Goal: Transaction & Acquisition: Obtain resource

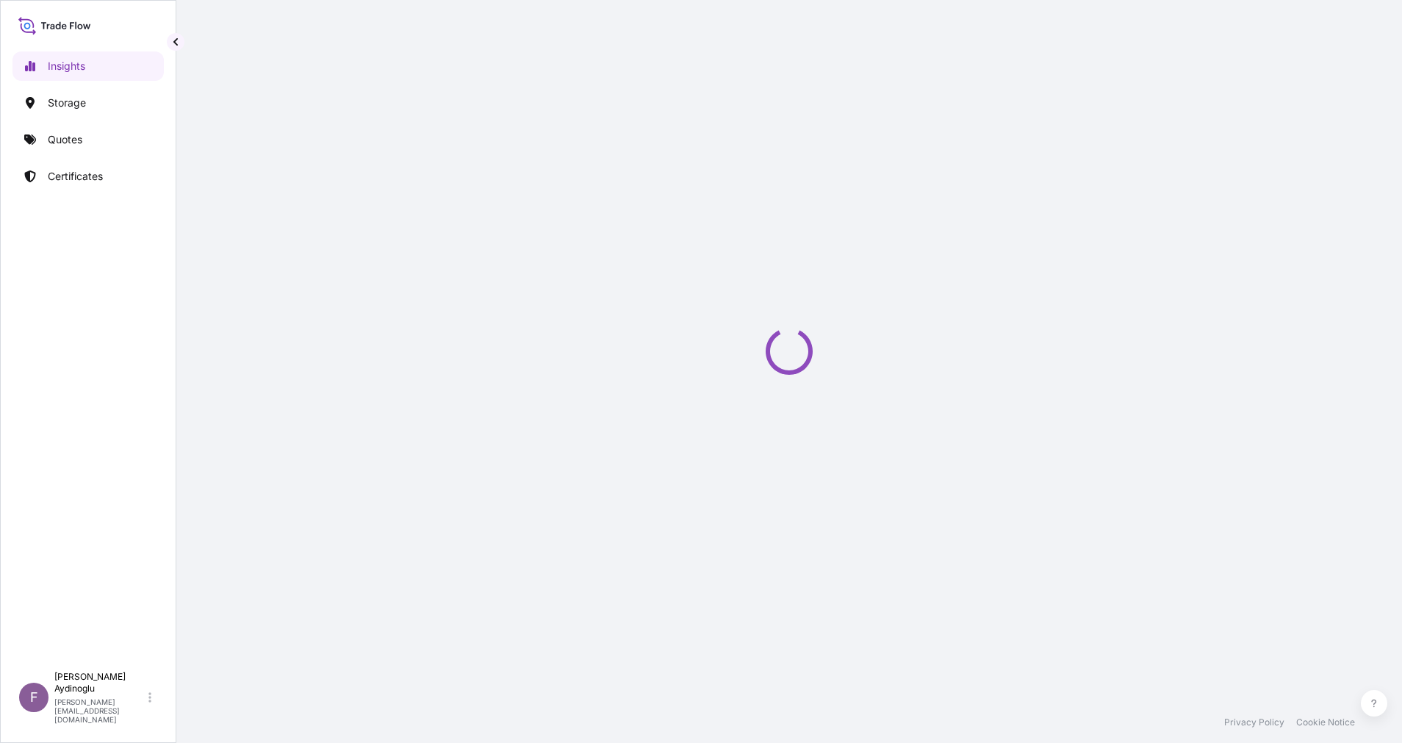
select select "2025"
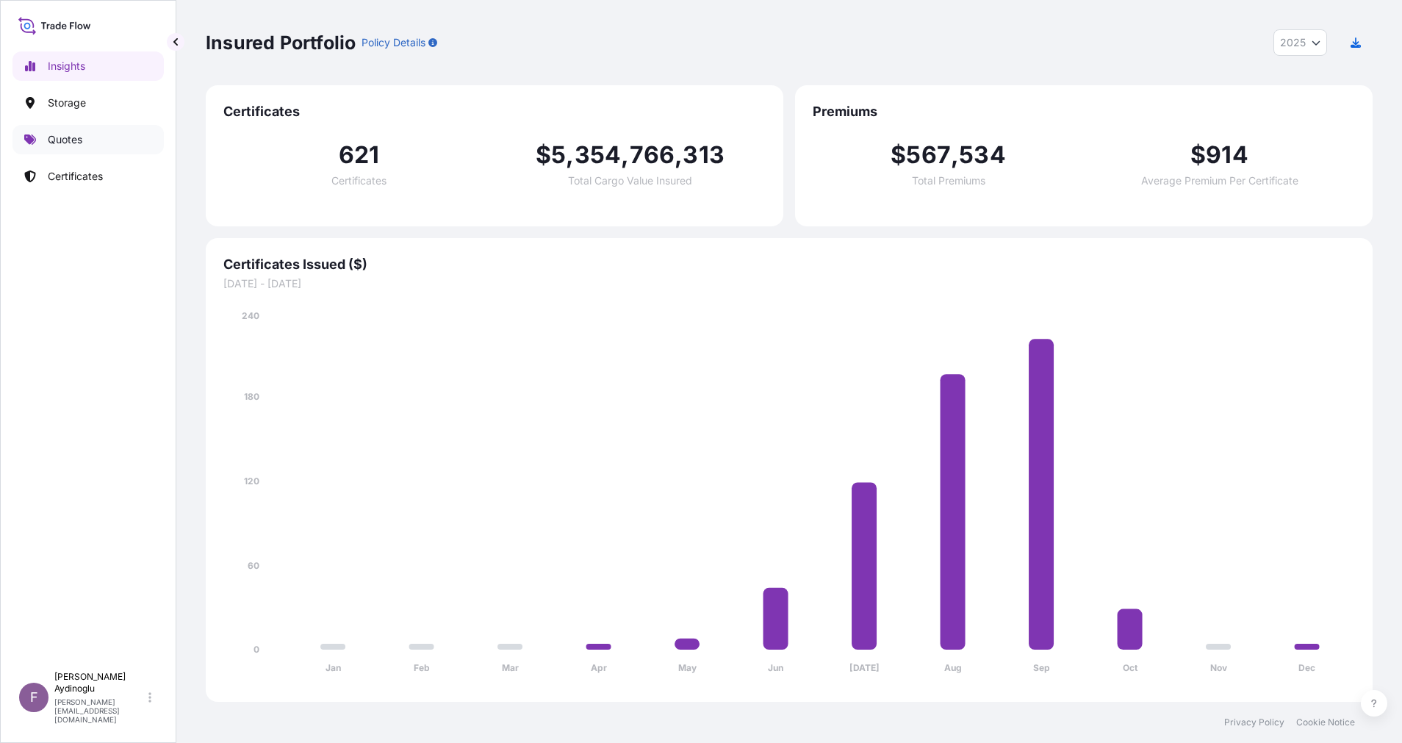
click at [58, 144] on p "Quotes" at bounding box center [65, 139] width 35 height 15
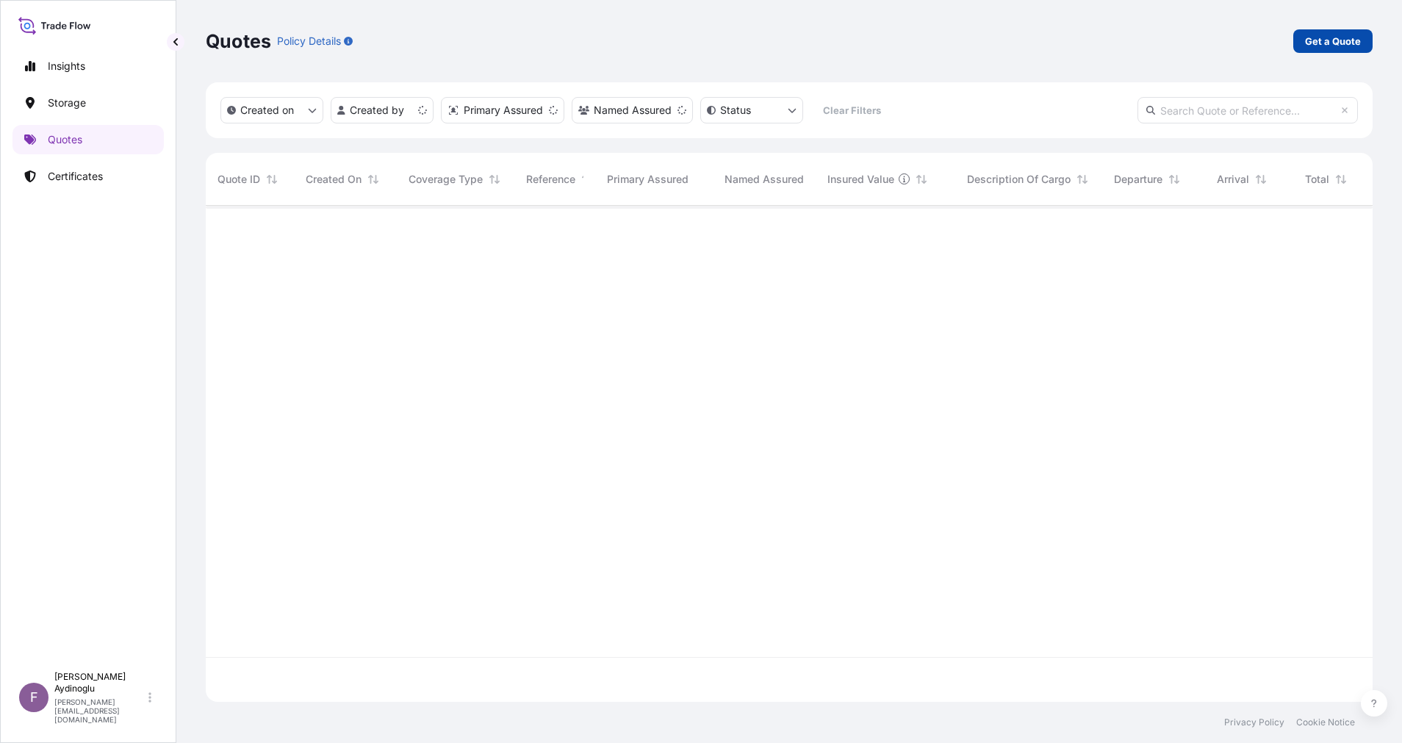
scroll to position [487, 1150]
click at [1314, 44] on p "Get a Quote" at bounding box center [1333, 41] width 56 height 15
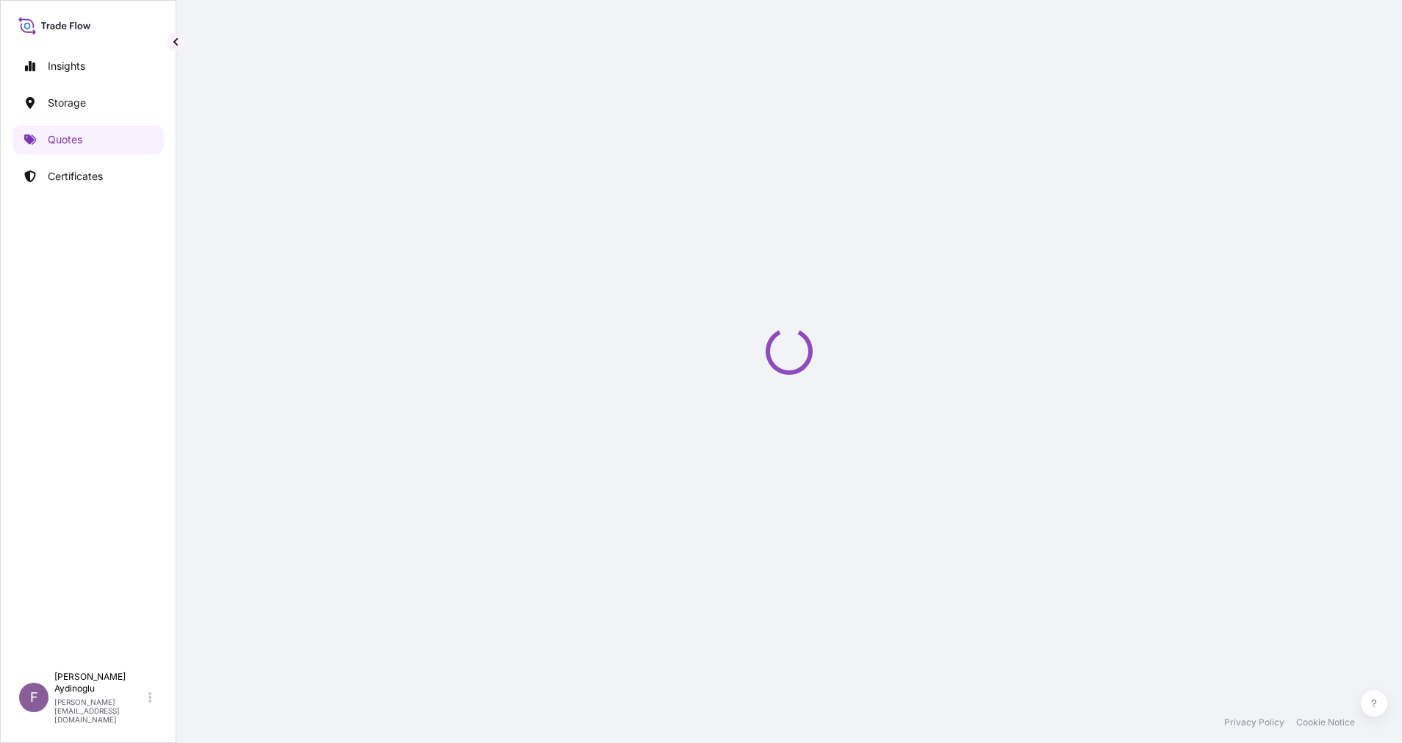
select select "Ocean Vessel"
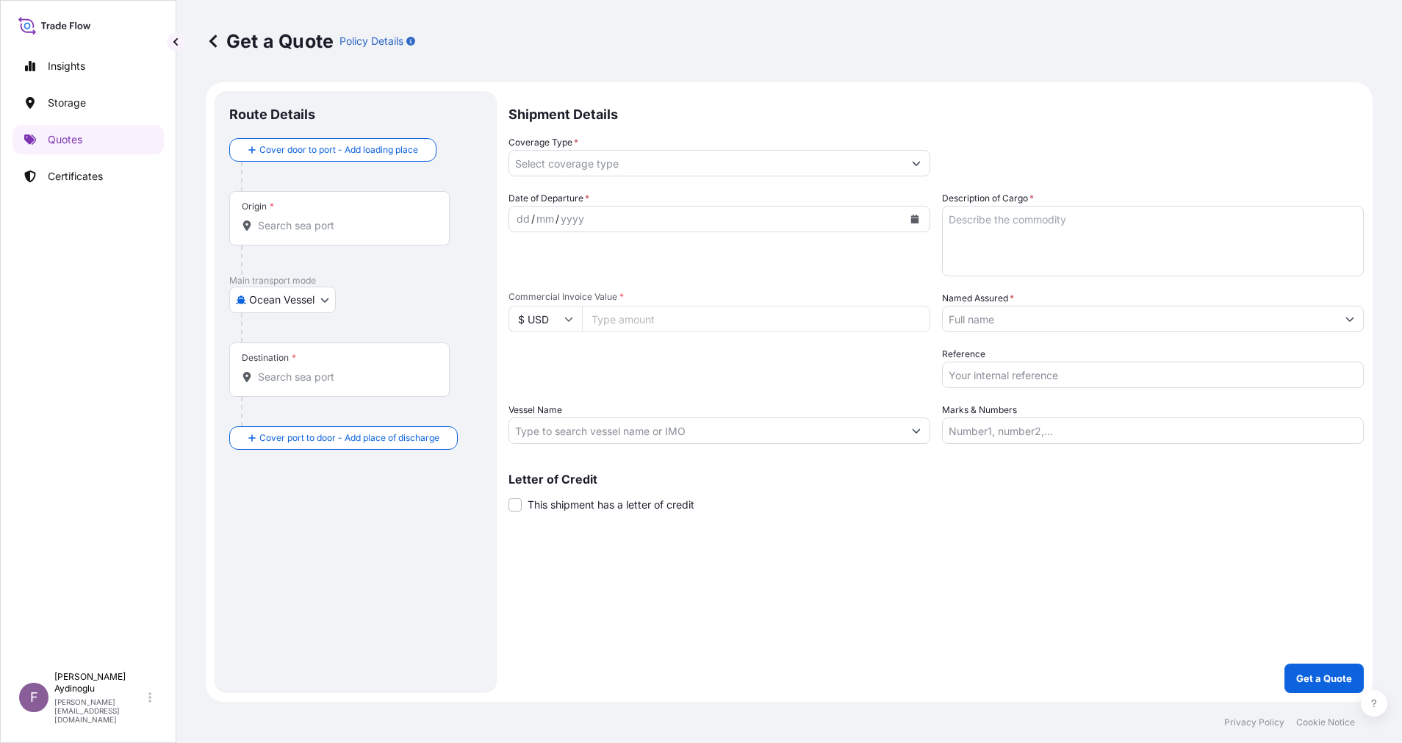
click at [1115, 431] on input "Marks & Numbers" at bounding box center [1153, 430] width 422 height 26
paste input "PO NO: 2509000072 Quantity M/[PERSON_NAME]: 24,000 Premium: EUR 3,40"
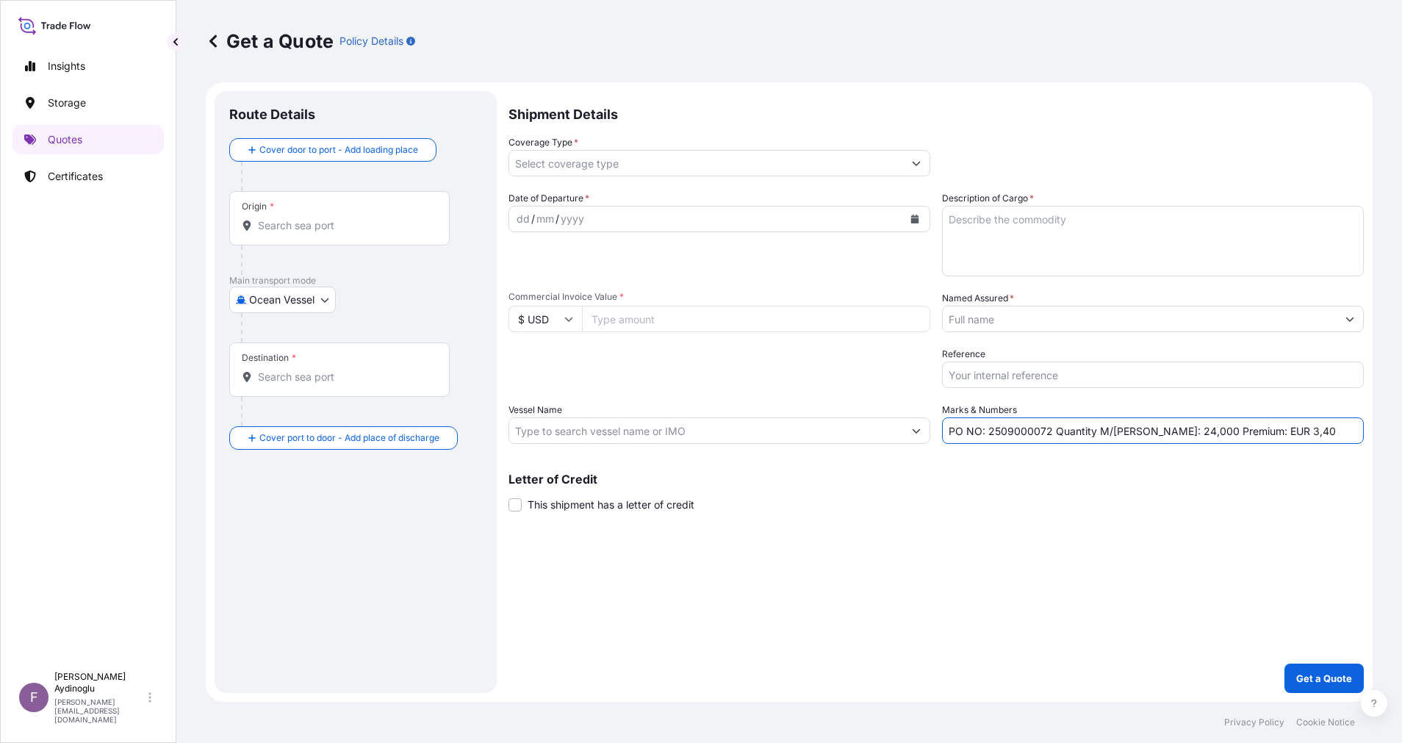
type input "PO NO: 2509000072 Quantity M/[PERSON_NAME]: 24,000 Premium: EUR 3,40"
click at [1059, 522] on div "Shipment Details Coverage Type * Date of Departure * dd / mm / yyyy Cargo Categ…" at bounding box center [935, 392] width 855 height 602
click at [1350, 315] on icon "Show suggestions" at bounding box center [1349, 318] width 9 height 9
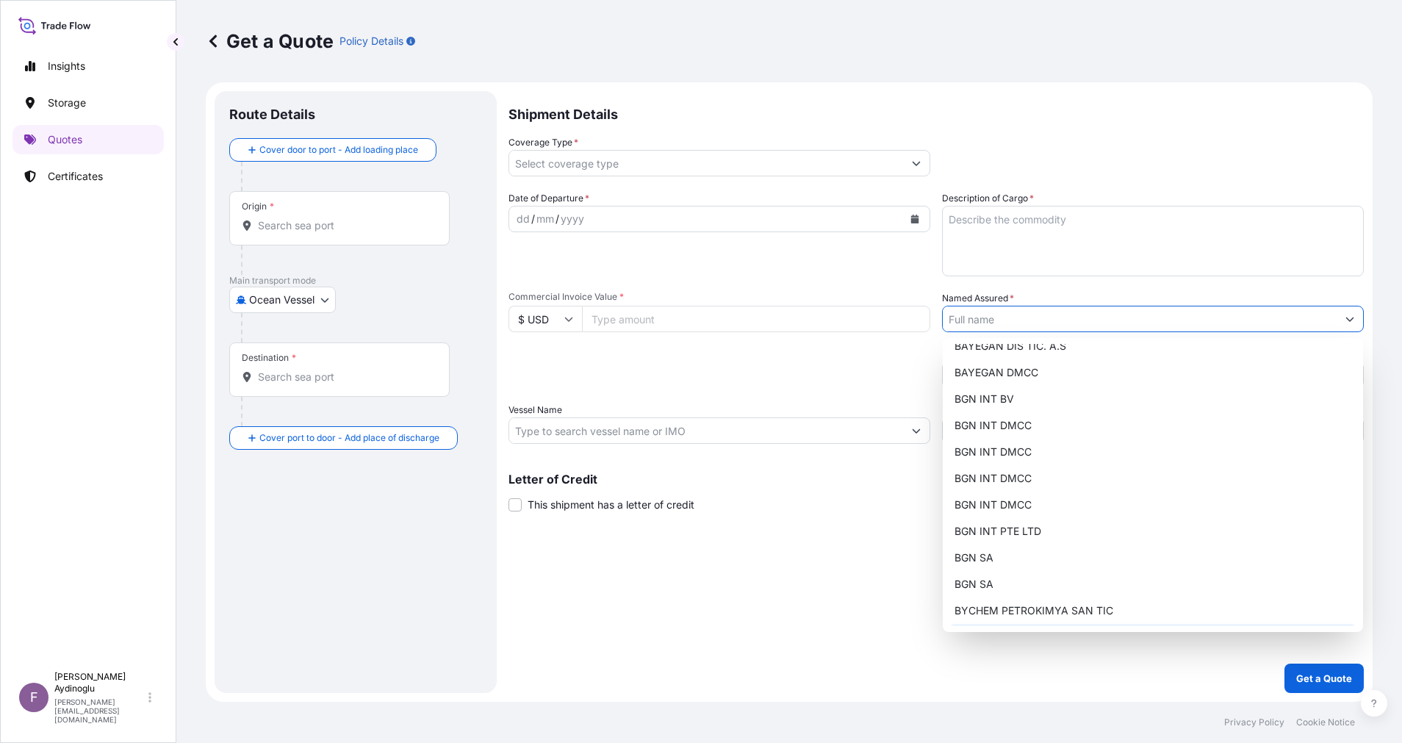
scroll to position [110, 0]
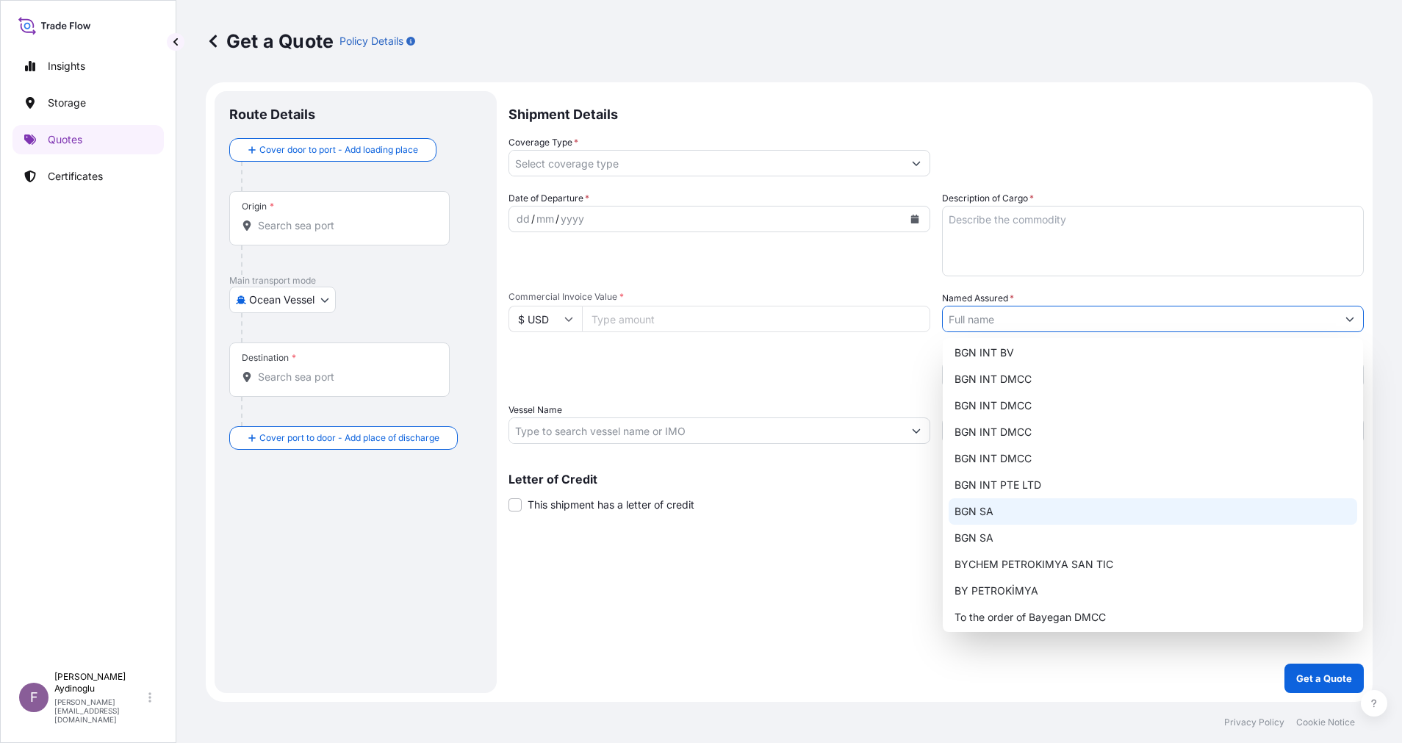
click at [1054, 514] on div "BGN SA" at bounding box center [1152, 511] width 408 height 26
type input "BGN SA"
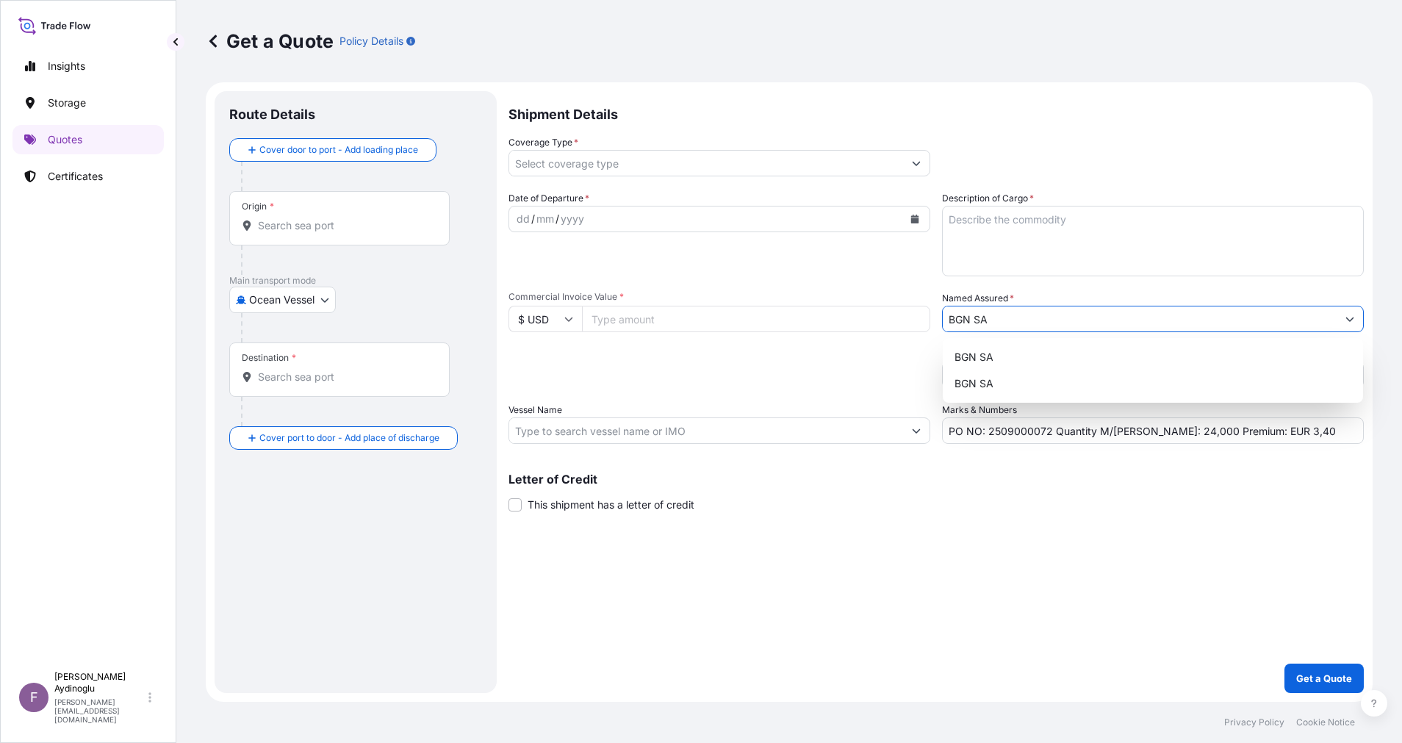
click at [994, 435] on input "PO NO: 2509000072 Quantity M/[PERSON_NAME]: 24,000 Premium: EUR 3,40" at bounding box center [1153, 430] width 422 height 26
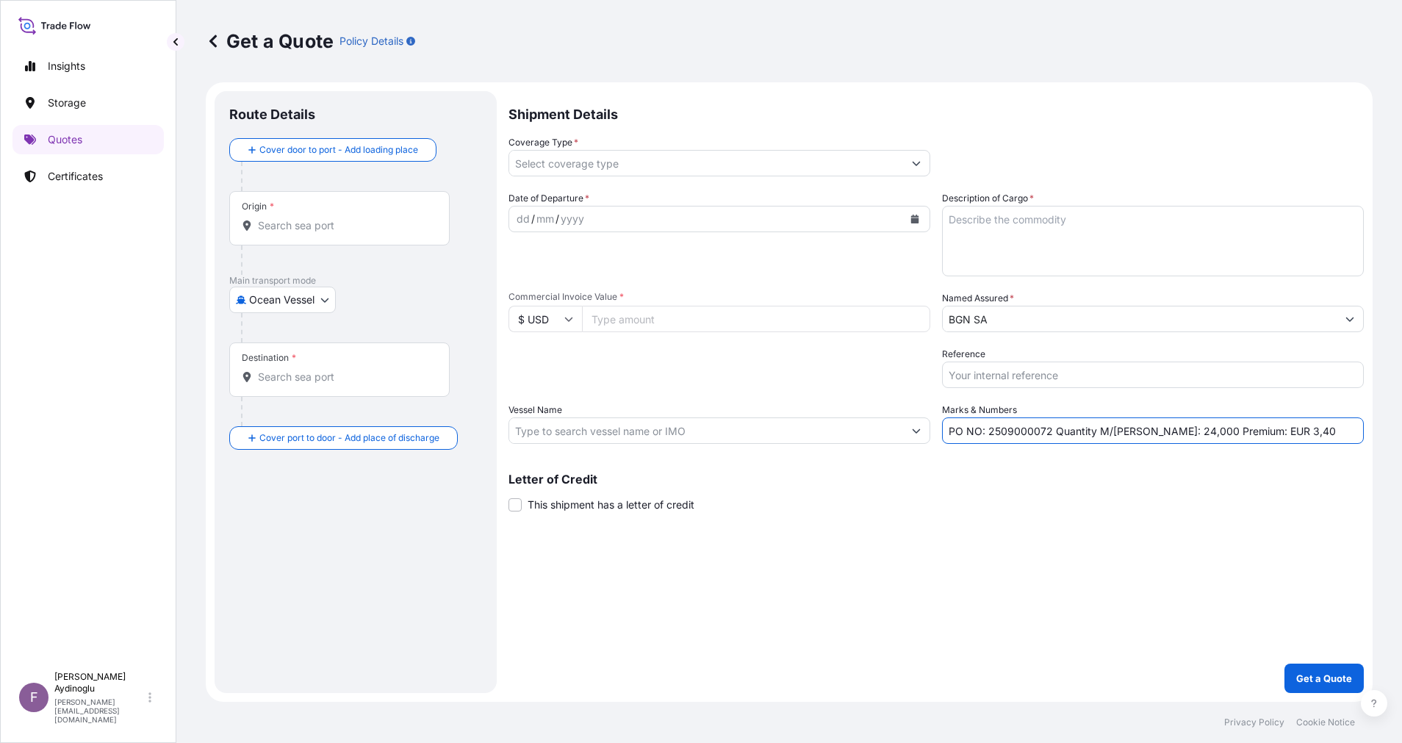
drag, startPoint x: 989, startPoint y: 433, endPoint x: 1049, endPoint y: 434, distance: 60.3
click at [1049, 434] on input "PO NO: 2509000072 Quantity M/[PERSON_NAME]: 24,000 Premium: EUR 3,40" at bounding box center [1153, 430] width 422 height 26
paste input "58 – 2509000060 – 2509000063 – 2509000065"
type input "PO NO: 2509000058 – 2509000060 – 2509000063 – 2509000065 Quantity M/[PERSON_NAM…"
click at [575, 317] on input "$ USD" at bounding box center [544, 319] width 73 height 26
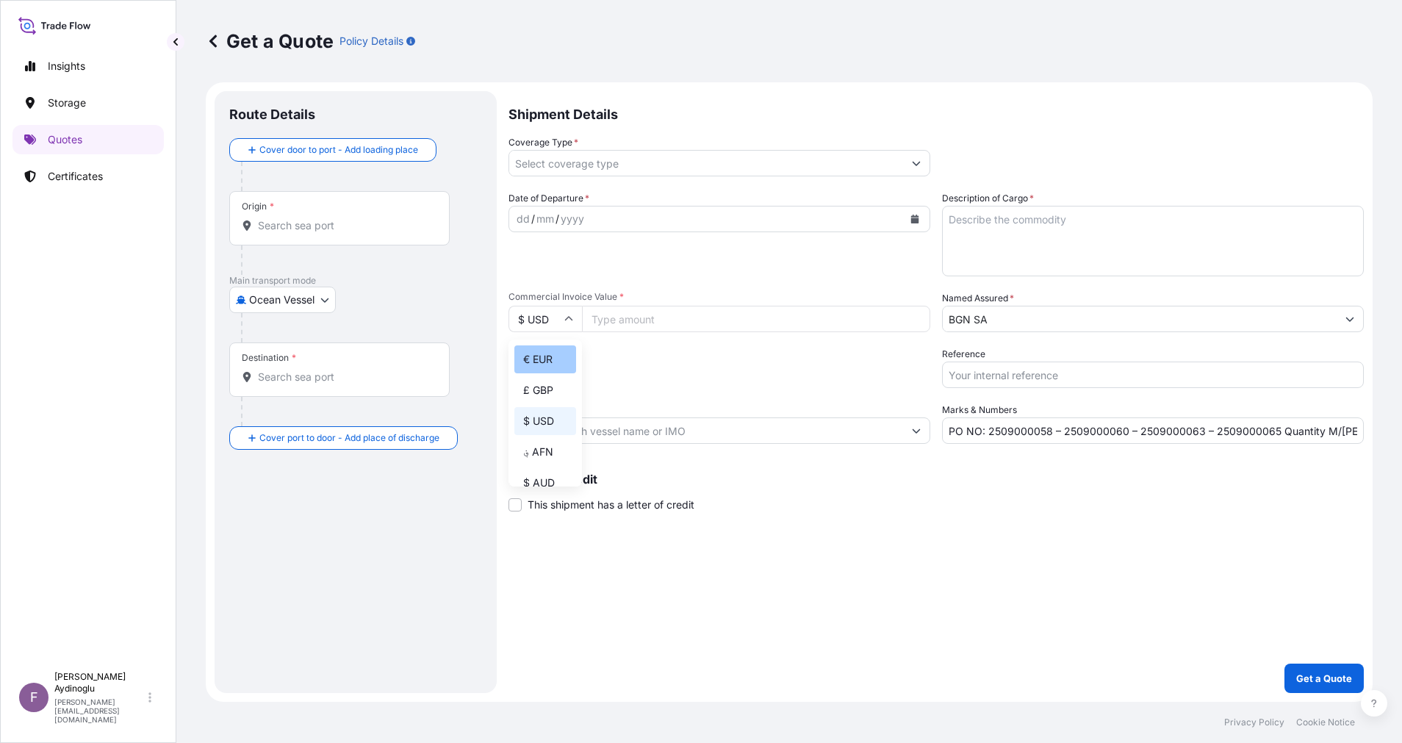
click at [539, 372] on div "€ EUR" at bounding box center [545, 359] width 62 height 28
type input "€ EUR"
click at [907, 525] on div "Shipment Details Coverage Type * Date of Departure * dd / mm / yyyy Cargo Categ…" at bounding box center [935, 392] width 855 height 602
click at [737, 327] on input "Commercial Invoice Value *" at bounding box center [756, 319] width 348 height 26
type input "116886.00"
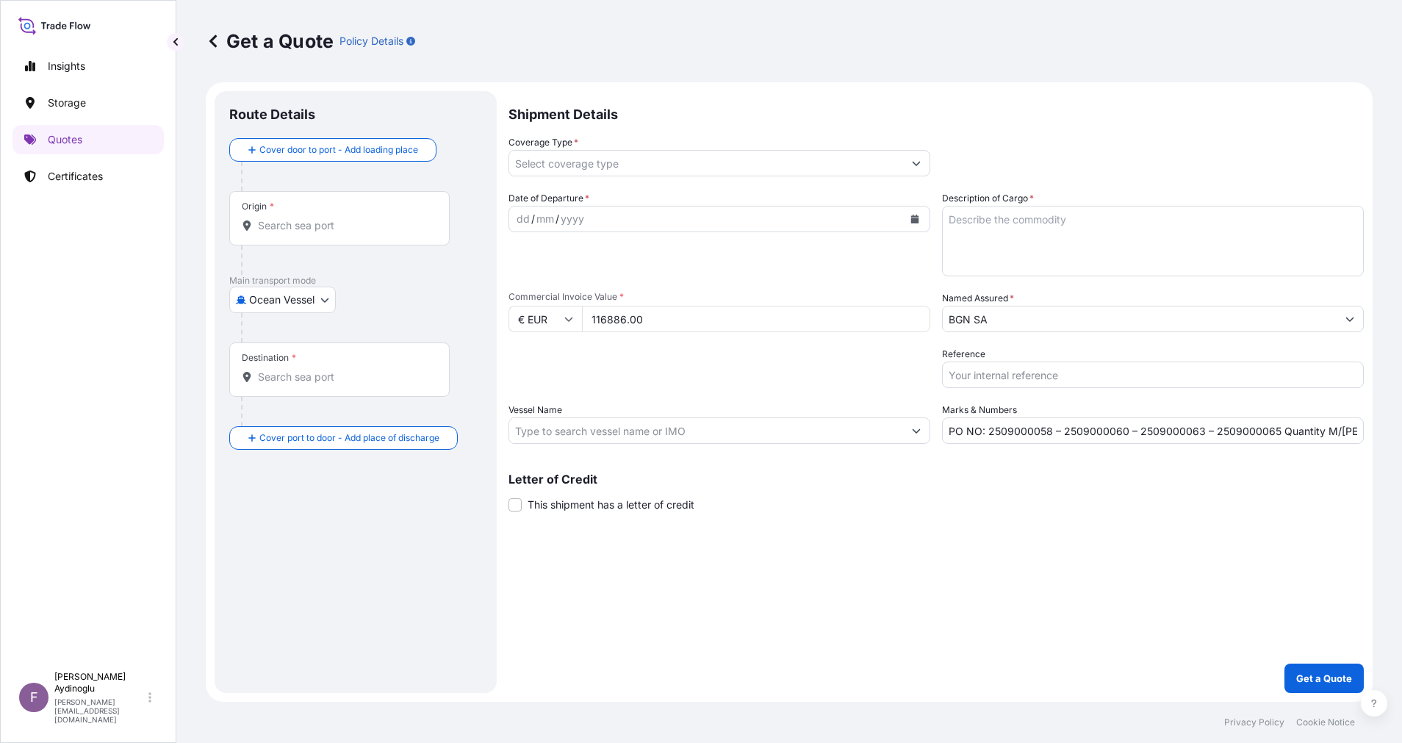
click at [1015, 250] on textarea "Description of Cargo *" at bounding box center [1153, 241] width 422 height 71
paste textarea "DIOCTYL TEREPHTHALATE"
type textarea "DIOCTYL TEREPHTHALATE"
click at [1015, 543] on div "Shipment Details Coverage Type * Date of Departure * dd / mm / yyyy Cargo Categ…" at bounding box center [935, 392] width 855 height 602
click at [1342, 428] on input "PO NO: 2509000058 – 2509000060 – 2509000063 – 2509000065 Quantity M/[PERSON_NAM…" at bounding box center [1153, 430] width 422 height 26
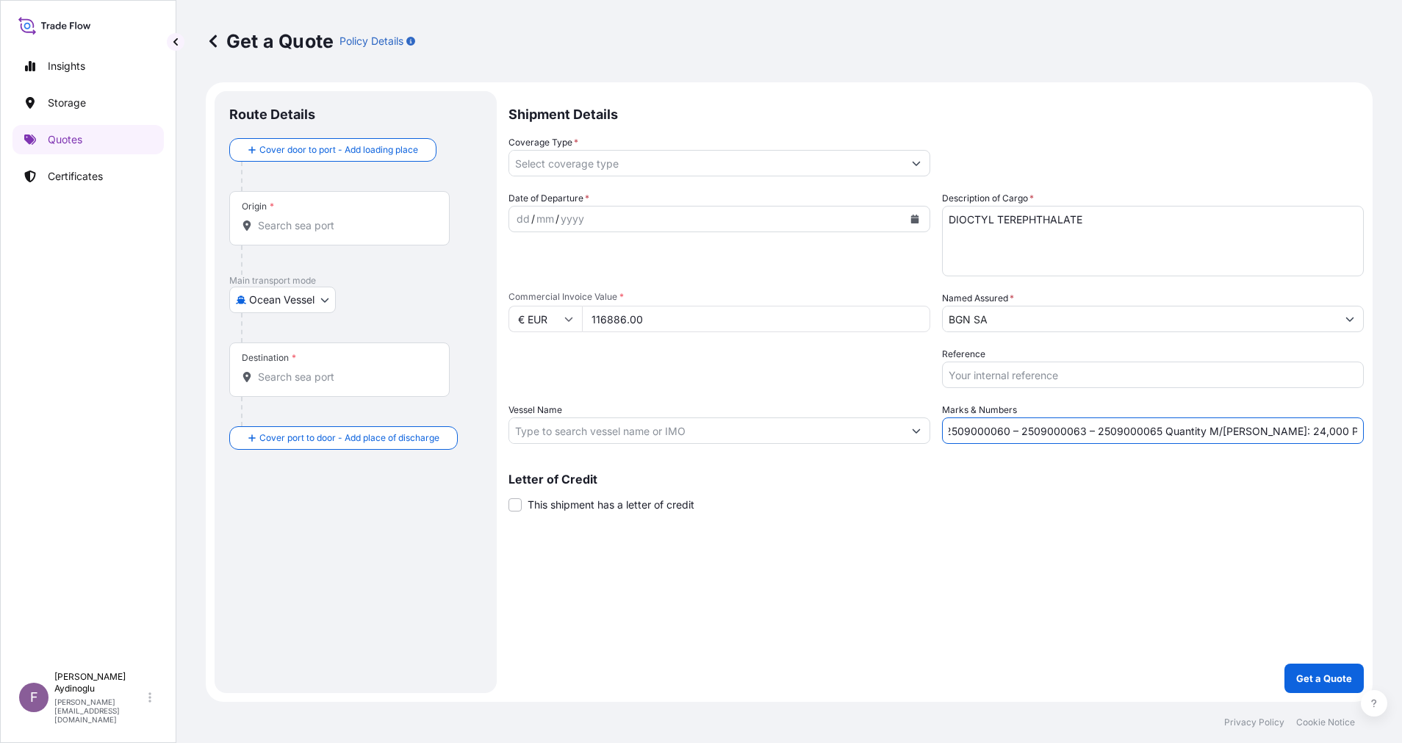
scroll to position [0, 125]
click at [1251, 433] on input "PO NO: 2509000058 – 2509000060 – 2509000063 – 2509000065 Quantity M/[PERSON_NAM…" at bounding box center [1153, 430] width 422 height 26
type input "PO NO: 2509000058 – 2509000060 – 2509000063 – 2509000065 Quantity M/[PERSON_NAM…"
click at [719, 424] on input "Vessel Name" at bounding box center [706, 430] width 394 height 26
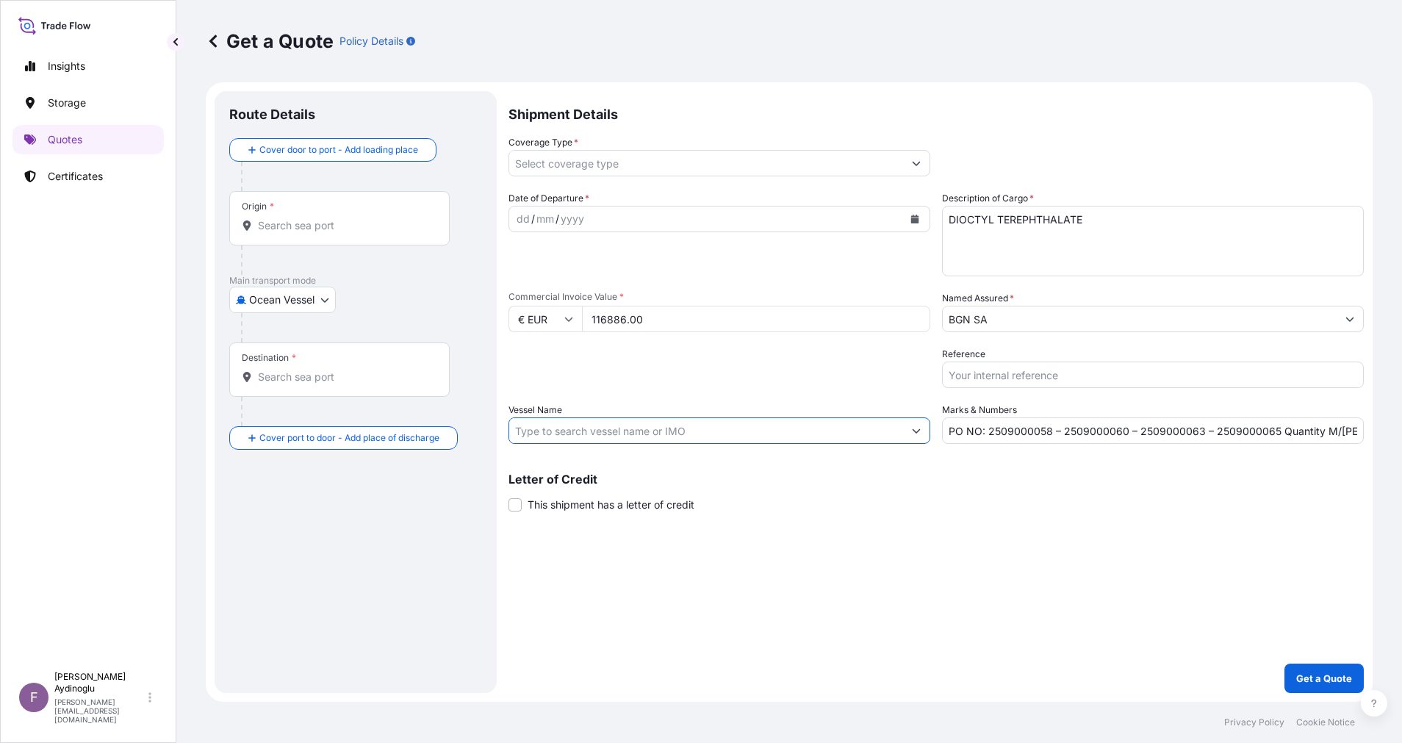
paste input "CMA CGM ALCAZAR"
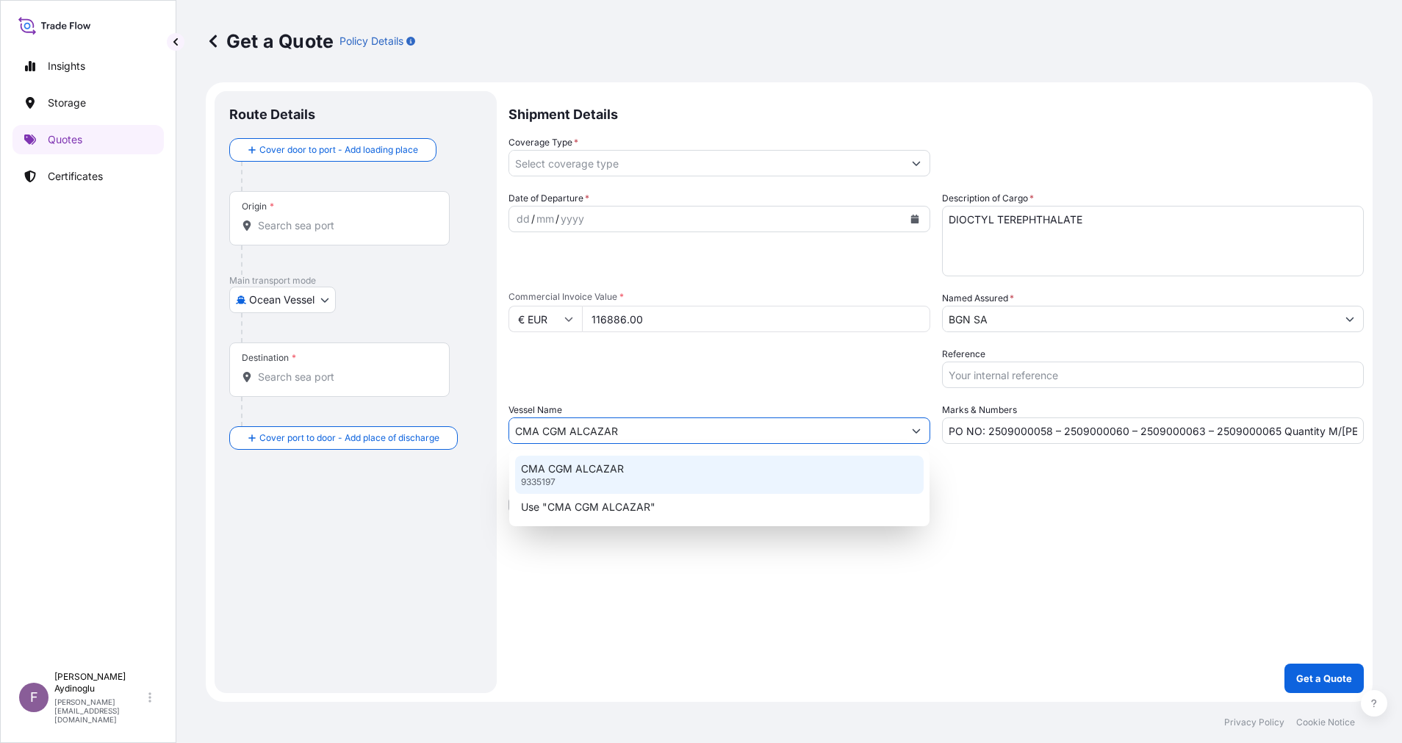
click at [742, 472] on div "CMA CGM ALCAZAR 9335197" at bounding box center [719, 474] width 408 height 38
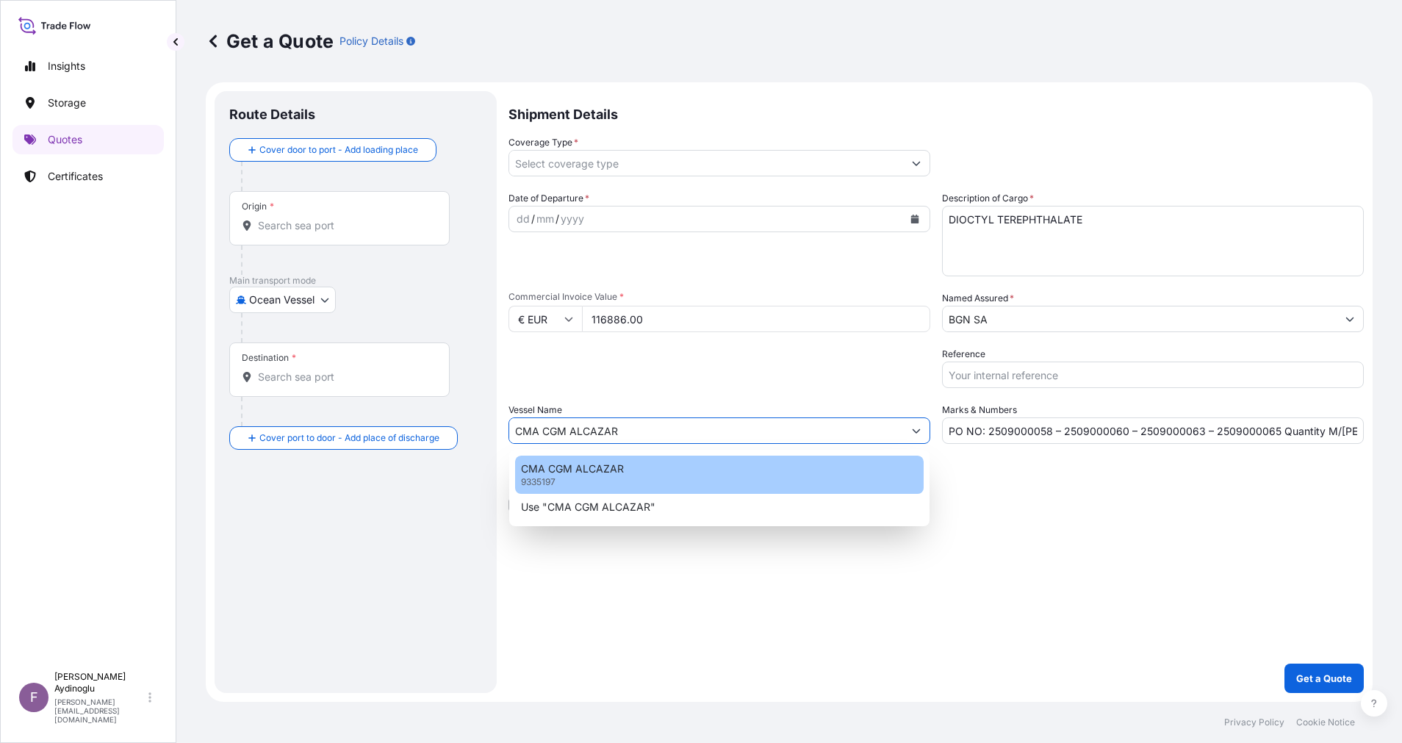
type input "CMA CGM ALCAZAR"
click at [849, 542] on div "Shipment Details Coverage Type * Date of Departure * dd / mm / yyyy Cargo Categ…" at bounding box center [935, 392] width 855 height 602
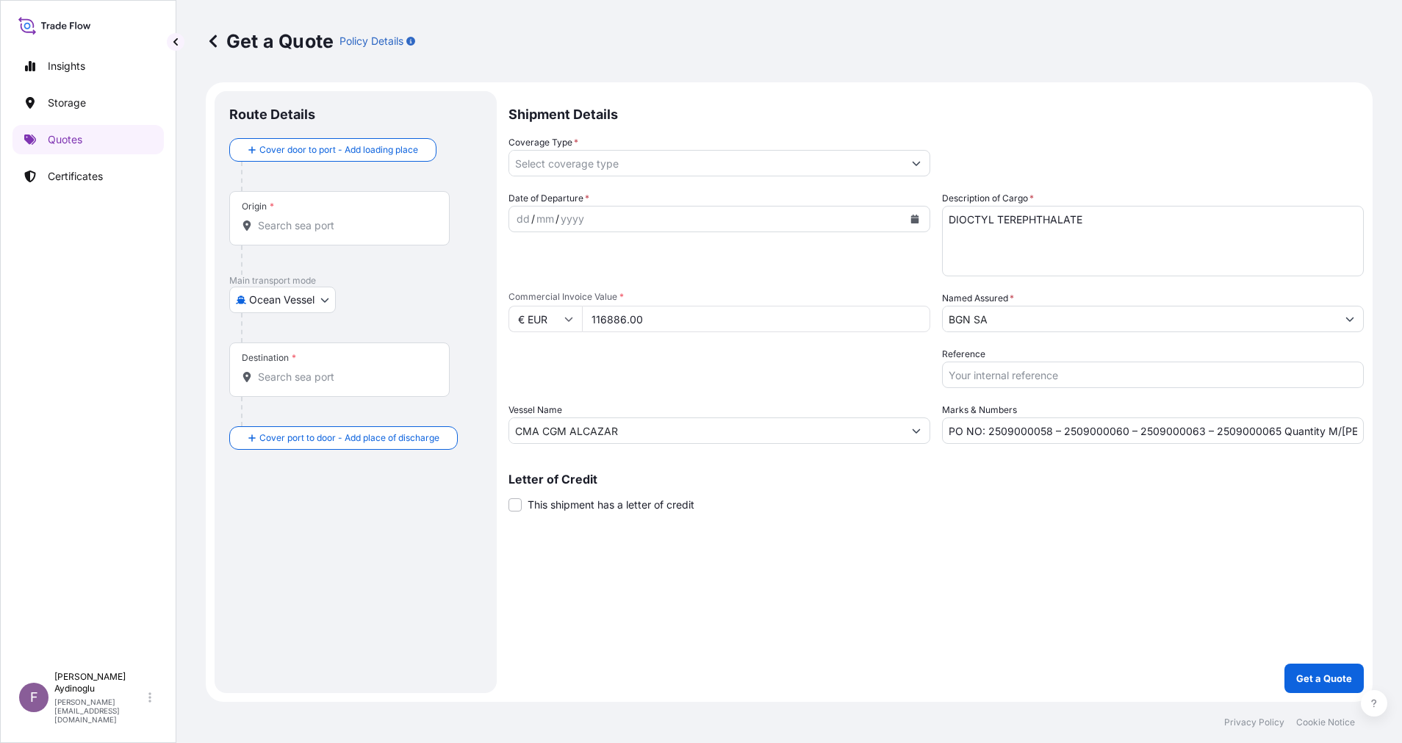
click at [360, 222] on input "Origin *" at bounding box center [344, 225] width 173 height 15
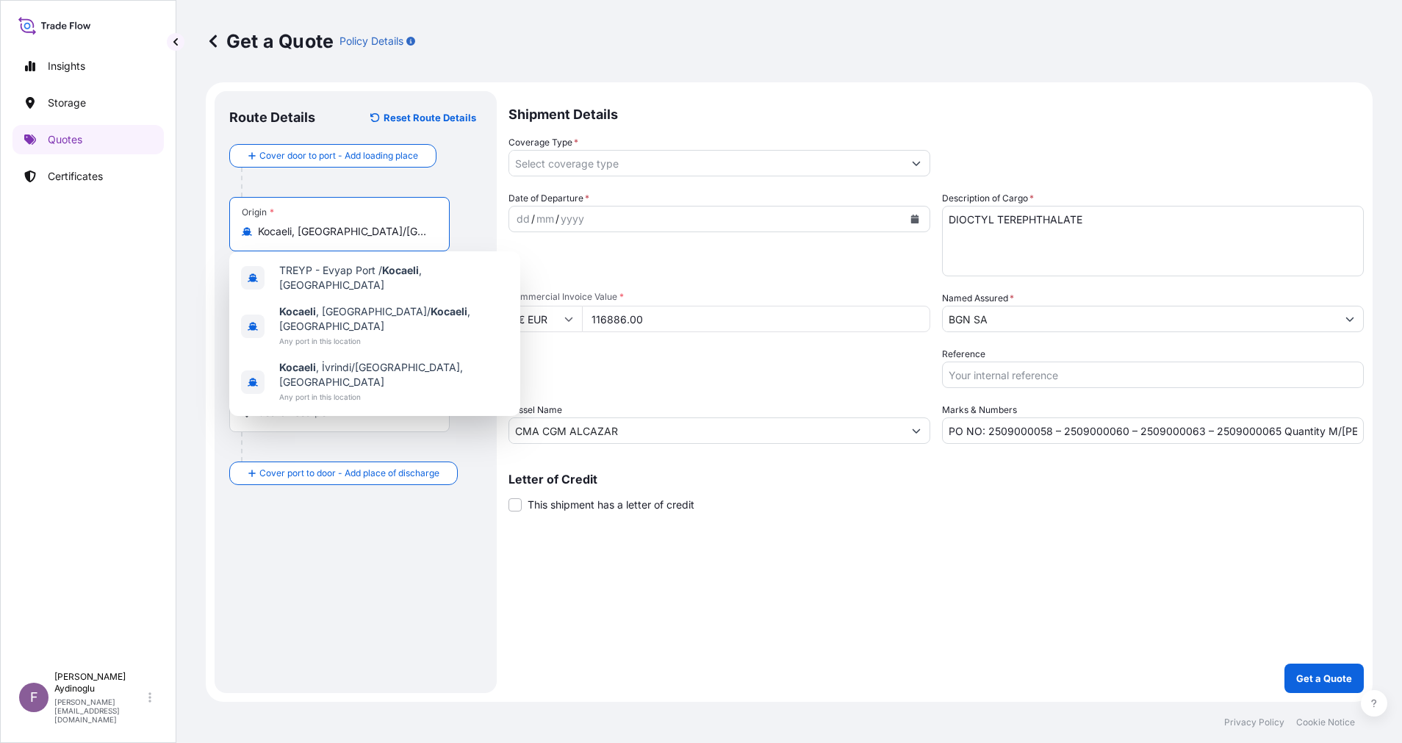
type input "Kocaeli, [GEOGRAPHIC_DATA]/[GEOGRAPHIC_DATA], [GEOGRAPHIC_DATA]"
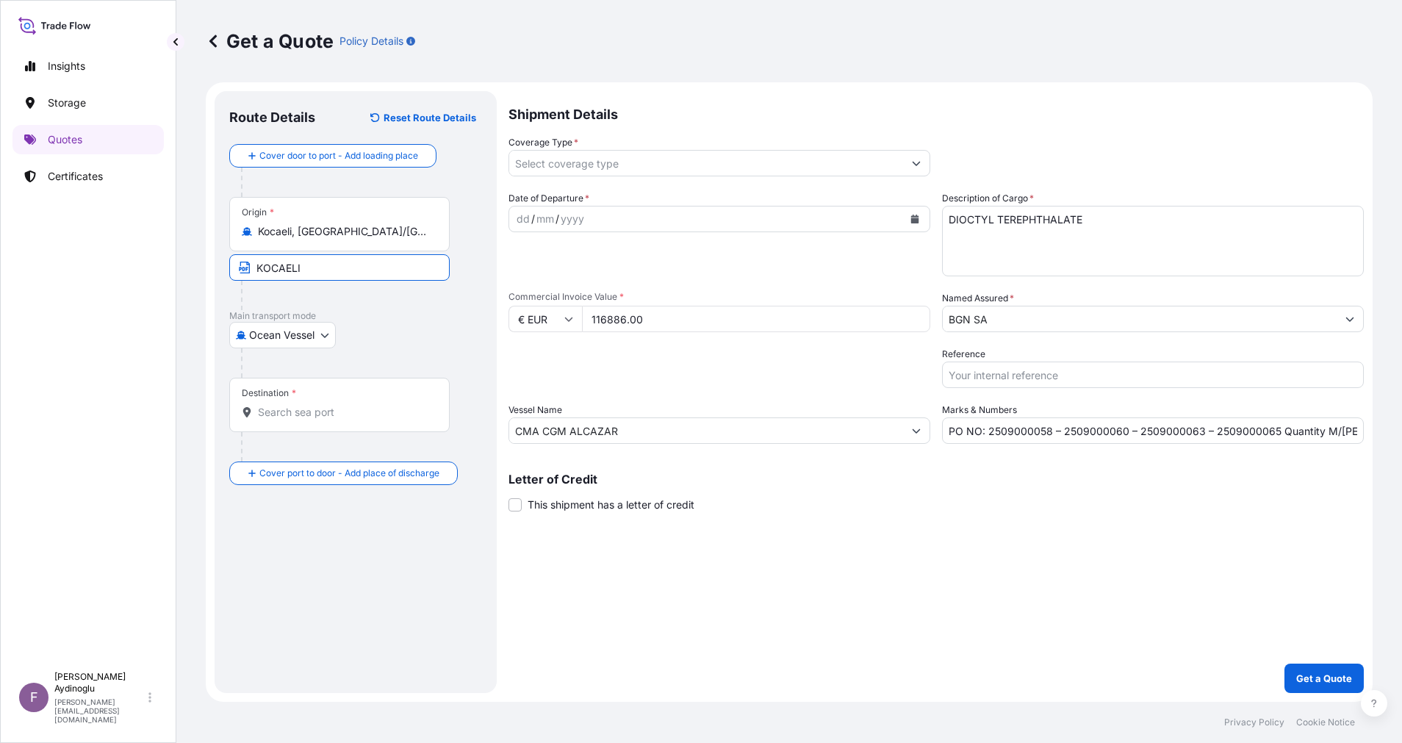
type input "KOCAELI / [GEOGRAPHIC_DATA]"
click at [339, 402] on div "Destination *" at bounding box center [339, 405] width 220 height 54
click at [339, 405] on input "Destination *" at bounding box center [344, 412] width 173 height 15
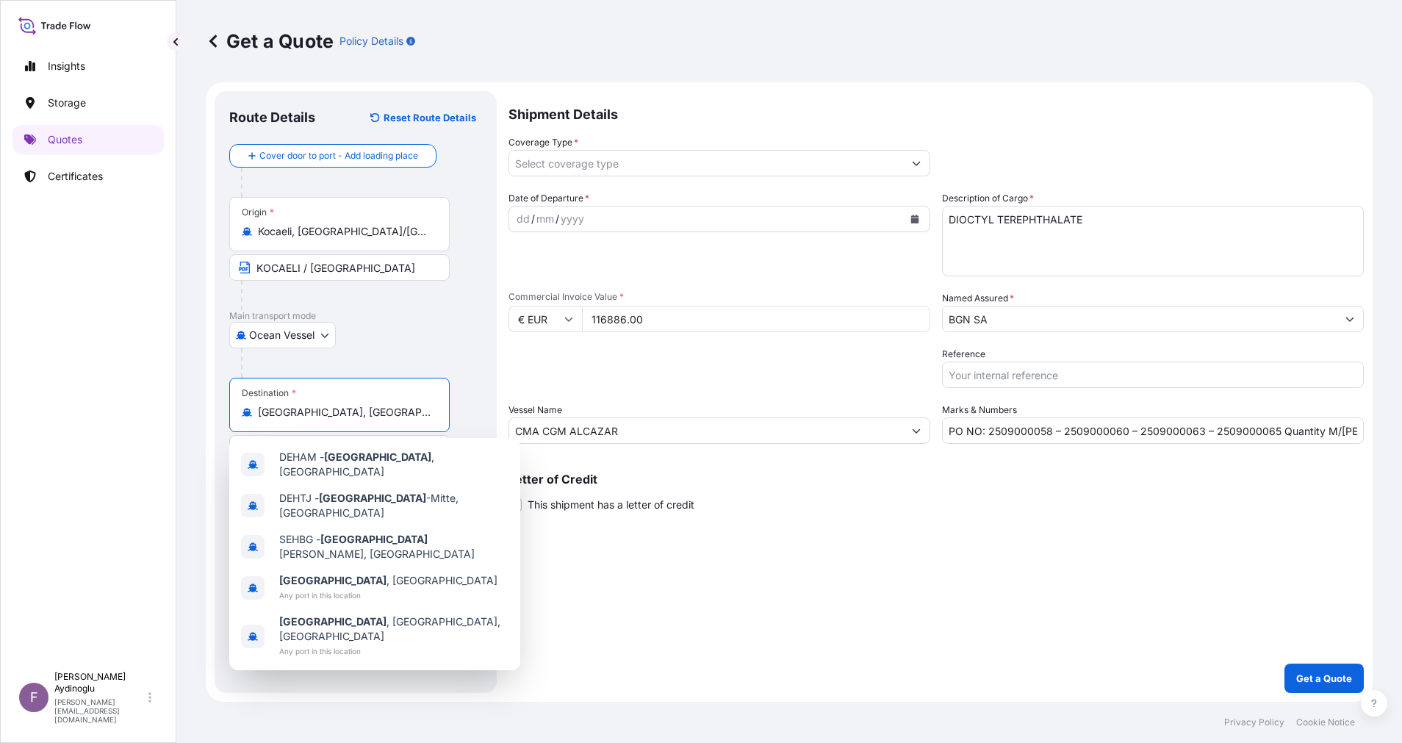
type input "[GEOGRAPHIC_DATA], [GEOGRAPHIC_DATA]"
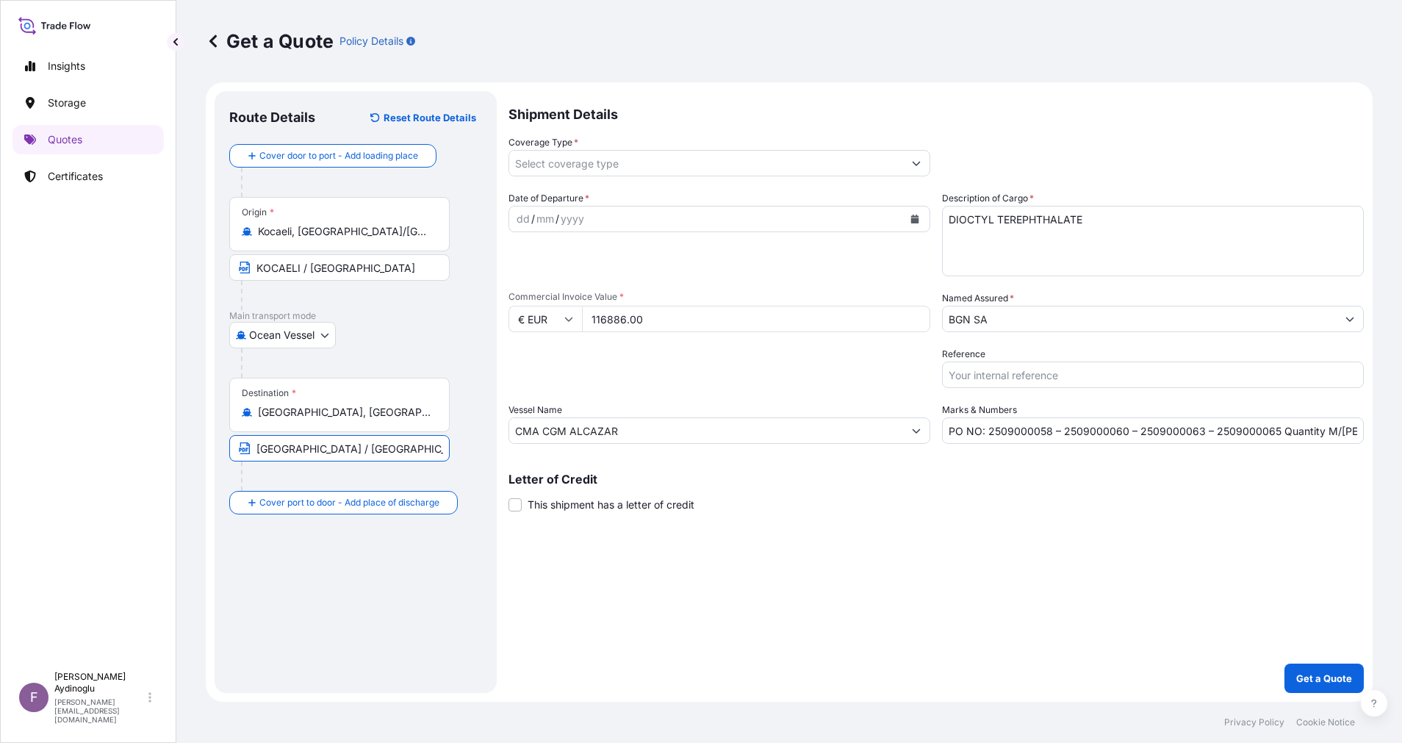
type input "[GEOGRAPHIC_DATA] / [GEOGRAPHIC_DATA]"
click at [658, 586] on div "Shipment Details Coverage Type * Date of Departure * dd / mm / yyyy Cargo Categ…" at bounding box center [935, 392] width 855 height 602
click at [525, 222] on div "dd" at bounding box center [523, 219] width 16 height 18
click at [1343, 438] on input "PO NO: 2509000058 – 2509000060 – 2509000063 – 2509000065 Quantity M/[PERSON_NAM…" at bounding box center [1153, 430] width 422 height 26
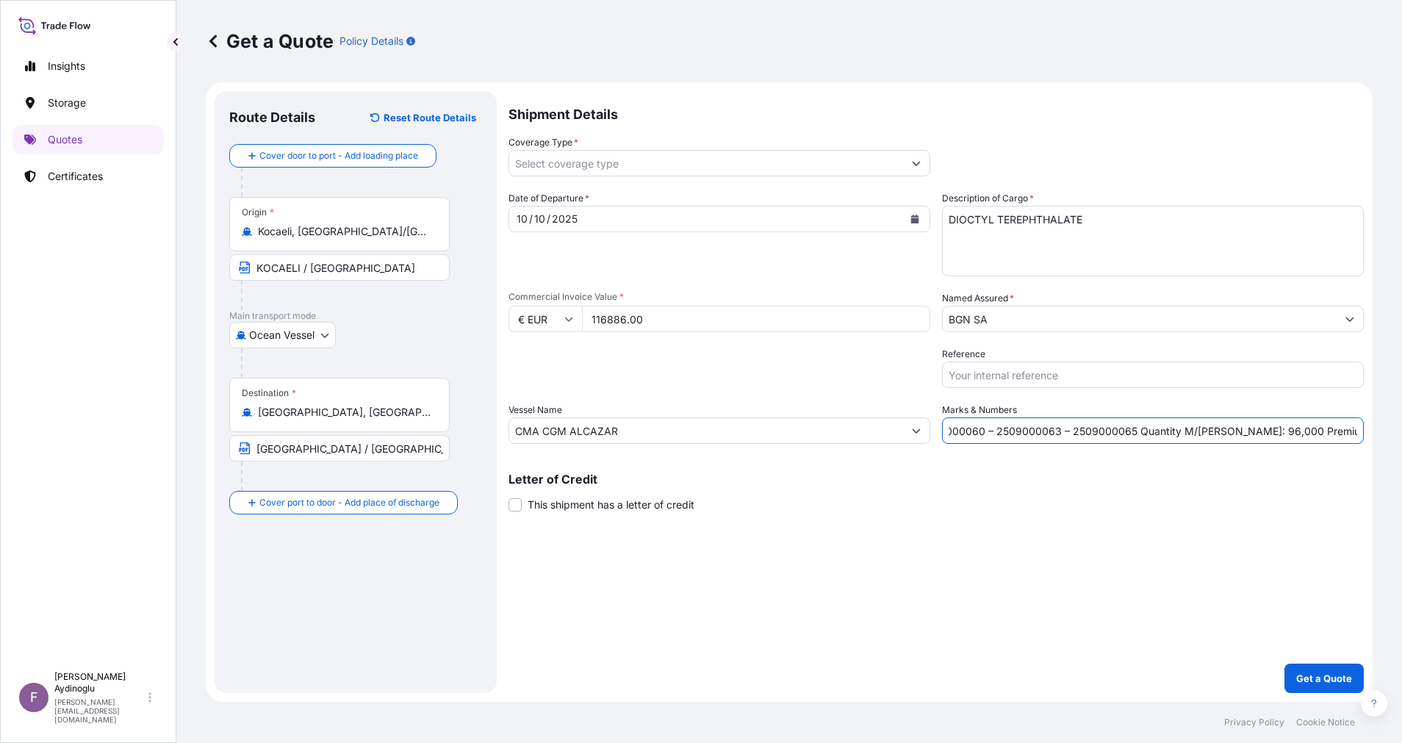
type input "PO NO: 2509000058 – 2509000060 – 2509000063 – 2509000065 Quantity M/[PERSON_NAM…"
click at [916, 162] on icon "Show suggestions" at bounding box center [916, 163] width 9 height 9
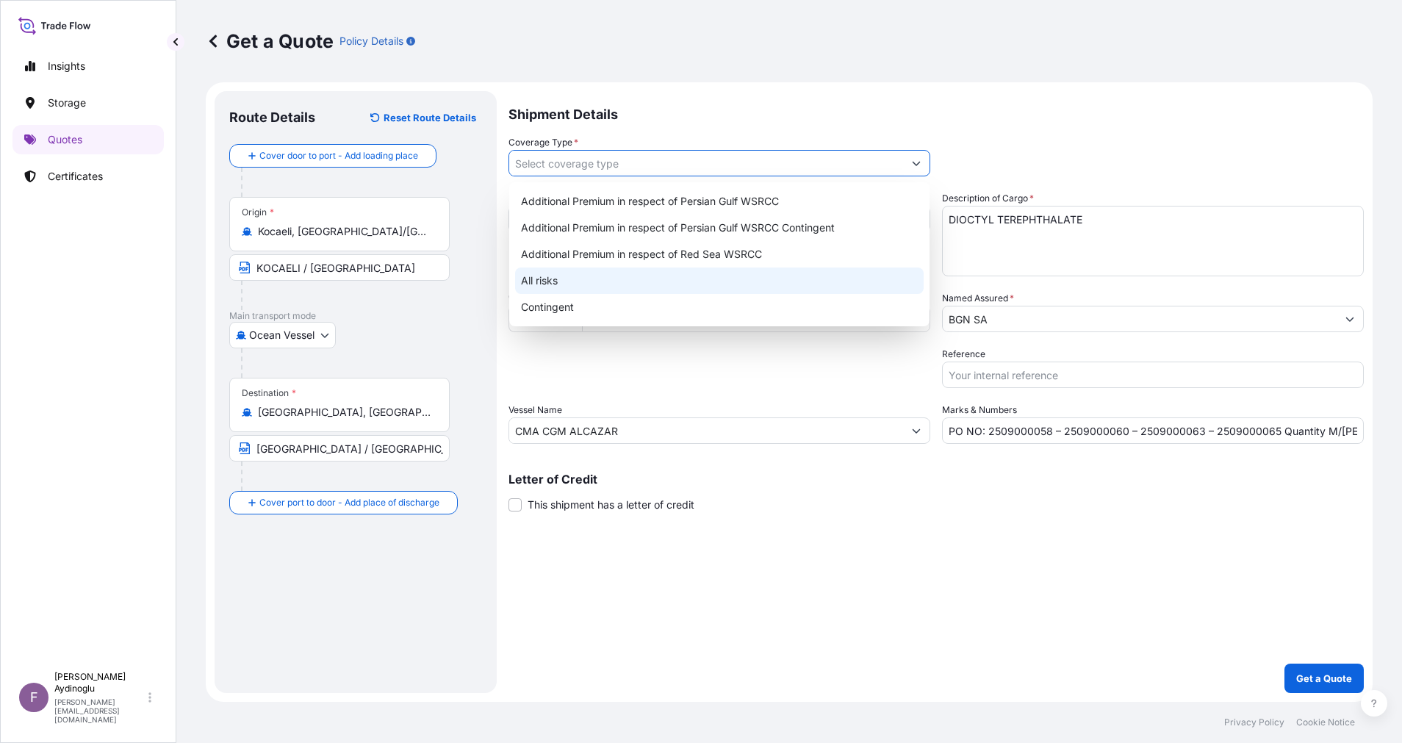
click at [720, 281] on div "All risks" at bounding box center [719, 280] width 408 height 26
type input "All risks"
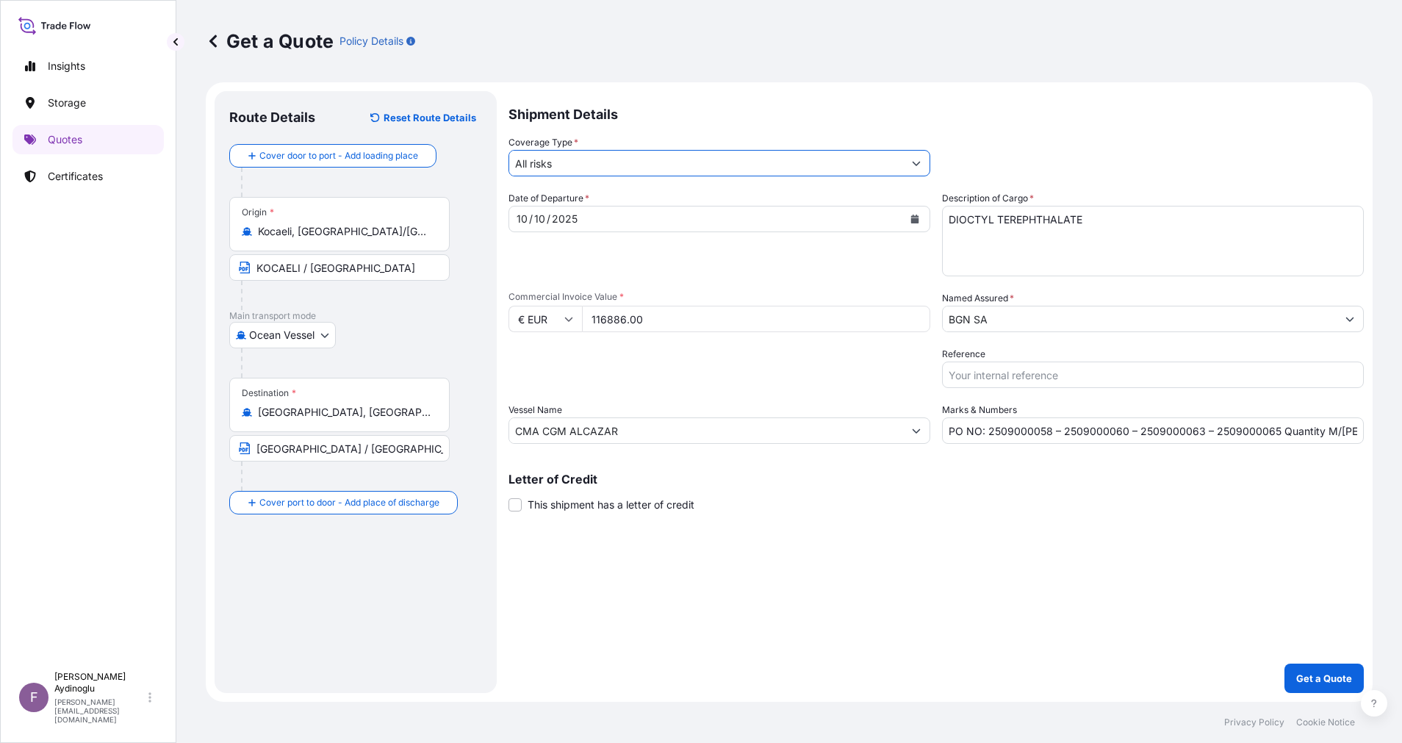
click at [851, 561] on div "Shipment Details Coverage Type * All risks Date of Departure * [DATE] Cargo Cat…" at bounding box center [935, 392] width 855 height 602
click at [1292, 668] on button "Get a Quote" at bounding box center [1323, 677] width 79 height 29
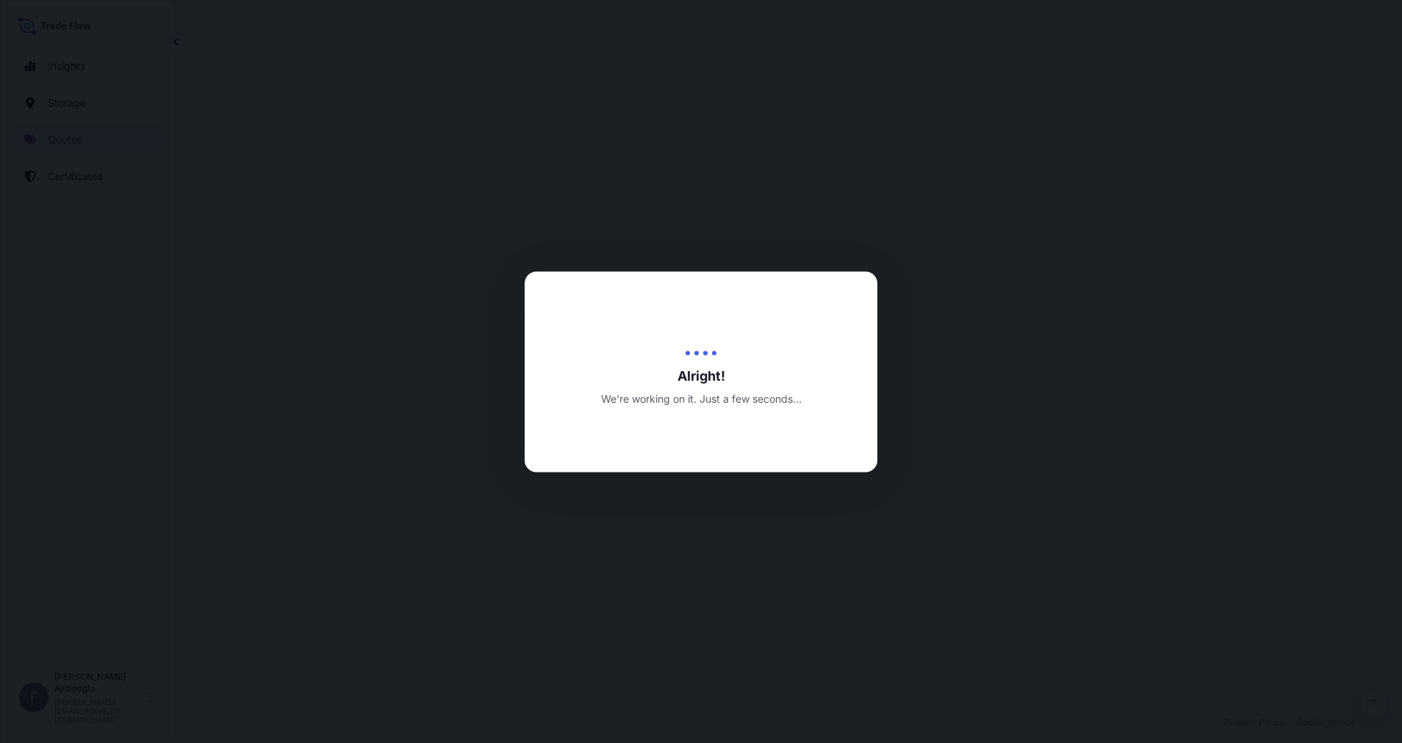
select select "Ocean Vessel"
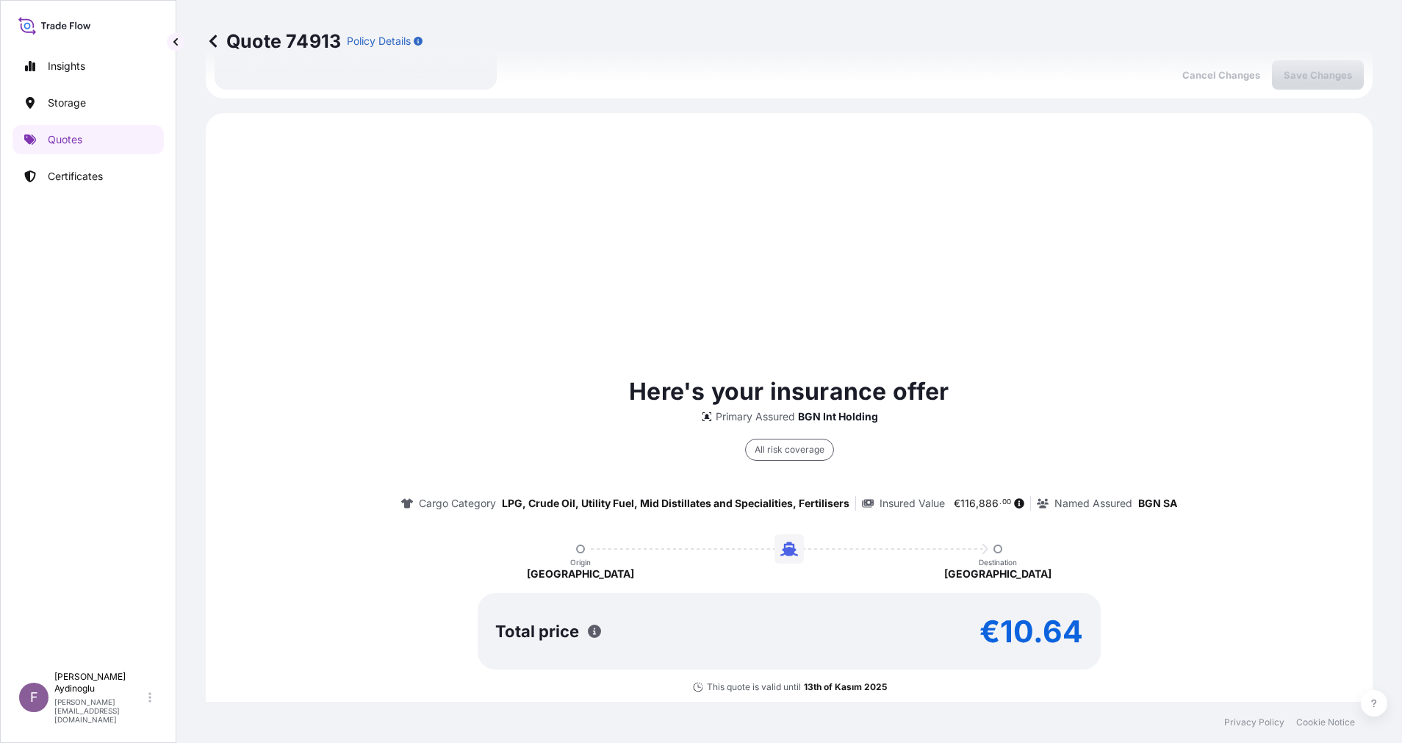
scroll to position [503, 0]
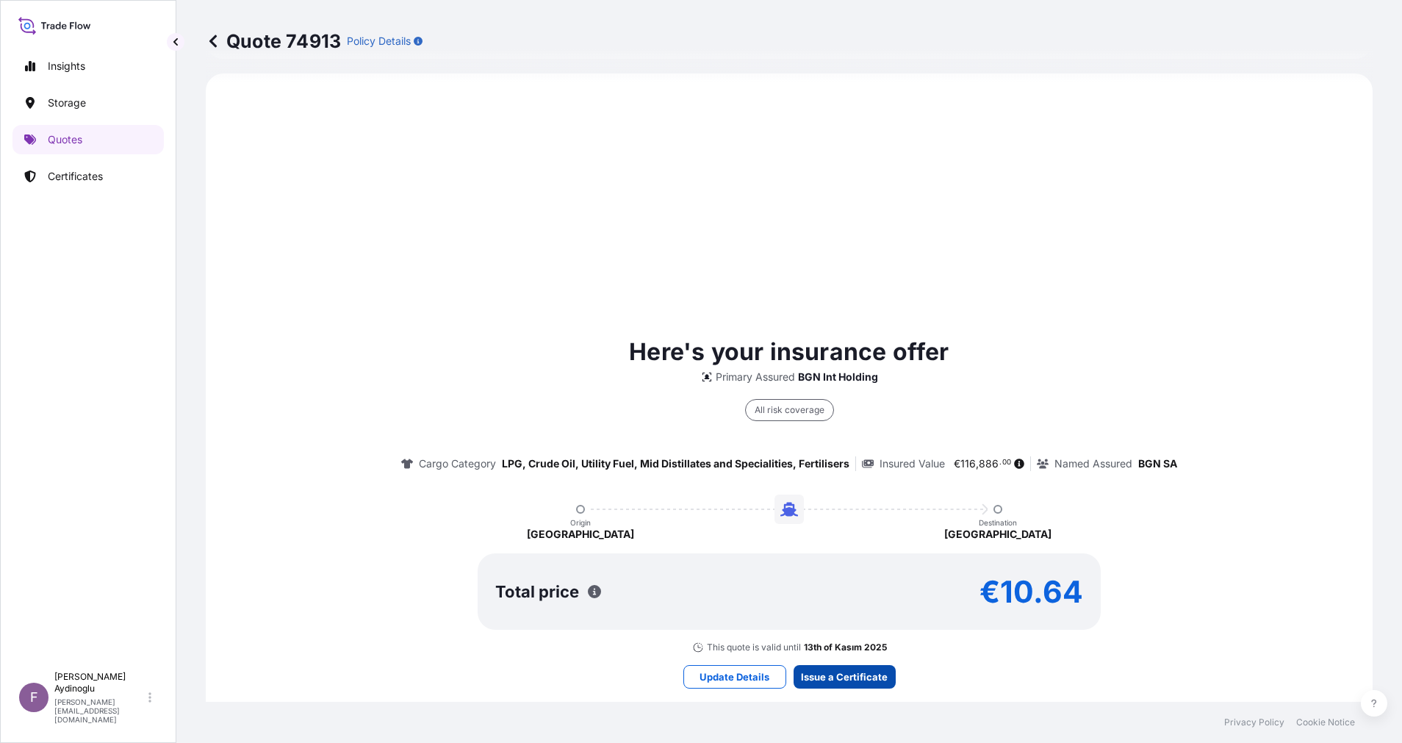
click at [835, 663] on div "Here's your insurance offer Primary Assured BGN Int Holding All risk coverage C…" at bounding box center [789, 511] width 1126 height 834
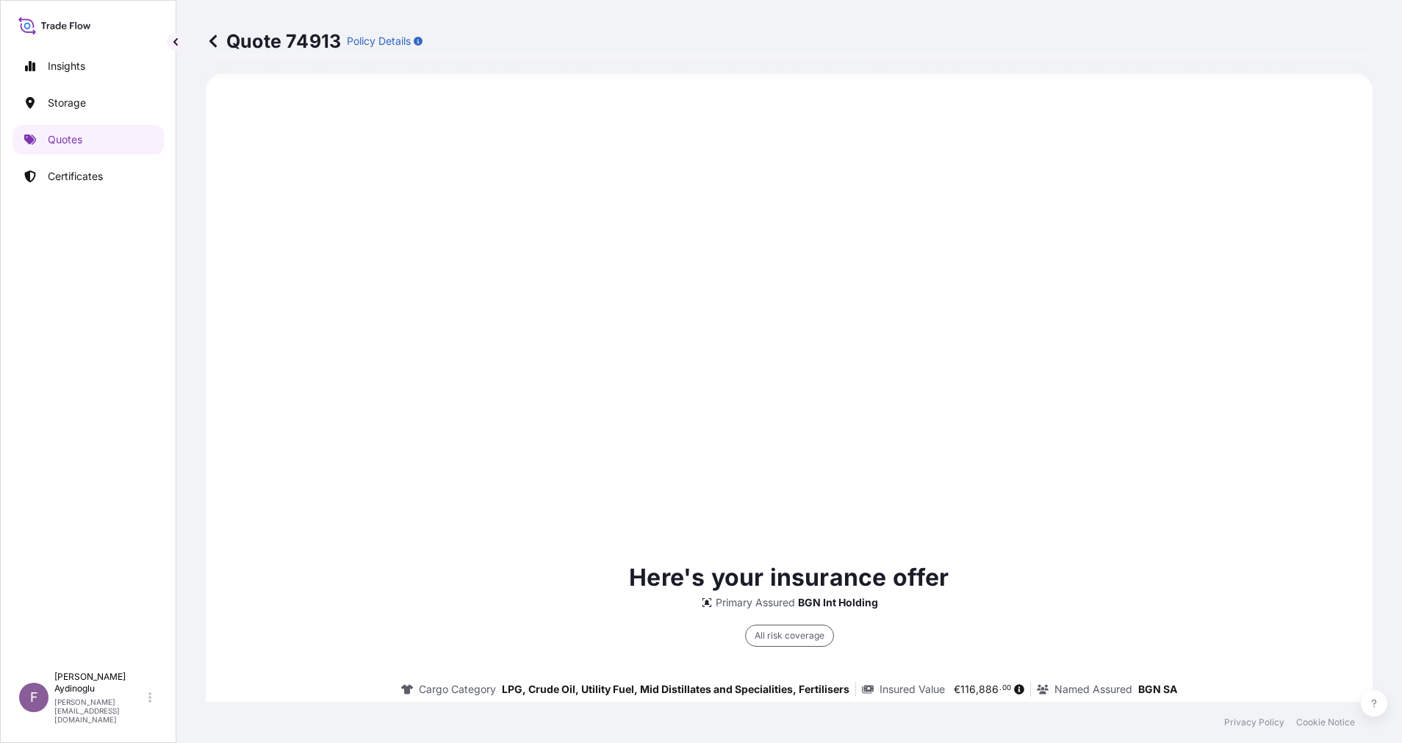
type input "[DATE]"
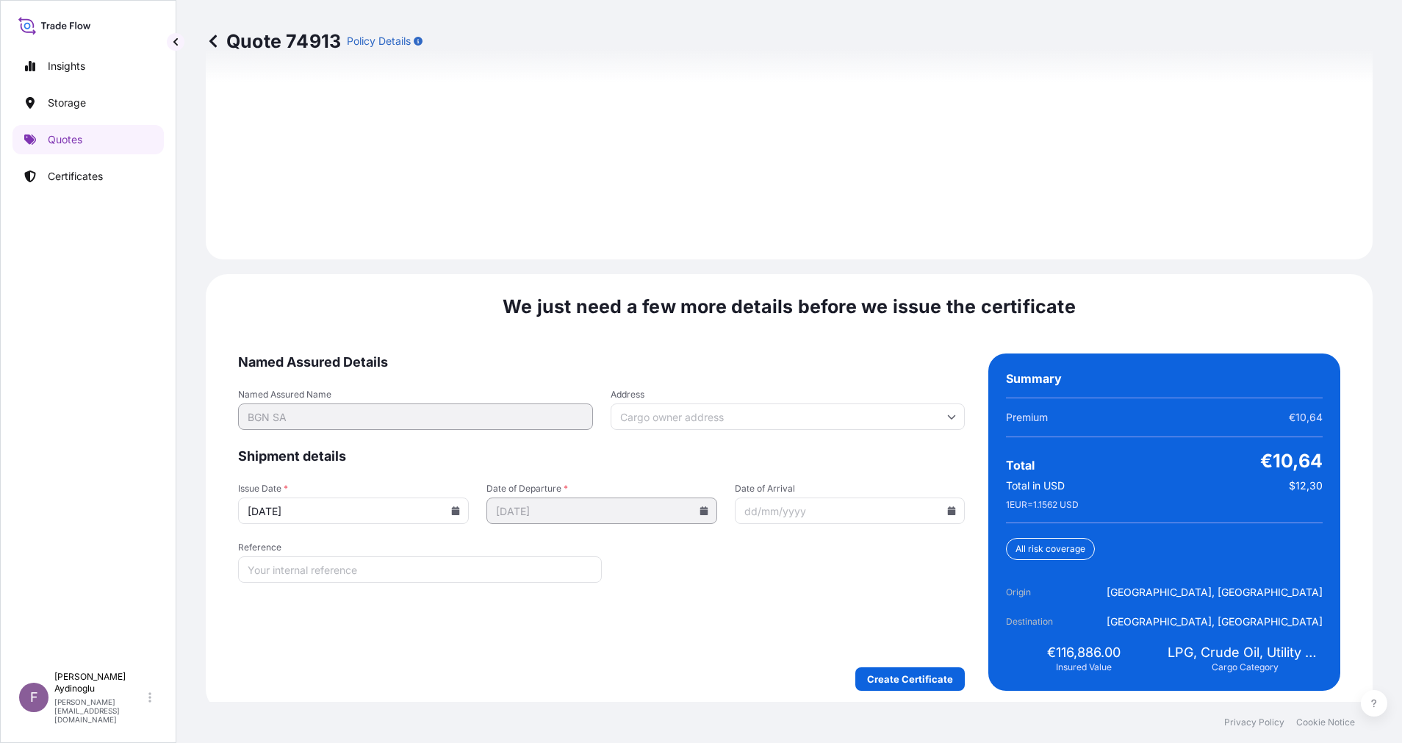
scroll to position [1654, 0]
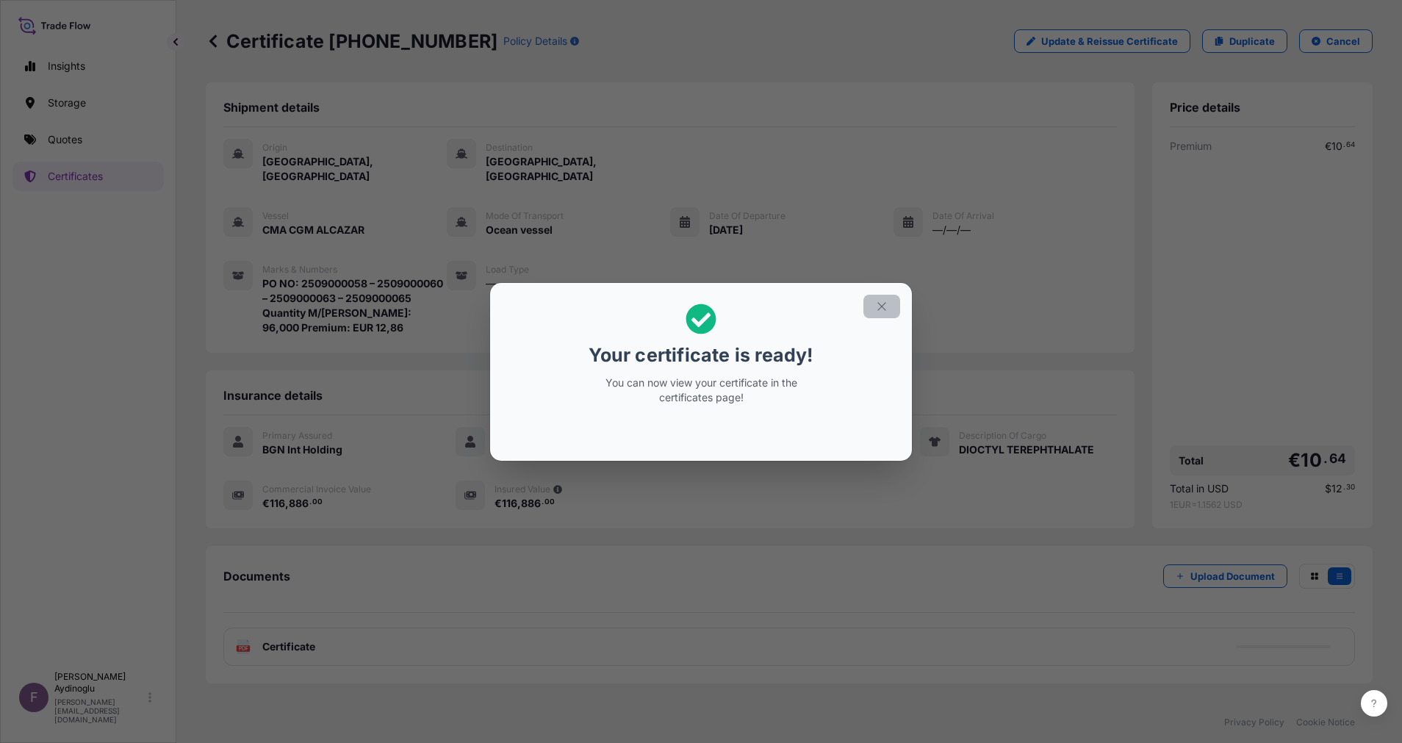
click at [884, 304] on icon "button" at bounding box center [881, 306] width 8 height 8
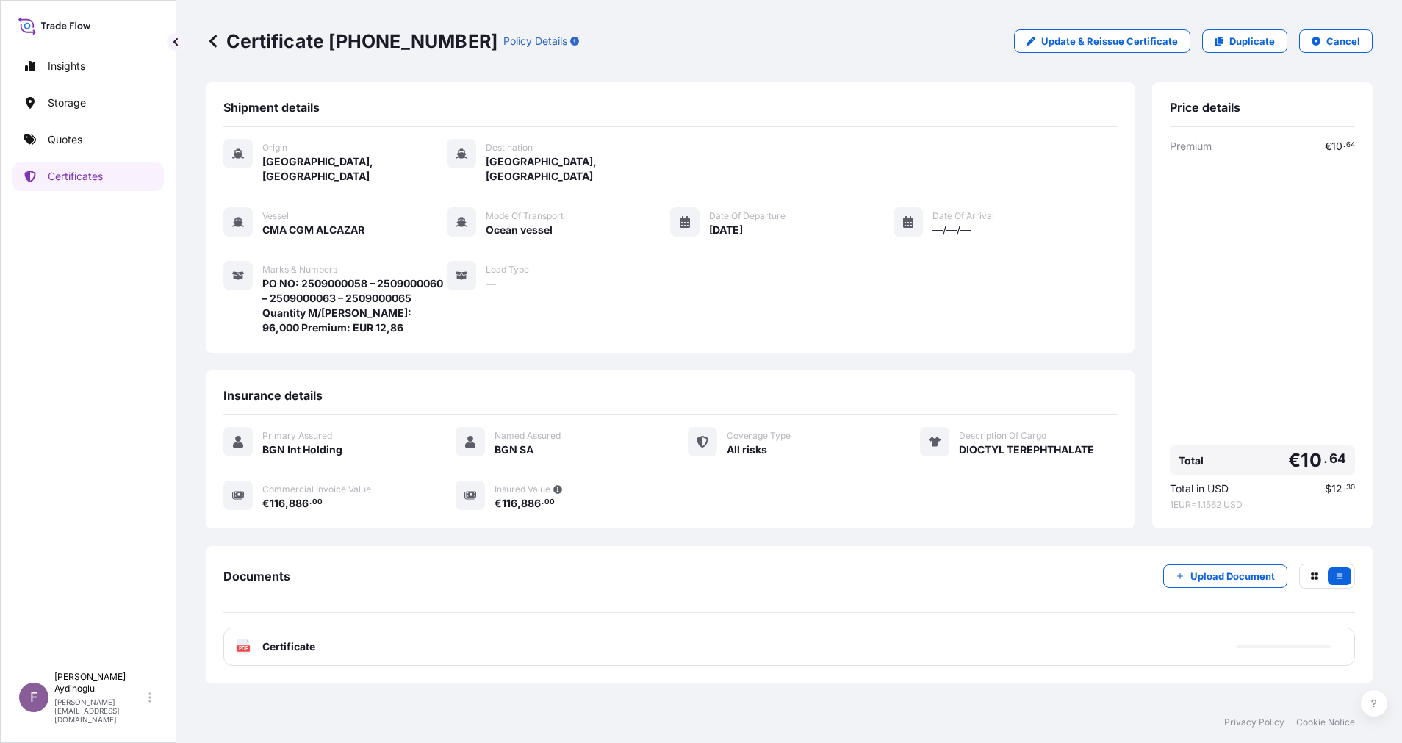
click at [778, 627] on div "PDF Certificate" at bounding box center [788, 646] width 1131 height 38
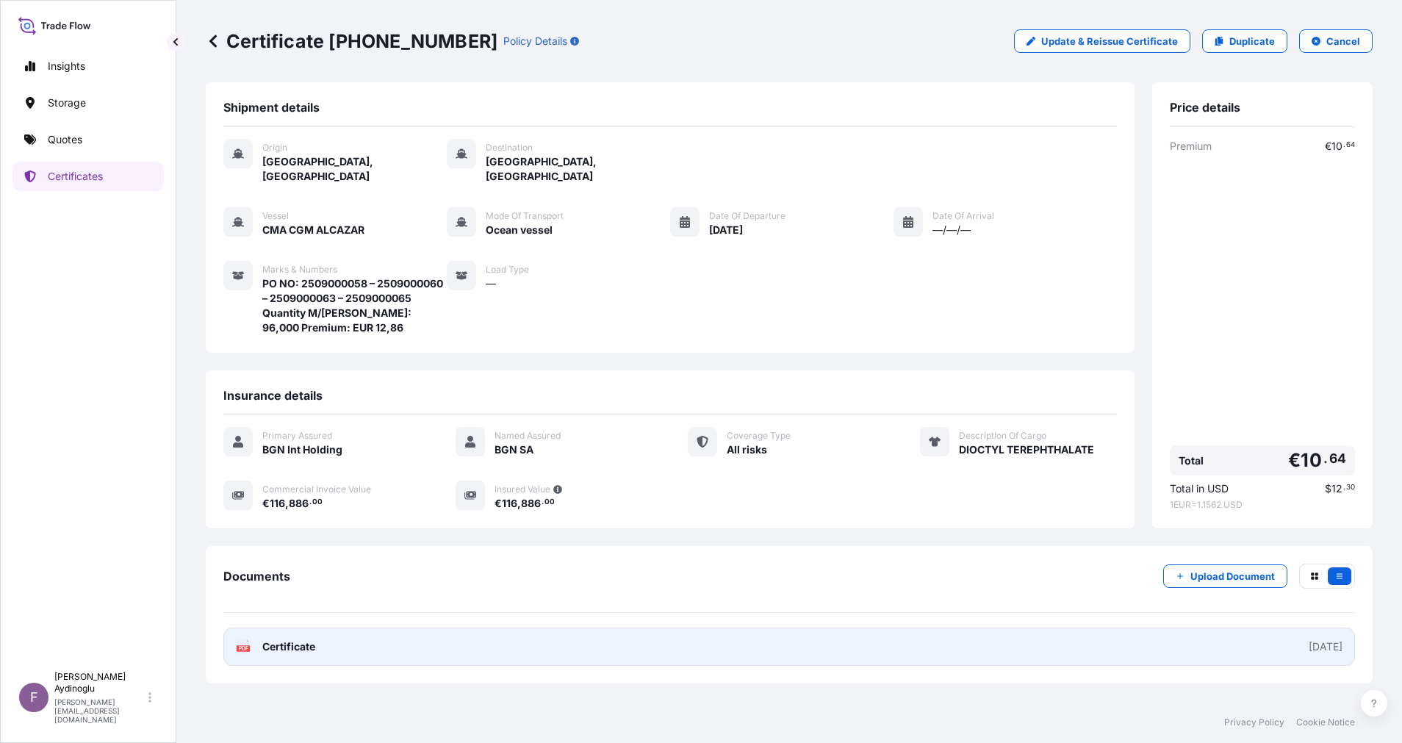
click at [848, 635] on link "PDF Certificate [DATE]" at bounding box center [788, 646] width 1131 height 38
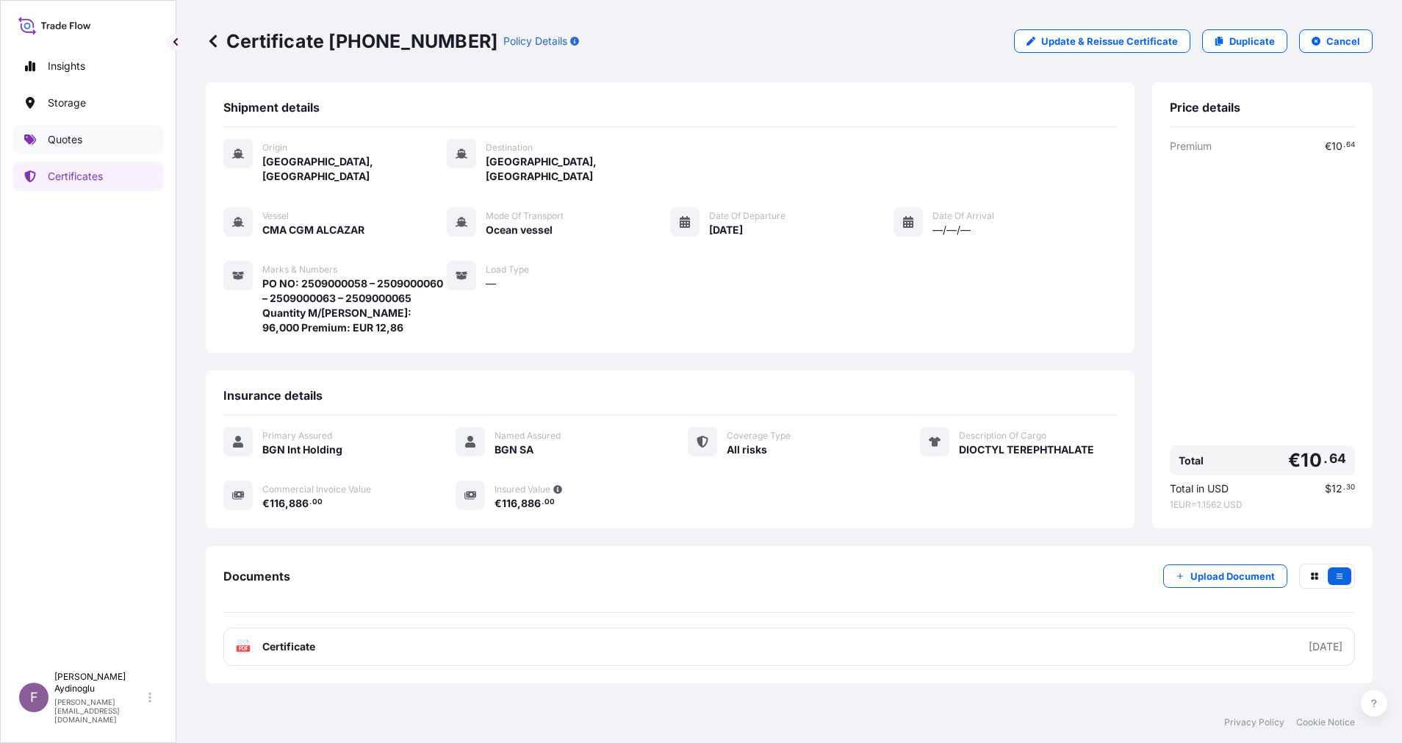
click at [96, 147] on link "Quotes" at bounding box center [87, 139] width 151 height 29
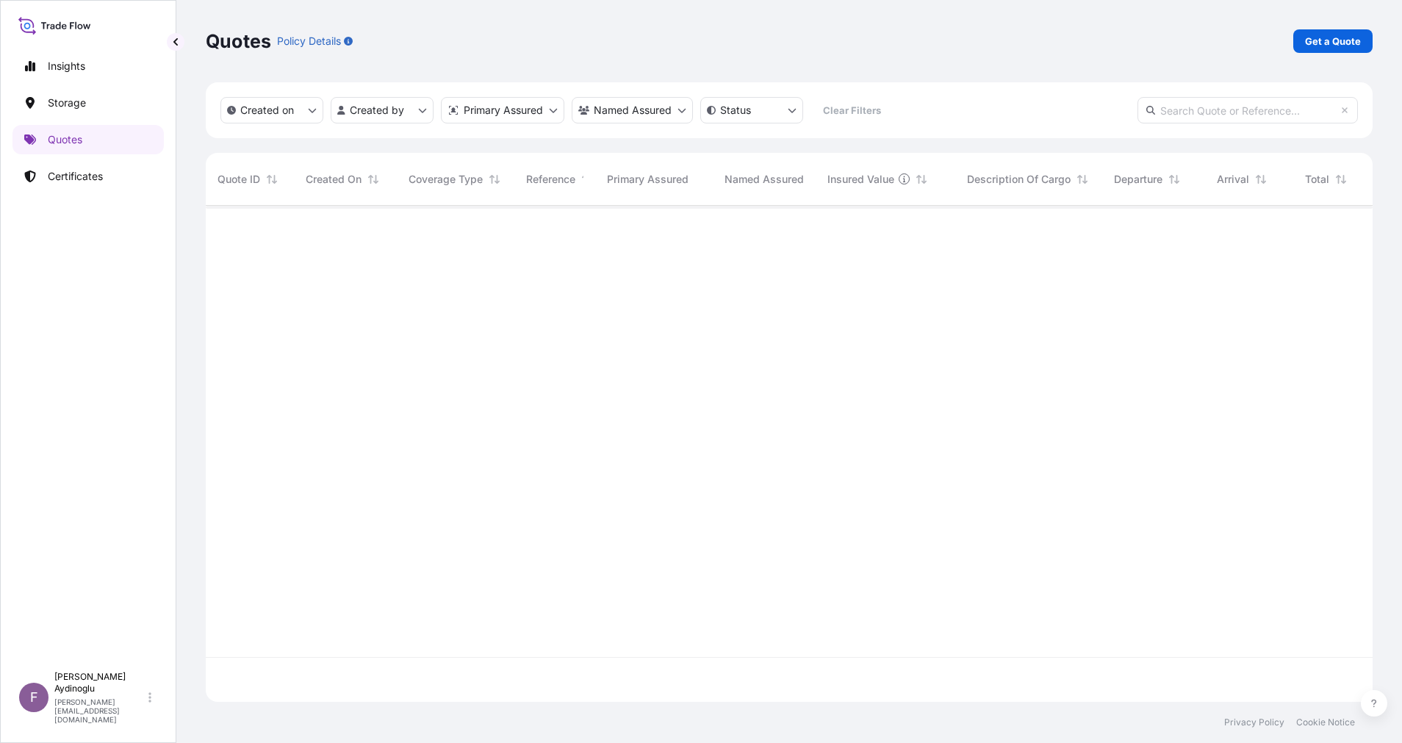
scroll to position [487, 1150]
click at [1309, 45] on p "Get a Quote" at bounding box center [1333, 41] width 56 height 15
select select "Ocean Vessel"
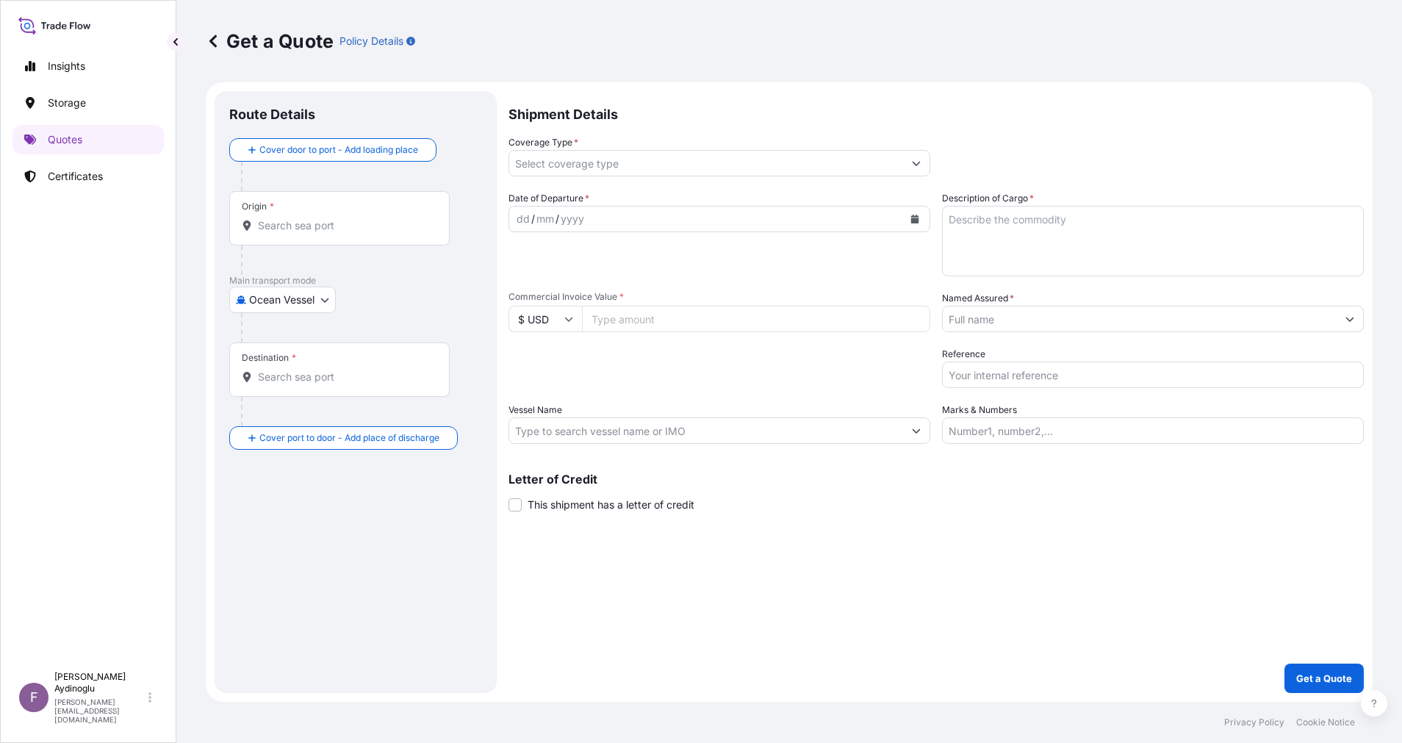
click at [1126, 442] on input "Marks & Numbers" at bounding box center [1153, 430] width 422 height 26
paste input "PO NO: 2509000072 Quantity M/[PERSON_NAME]: 24,000 Premium: EUR 3,40"
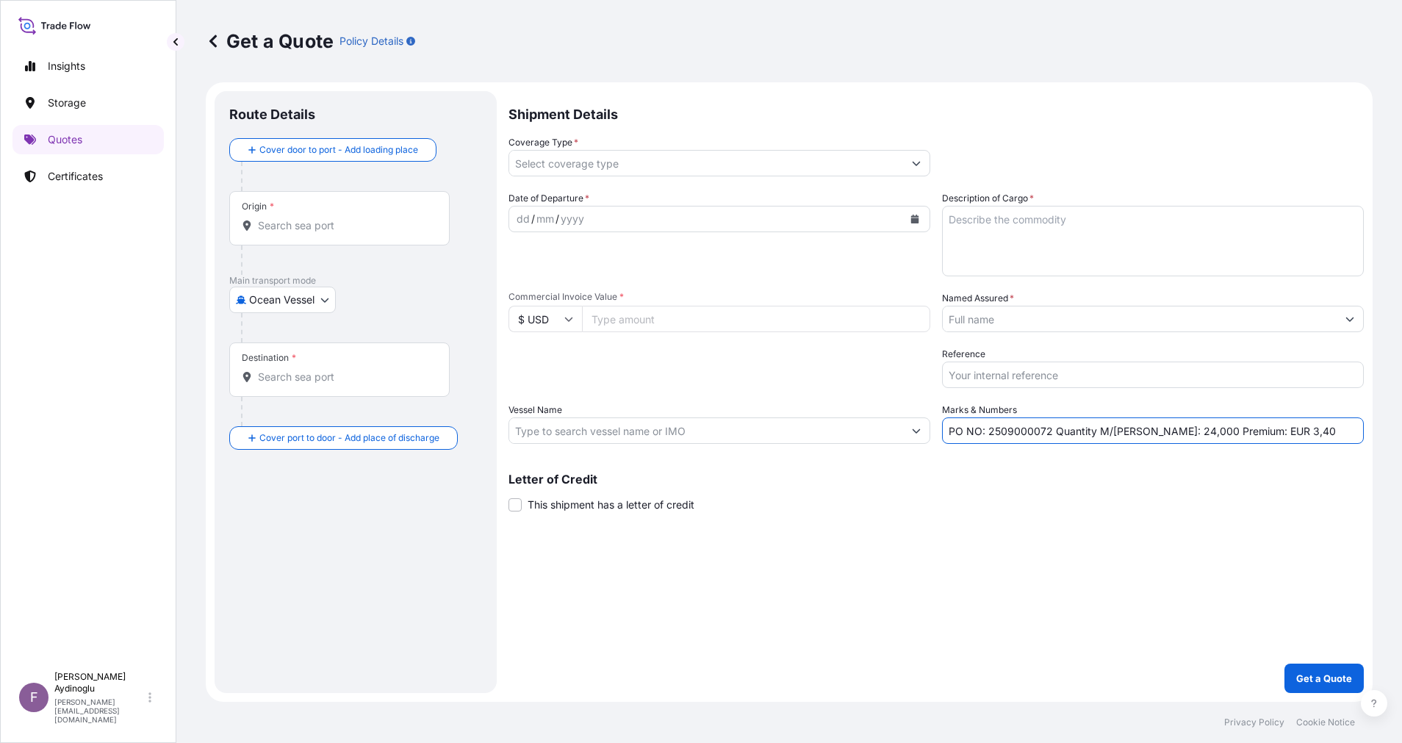
type input "PO NO: 2509000072 Quantity M/[PERSON_NAME]: 24,000 Premium: EUR 3,40"
click at [1335, 323] on input "Named Assured *" at bounding box center [1140, 319] width 394 height 26
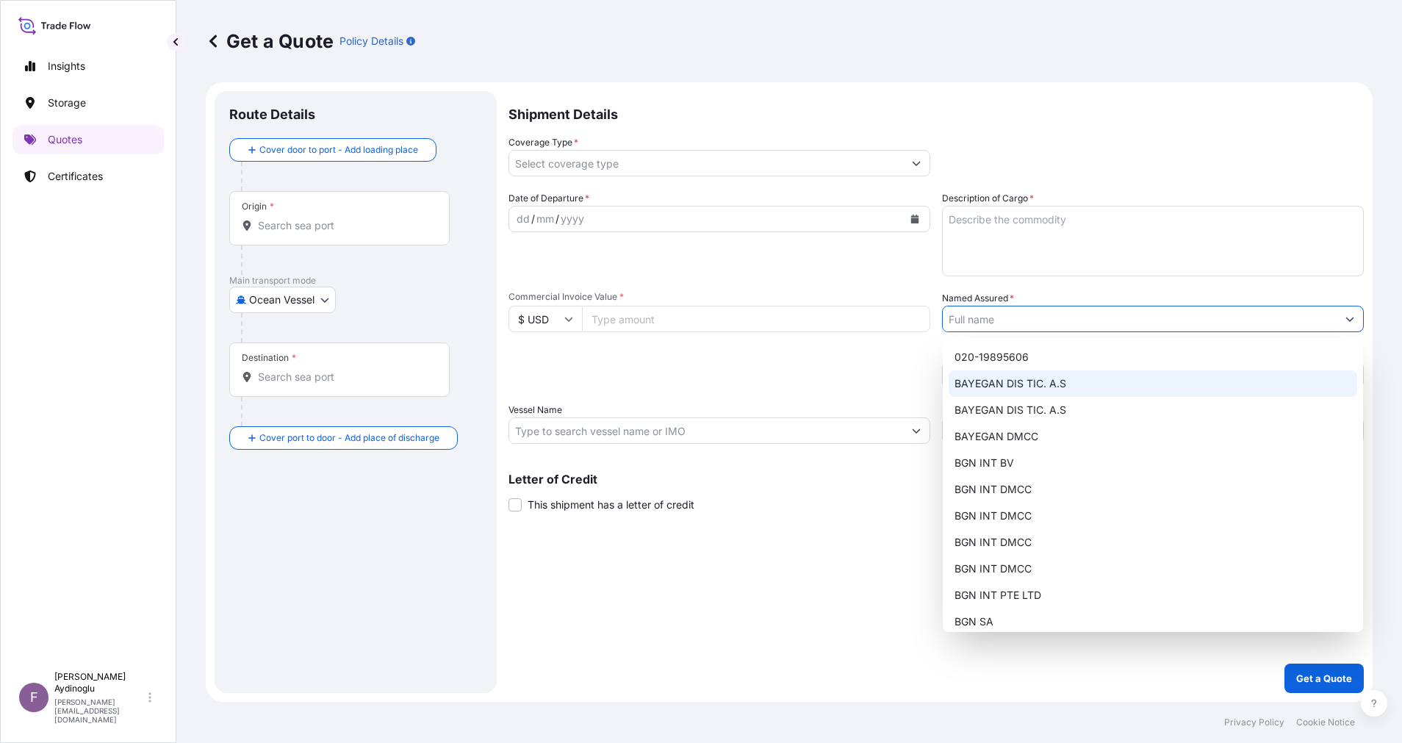
click at [1082, 389] on div "BAYEGAN DIS TIC. A.S" at bounding box center [1152, 383] width 408 height 26
type input "BAYEGAN DIS TIC. A.S"
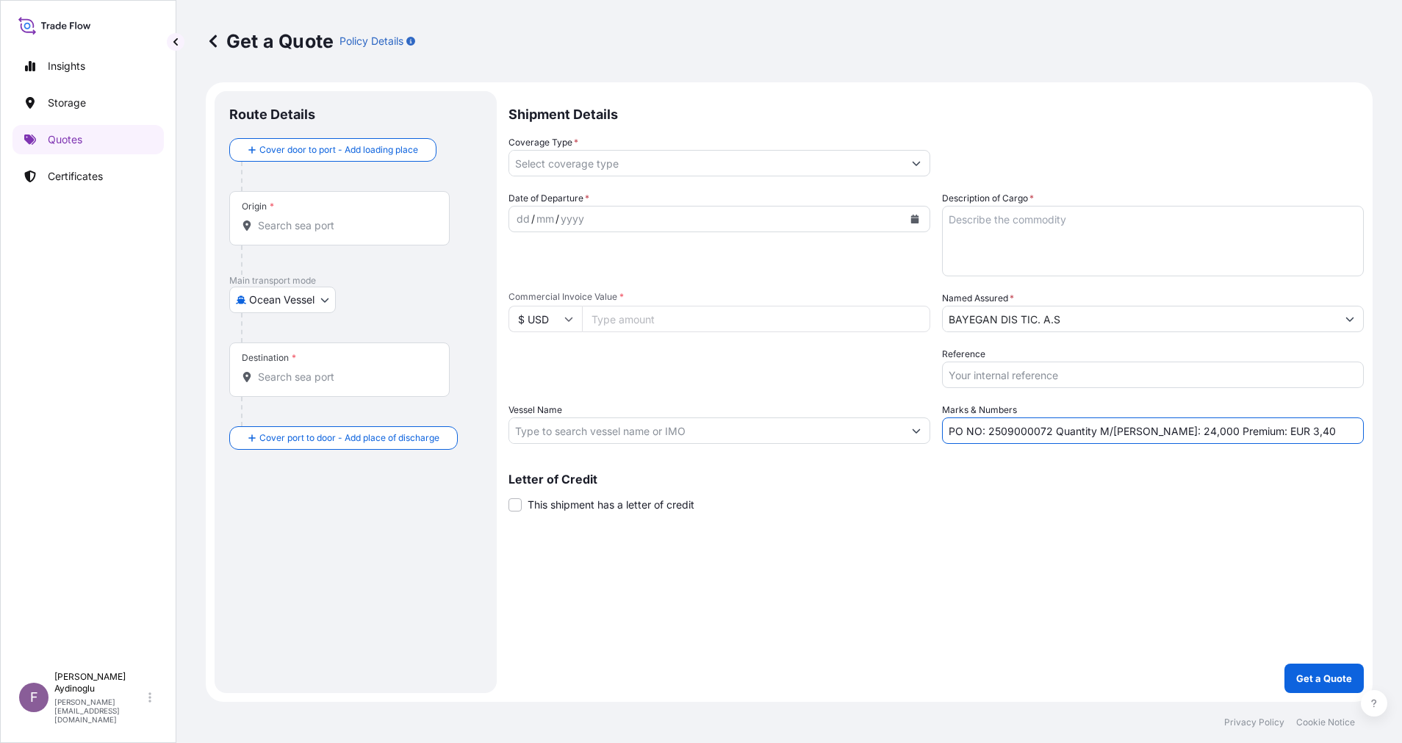
drag, startPoint x: 989, startPoint y: 435, endPoint x: 1049, endPoint y: 432, distance: 60.3
click at [1049, 432] on input "PO NO: 2509000072 Quantity M/[PERSON_NAME]: 24,000 Premium: EUR 3,40" at bounding box center [1153, 430] width 422 height 26
paste input "B0137200"
type input "PO NO: 25B0137200 Quantity M/[PERSON_NAME]: 24,000 Premium: EUR 3,40"
click at [693, 326] on input "Commercial Invoice Value *" at bounding box center [756, 319] width 348 height 26
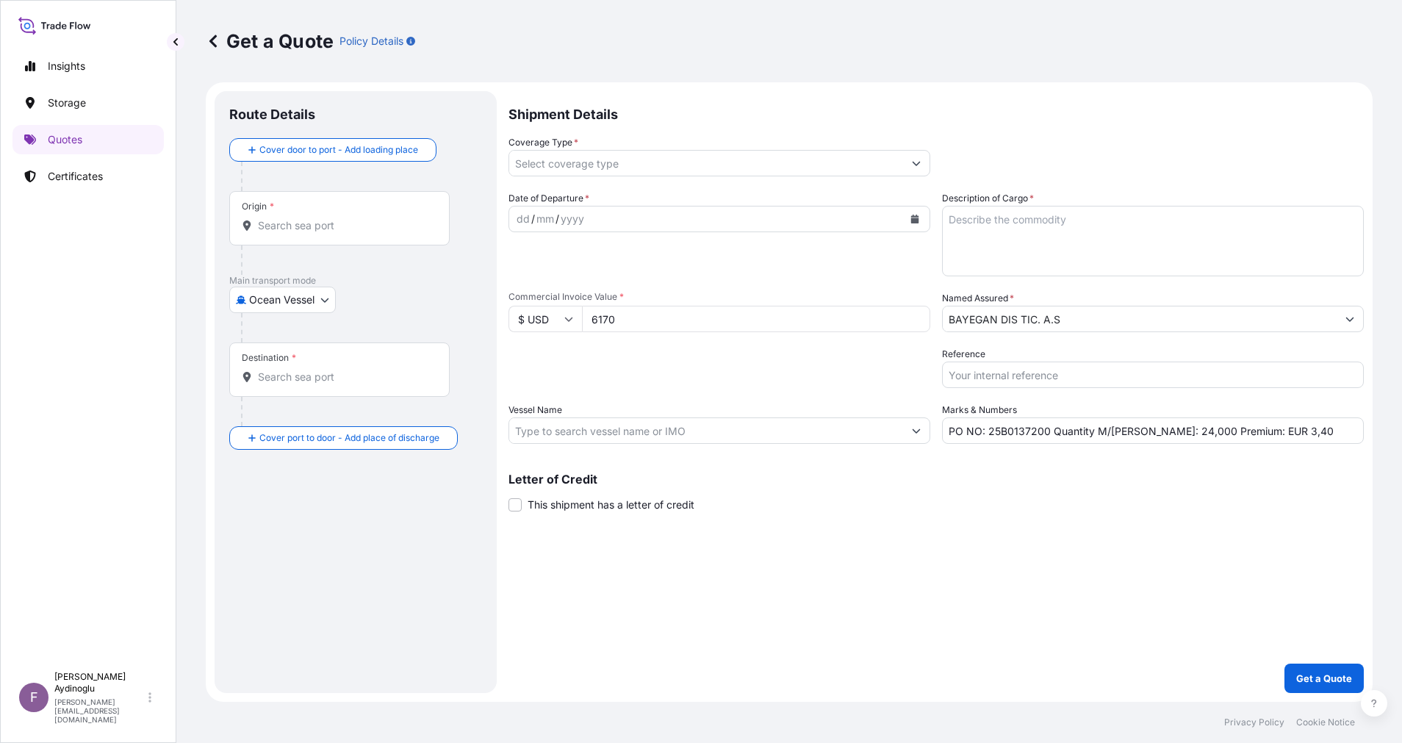
type input "6170"
click at [1031, 248] on textarea "Description of Cargo *" at bounding box center [1153, 241] width 422 height 71
paste textarea "PRINTEX 300 BEADS"
type textarea "PRINTEX 300 BEADS"
click at [962, 531] on div "Shipment Details Coverage Type * Date of Departure * dd / mm / yyyy Cargo Categ…" at bounding box center [935, 392] width 855 height 602
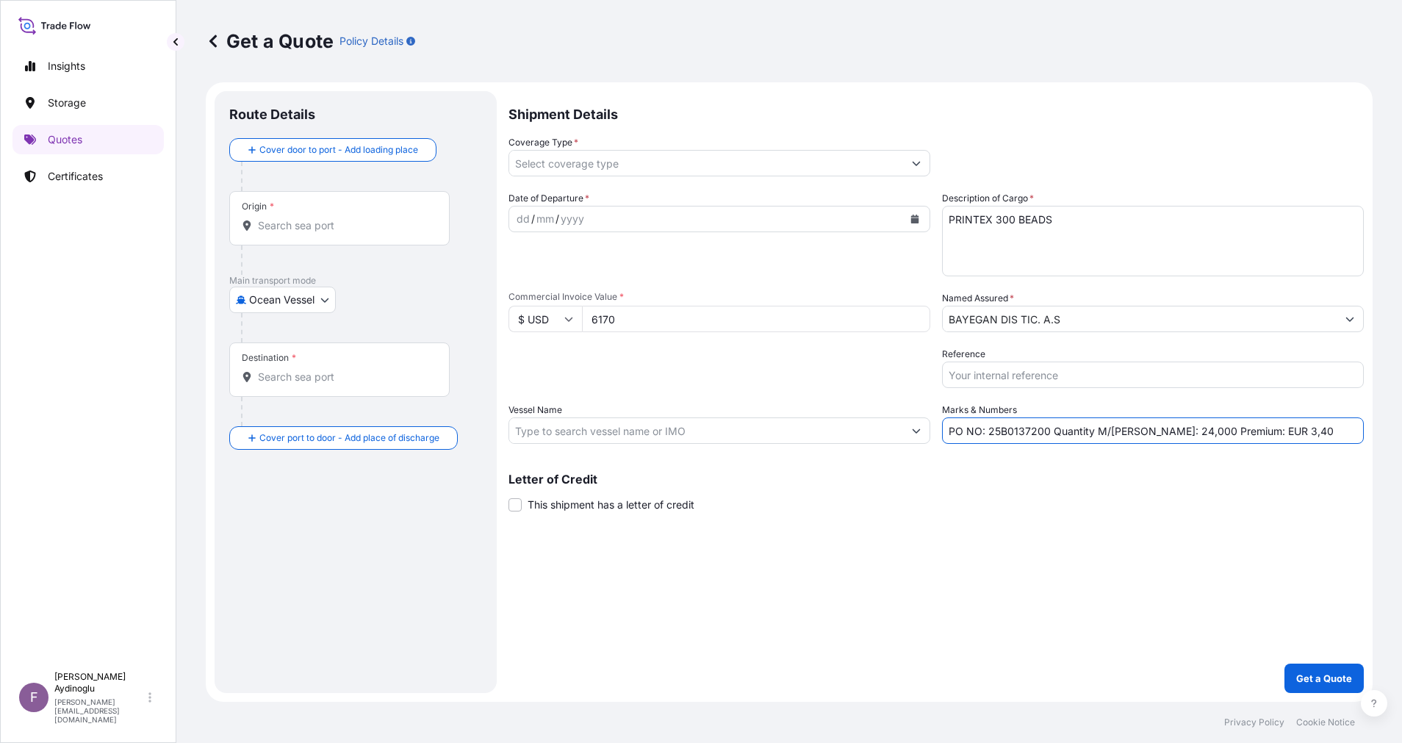
click at [1150, 434] on input "PO NO: 25B0137200 Quantity M/[PERSON_NAME]: 24,000 Premium: EUR 3,40" at bounding box center [1153, 430] width 422 height 26
type input "PO NO: 25B0137200 Quantity M/[PERSON_NAME]: 2,000 Premium: EUR 3,40"
click at [297, 294] on body "Insights Storage Quotes Certificates F [PERSON_NAME] [EMAIL_ADDRESS][DOMAIN_NAM…" at bounding box center [701, 371] width 1402 height 743
click at [286, 391] on div "Land" at bounding box center [283, 391] width 96 height 26
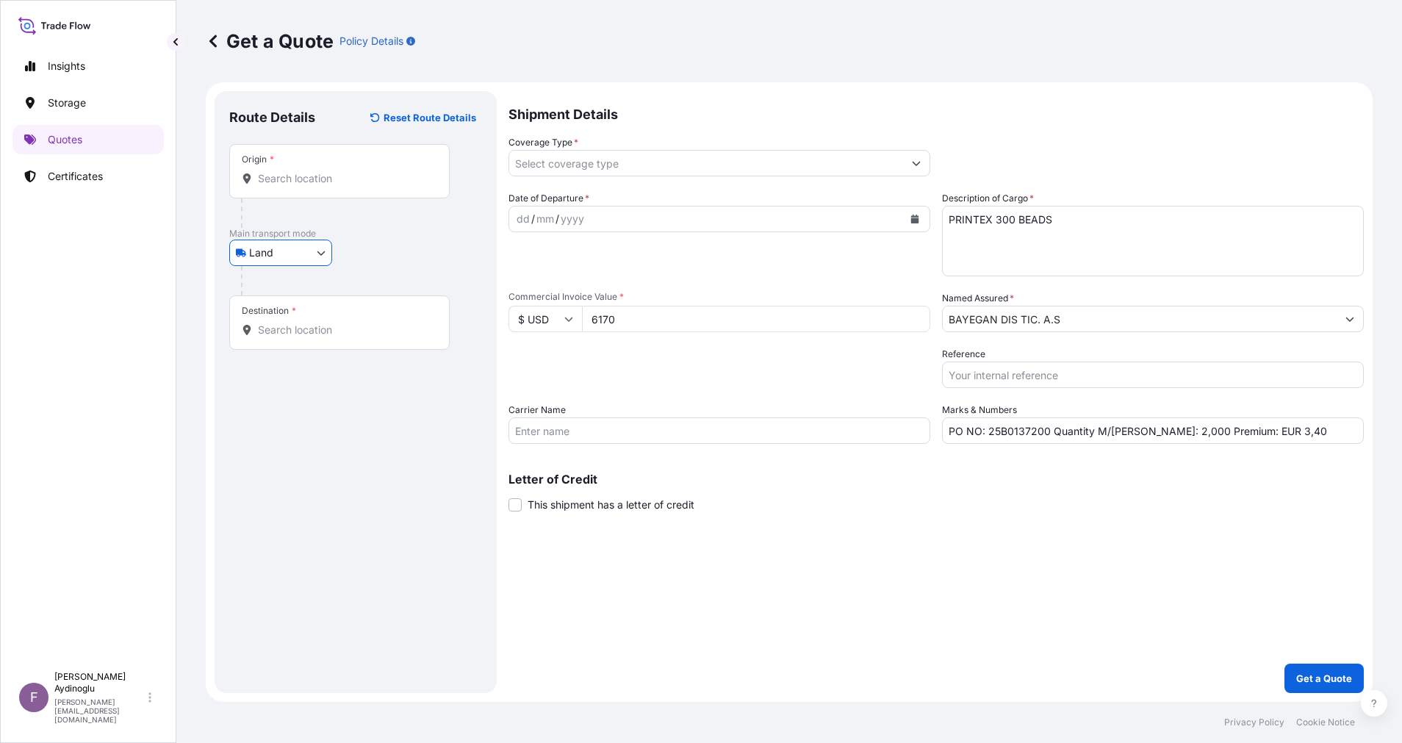
click at [984, 532] on div "Shipment Details Coverage Type * Date of Departure * dd / mm / yyyy Cargo Categ…" at bounding box center [935, 392] width 855 height 602
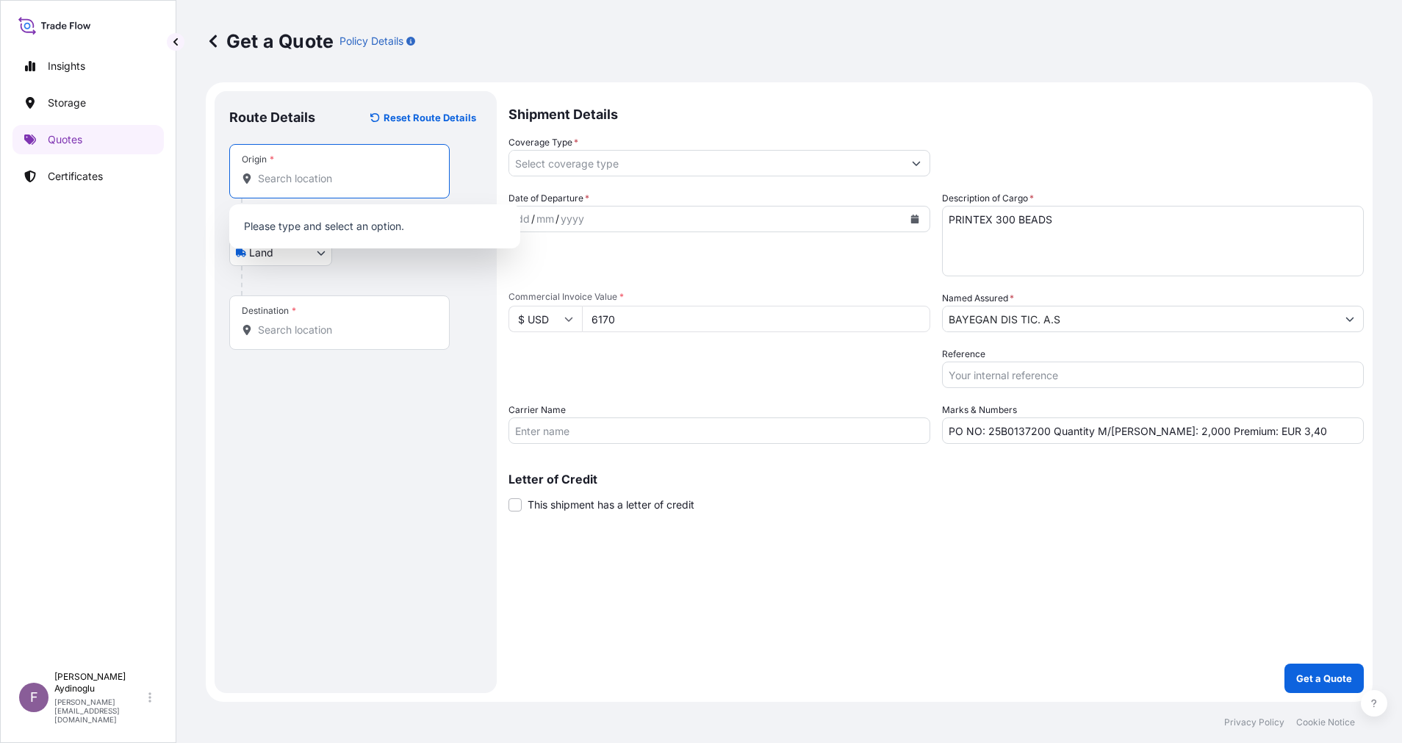
click at [344, 173] on input "Origin *" at bounding box center [344, 178] width 173 height 15
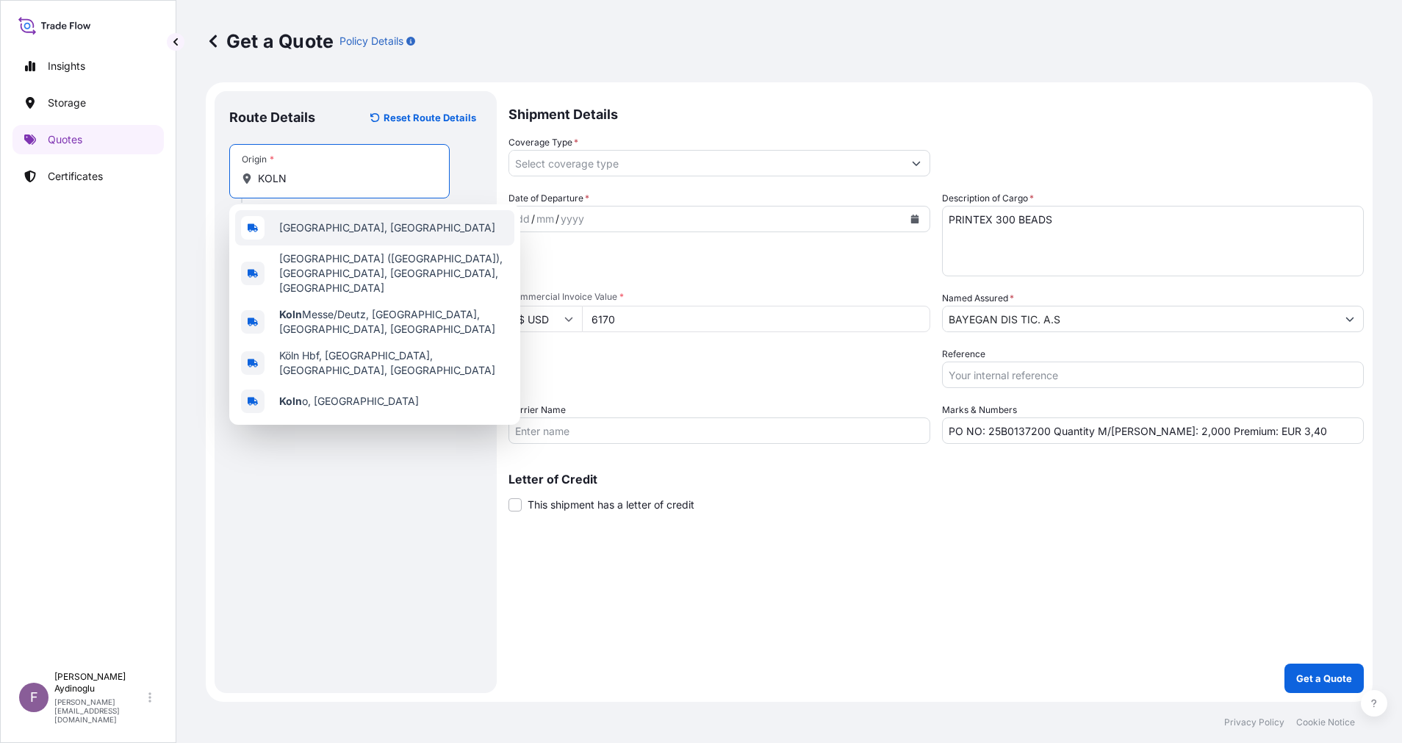
click at [352, 228] on div "[GEOGRAPHIC_DATA], [GEOGRAPHIC_DATA]" at bounding box center [374, 227] width 279 height 35
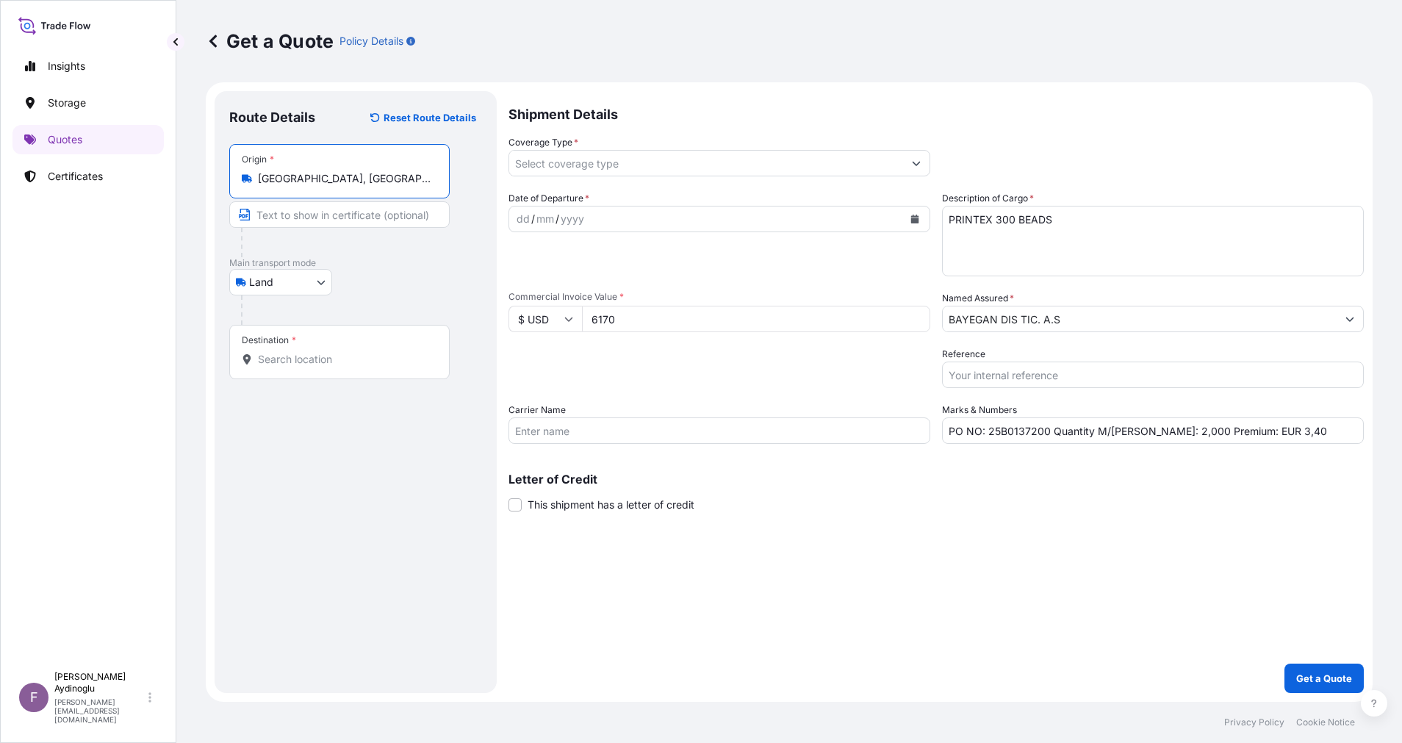
type input "[GEOGRAPHIC_DATA], [GEOGRAPHIC_DATA]"
type input "KOLN / [GEOGRAPHIC_DATA]"
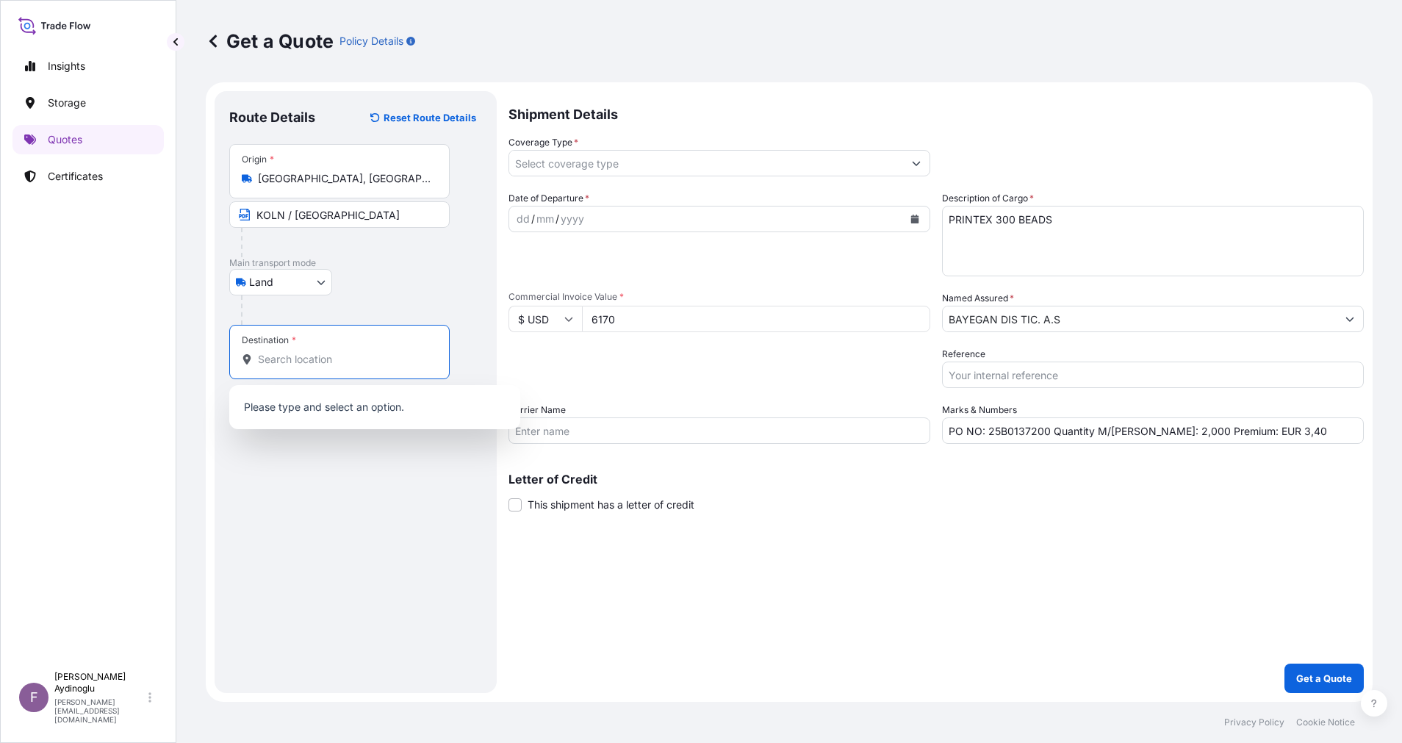
click at [345, 364] on input "Destination *" at bounding box center [344, 359] width 173 height 15
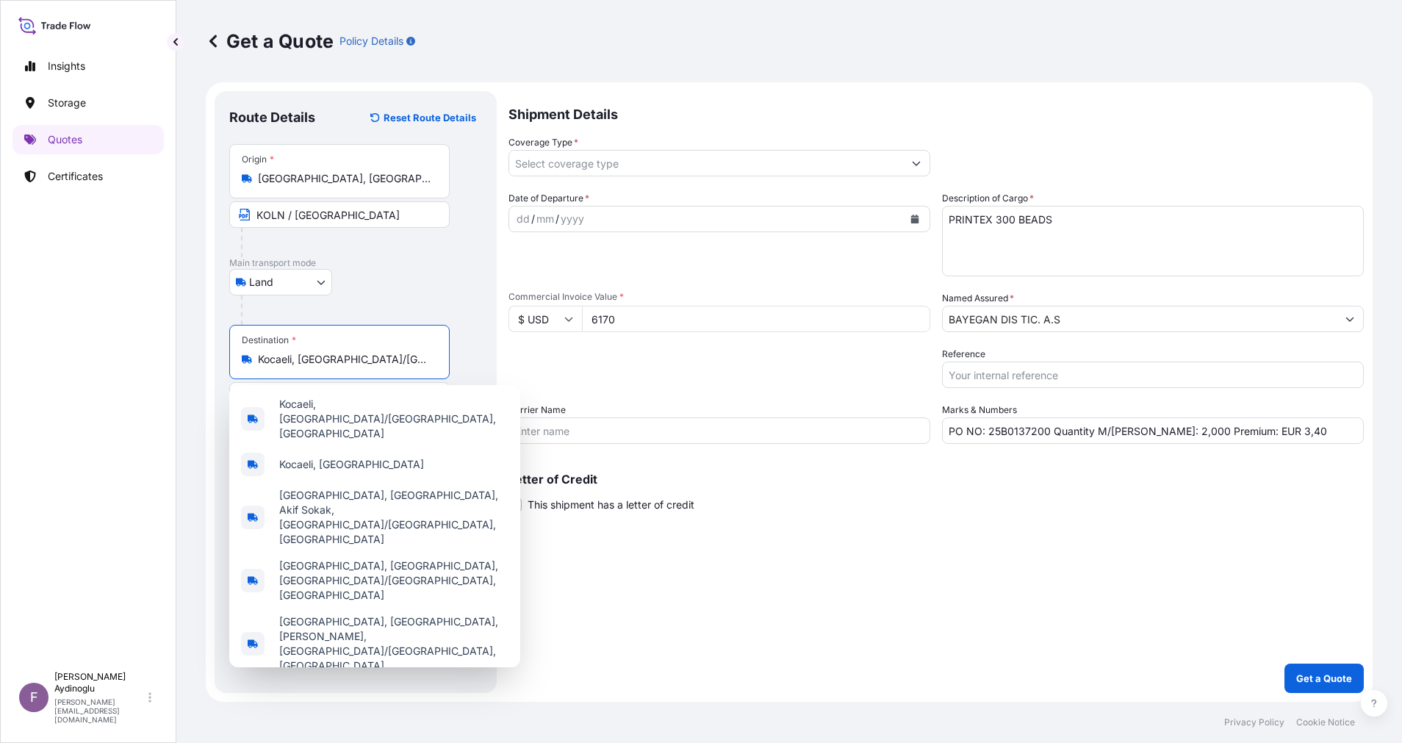
type input "Kocaeli, [GEOGRAPHIC_DATA]/[GEOGRAPHIC_DATA], [GEOGRAPHIC_DATA]"
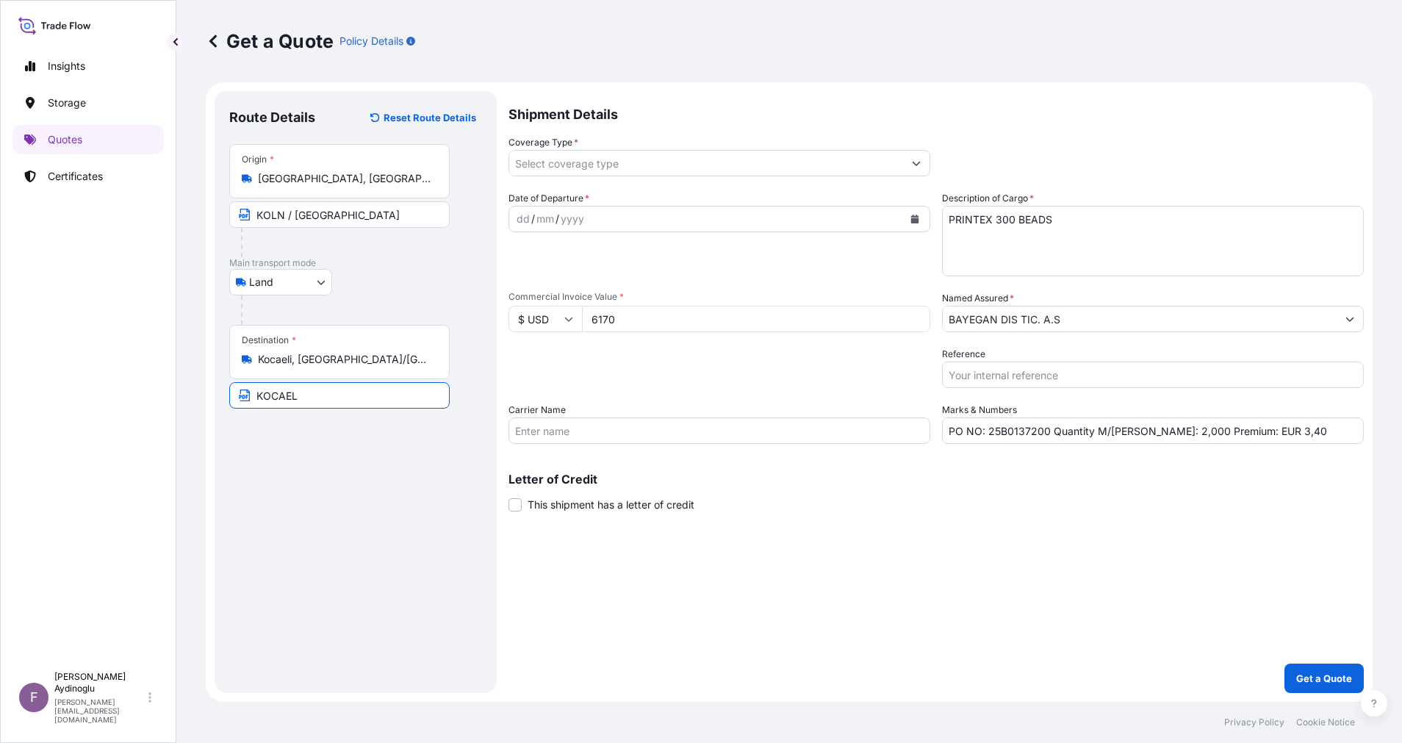
type input "KOCAELI / [GEOGRAPHIC_DATA]"
click at [526, 220] on div "dd" at bounding box center [523, 219] width 16 height 18
drag, startPoint x: 1272, startPoint y: 425, endPoint x: 1244, endPoint y: 430, distance: 29.1
click at [1244, 430] on input "PO NO: 25B0137200 Quantity M/[PERSON_NAME]: 2,000 Premium: EUR 3,40" at bounding box center [1153, 430] width 422 height 26
type input "PO NO: 25B0137200 Quantity M/[PERSON_NAME]: 2,000 Premium: EUR 0,74"
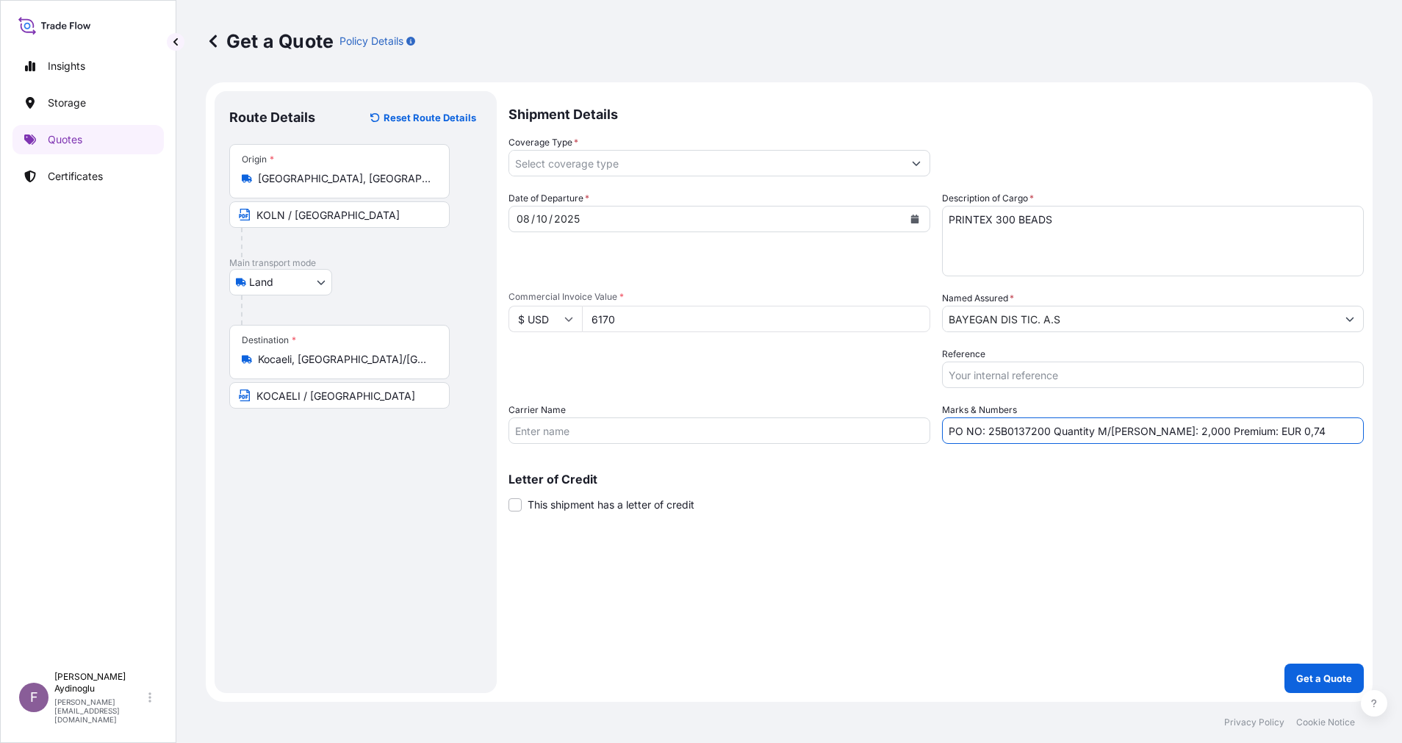
click at [914, 156] on button "Show suggestions" at bounding box center [916, 163] width 26 height 26
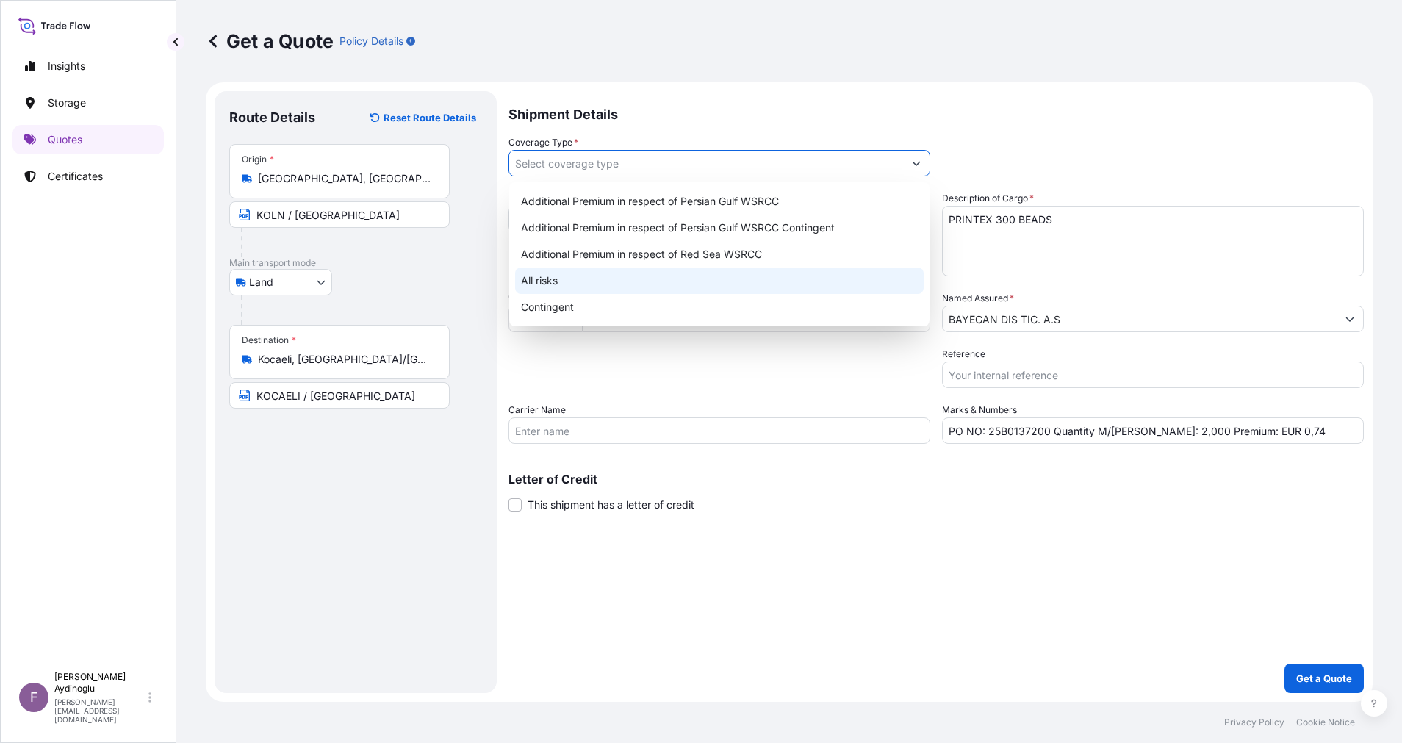
click at [666, 273] on div "All risks" at bounding box center [719, 280] width 408 height 26
type input "All risks"
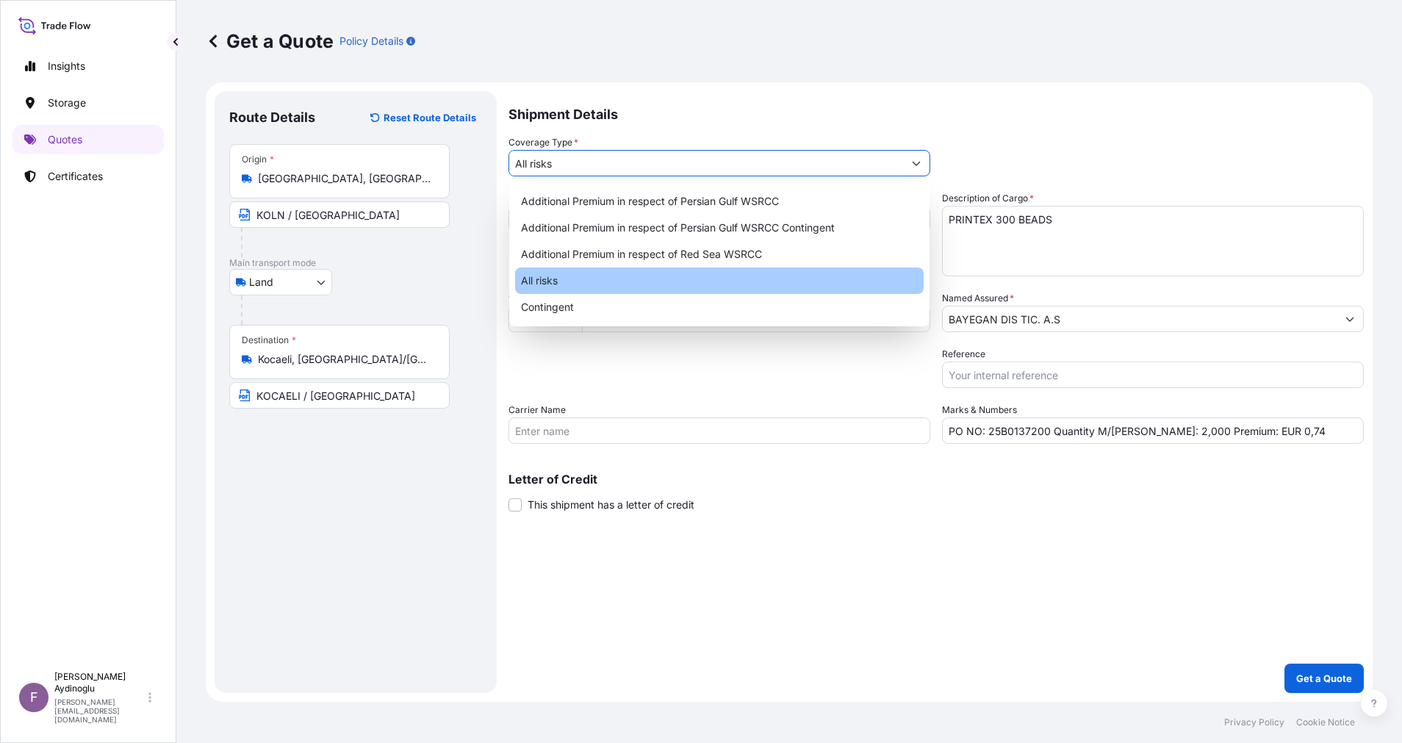
click at [986, 599] on div "Shipment Details Coverage Type * All risks Date of Departure * [DATE] Cargo Cat…" at bounding box center [935, 392] width 855 height 602
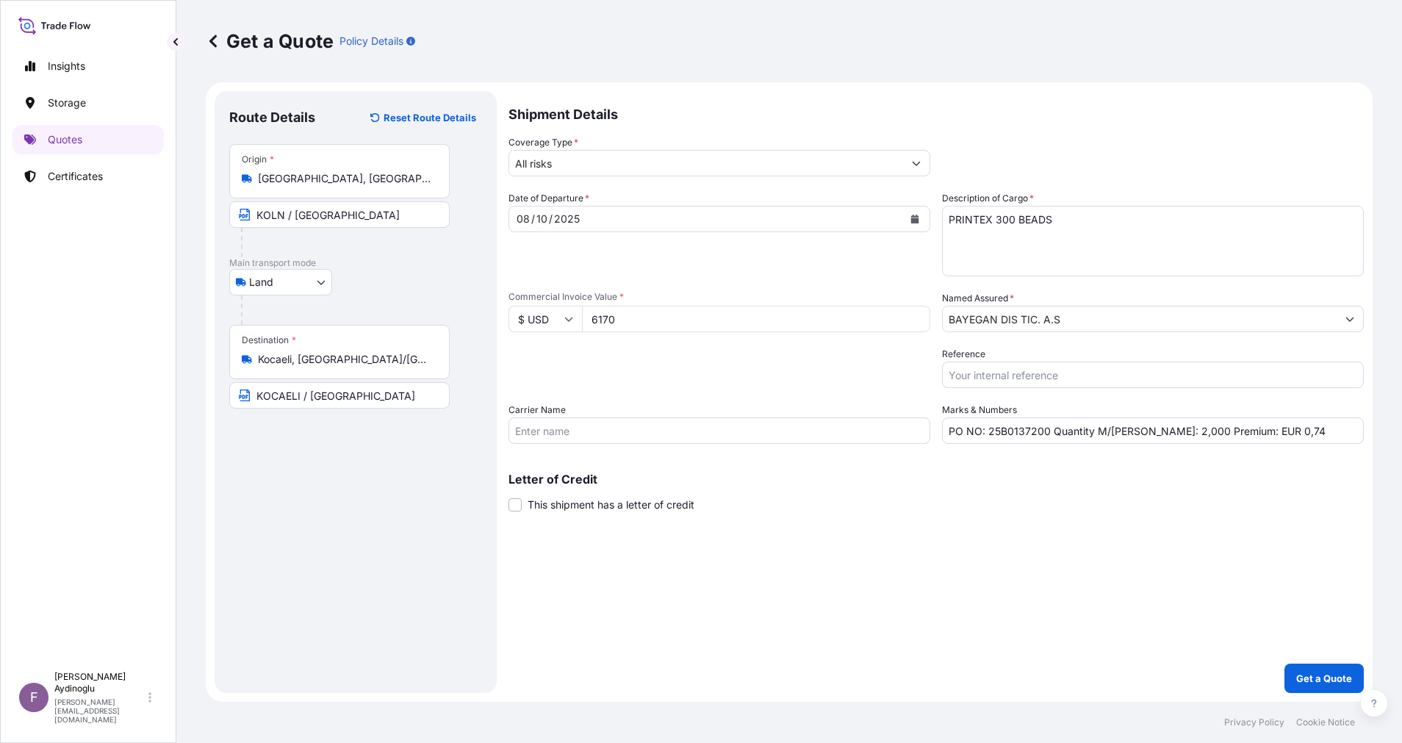
click at [1290, 664] on div "Shipment Details Coverage Type * All risks Date of Departure * [DATE] Cargo Cat…" at bounding box center [935, 392] width 855 height 602
click at [1298, 670] on button "Get a Quote" at bounding box center [1323, 677] width 79 height 29
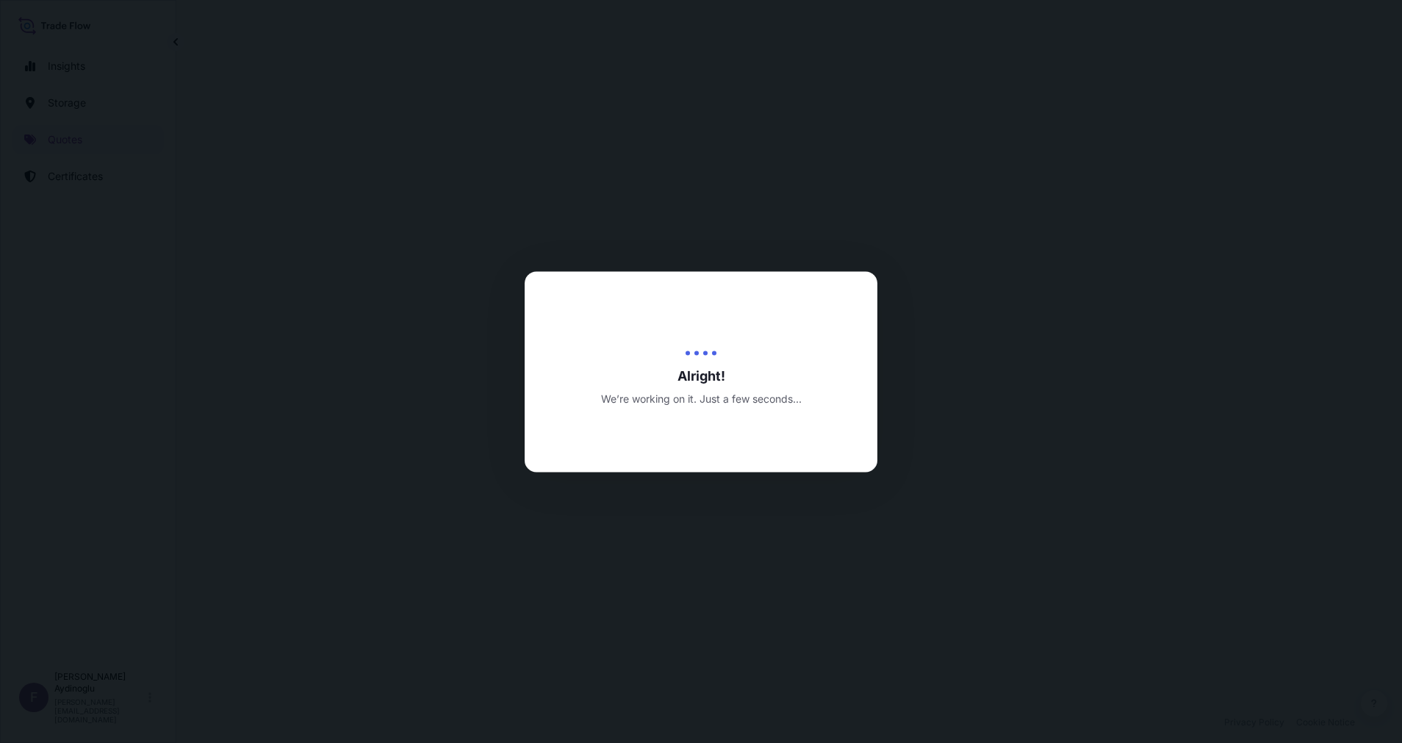
select select "Land"
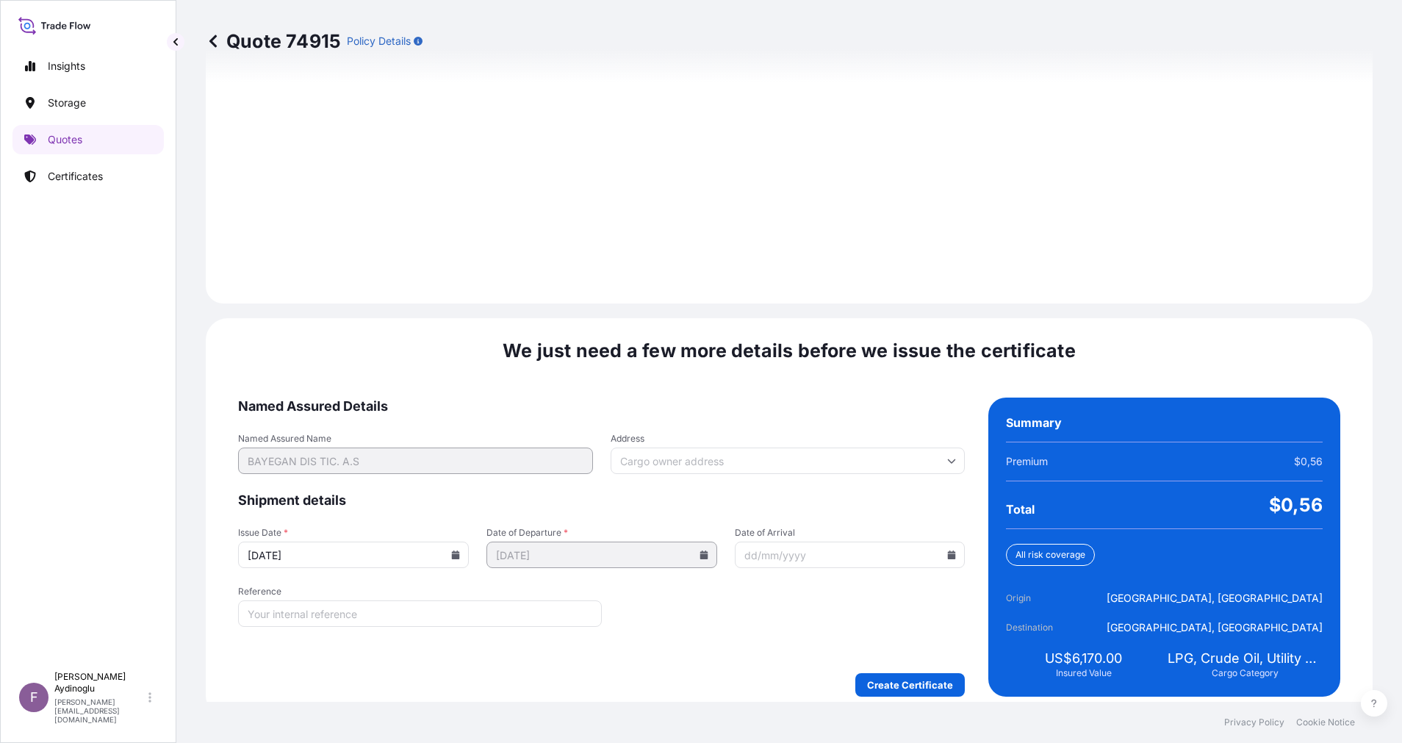
scroll to position [1577, 0]
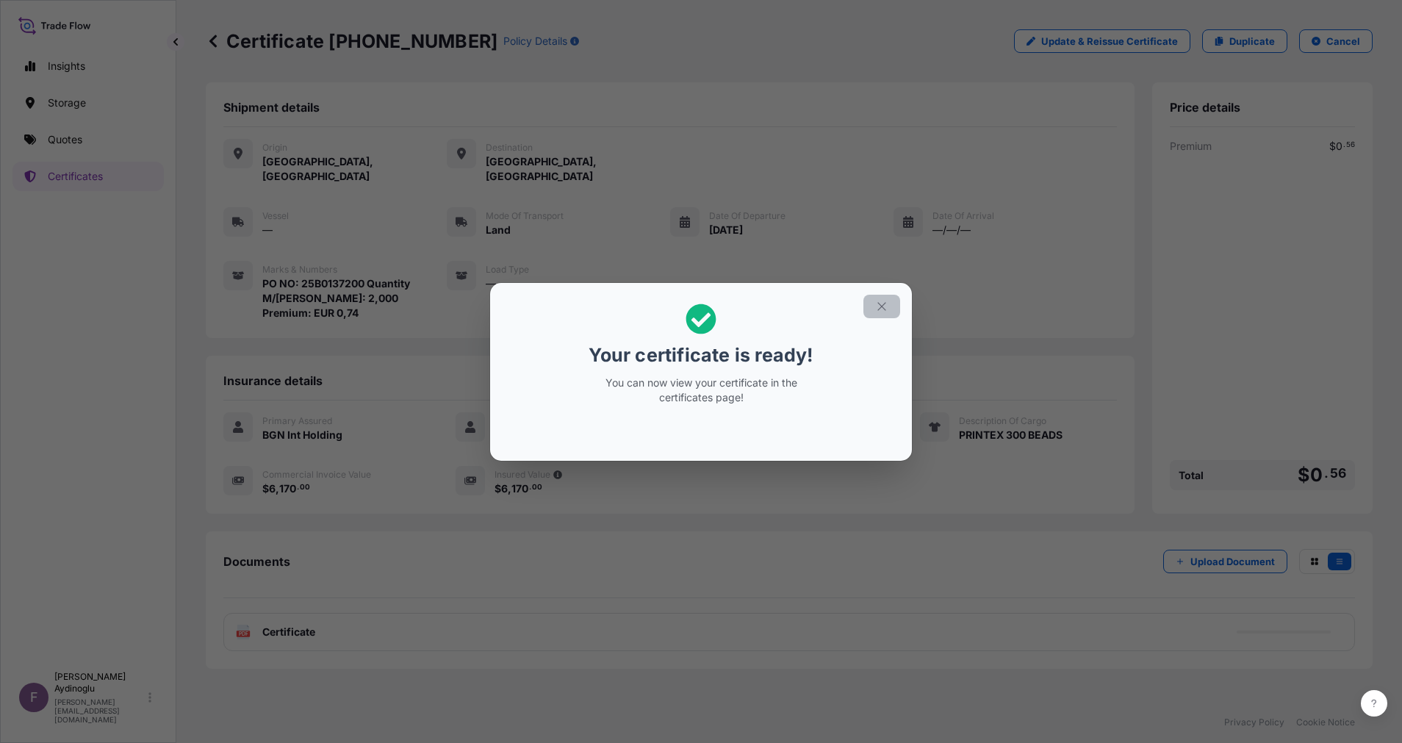
click at [887, 313] on button "button" at bounding box center [881, 307] width 37 height 24
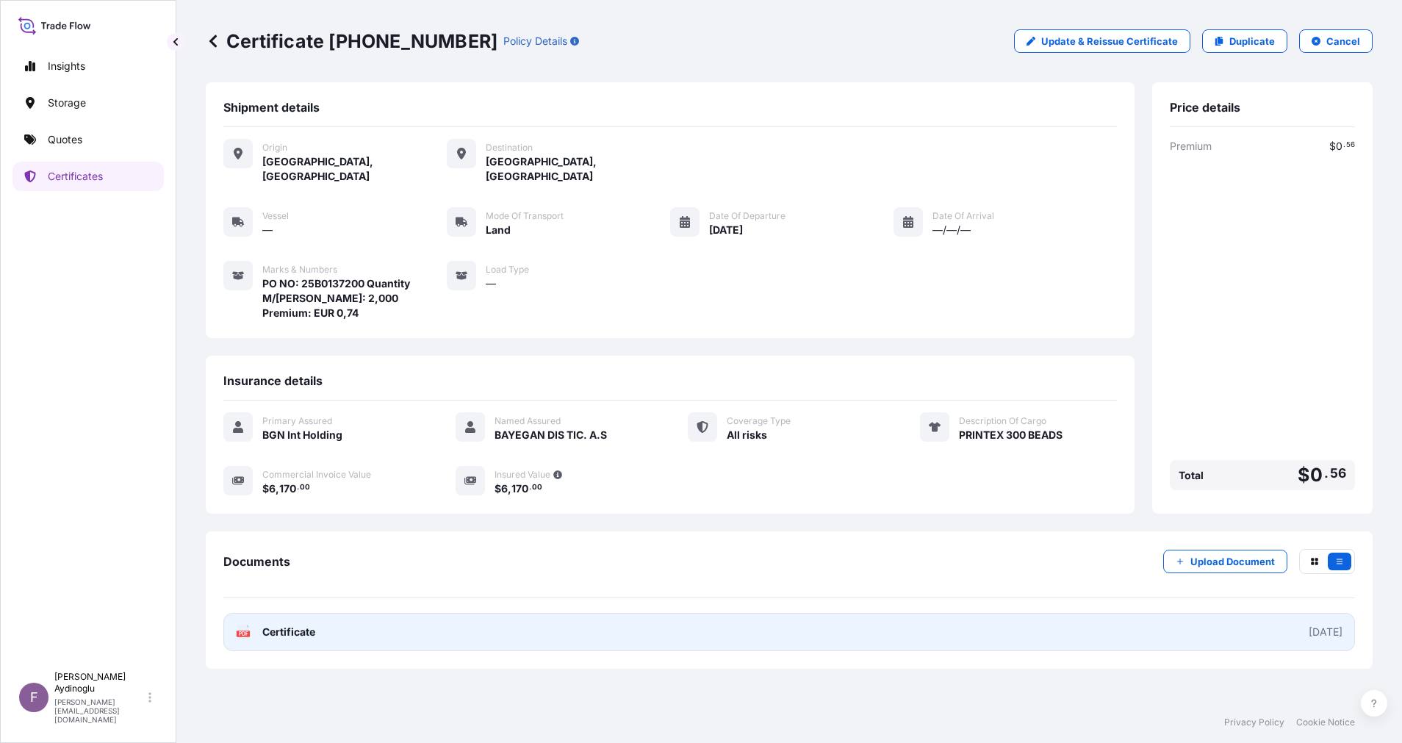
click at [697, 613] on link "PDF Certificate [DATE]" at bounding box center [788, 632] width 1131 height 38
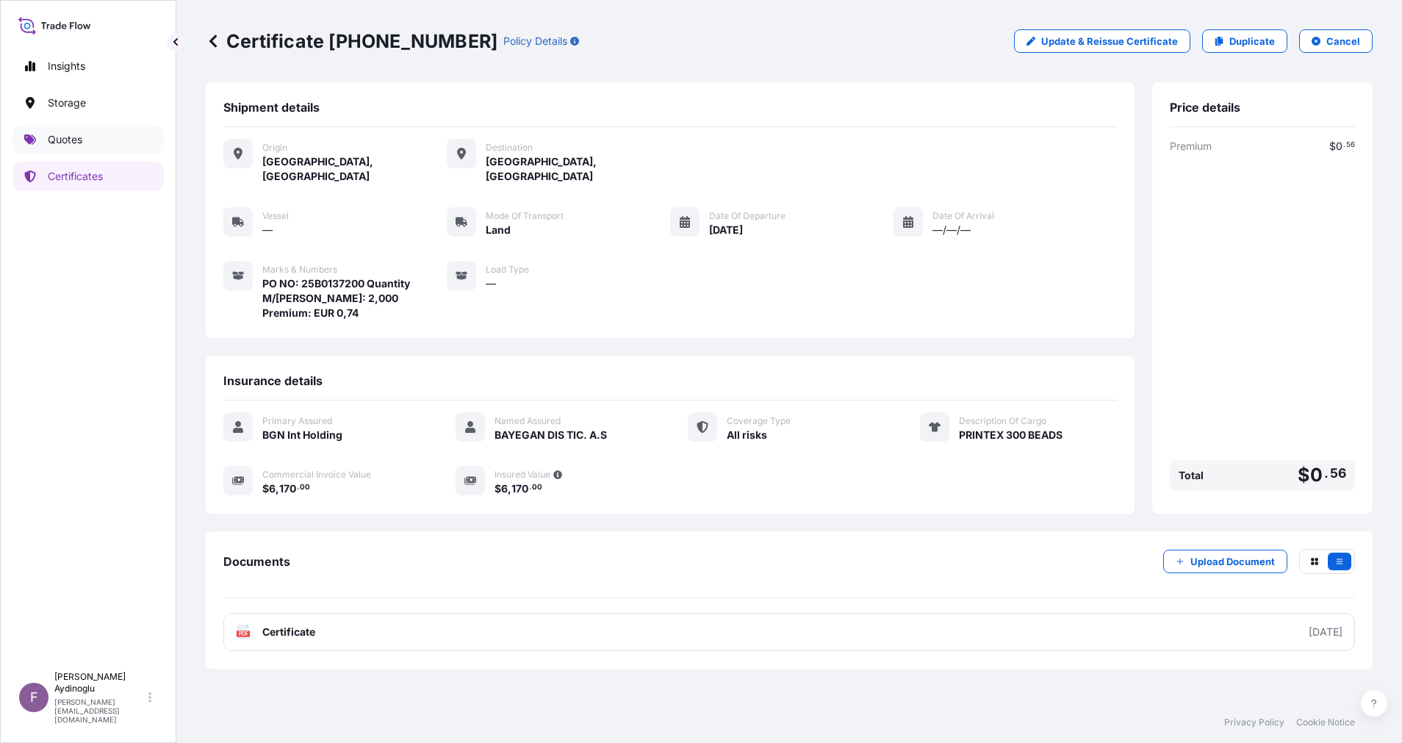
click at [107, 130] on link "Quotes" at bounding box center [87, 139] width 151 height 29
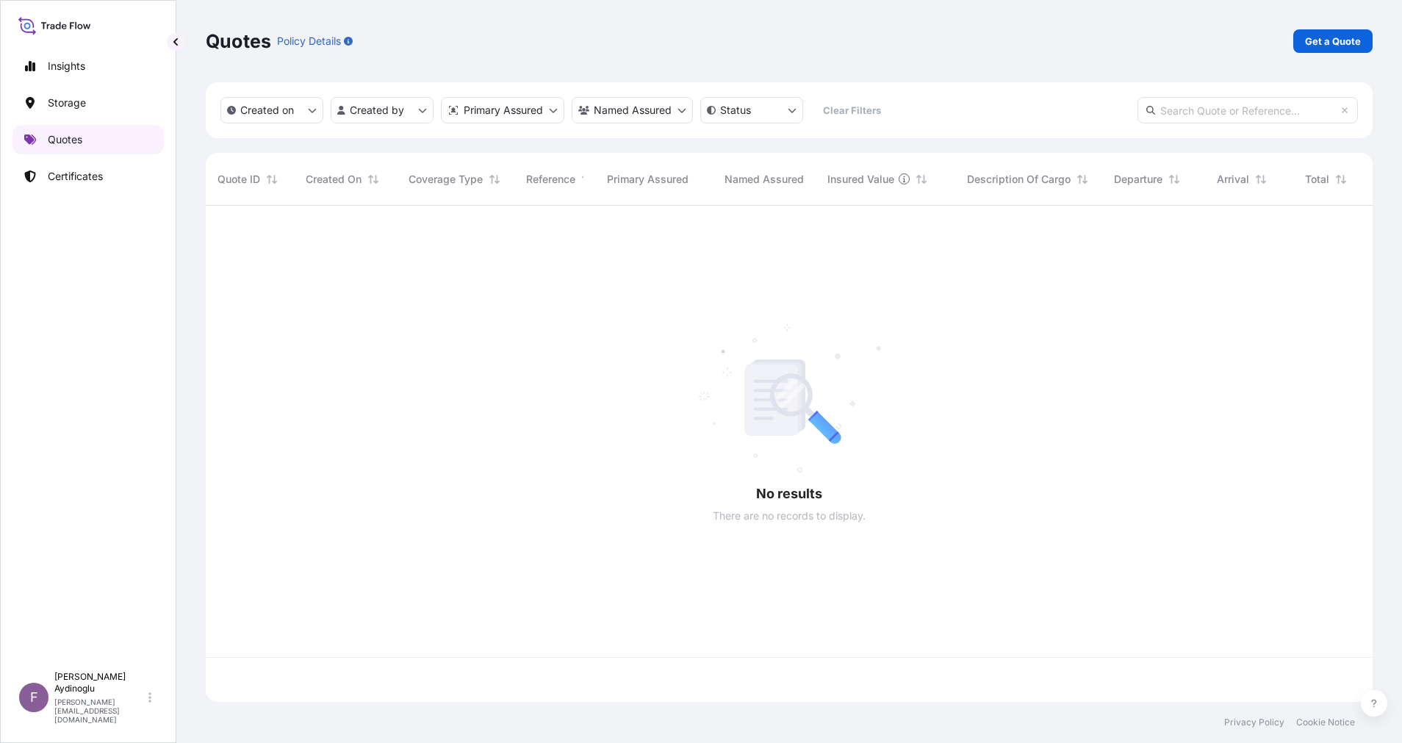
scroll to position [487, 1150]
click at [1328, 40] on p "Get a Quote" at bounding box center [1333, 41] width 56 height 15
select select "Ocean Vessel"
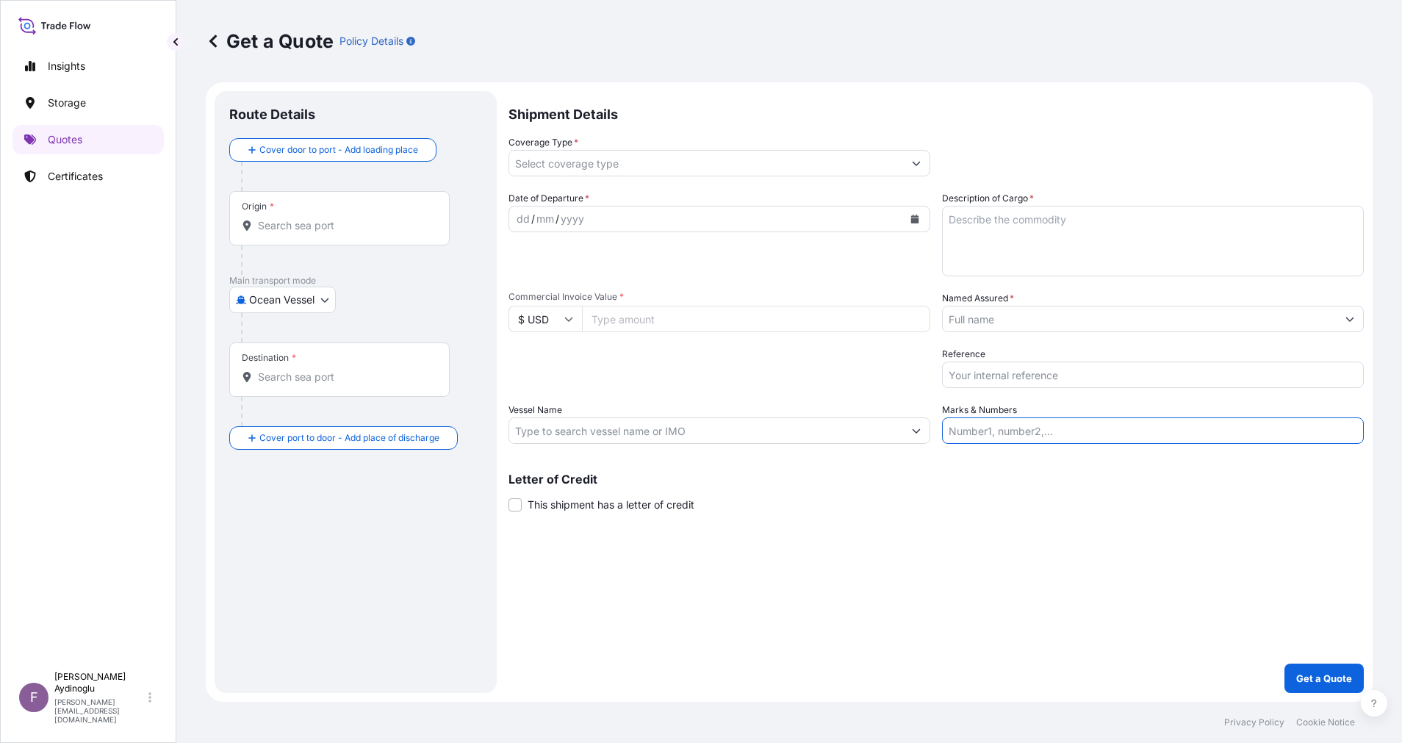
click at [1063, 431] on input "Marks & Numbers" at bounding box center [1153, 430] width 422 height 26
paste input "PO NO: 2509000072 Quantity M/[PERSON_NAME]: 24,000 Premium: EUR 3,40"
drag, startPoint x: 987, startPoint y: 430, endPoint x: 1048, endPoint y: 430, distance: 60.2
click at [1048, 430] on input "PO NO: 2509000072 Quantity M/[PERSON_NAME]: 24,000 Premium: EUR 3,40" at bounding box center [1153, 430] width 422 height 26
paste input "B0137300"
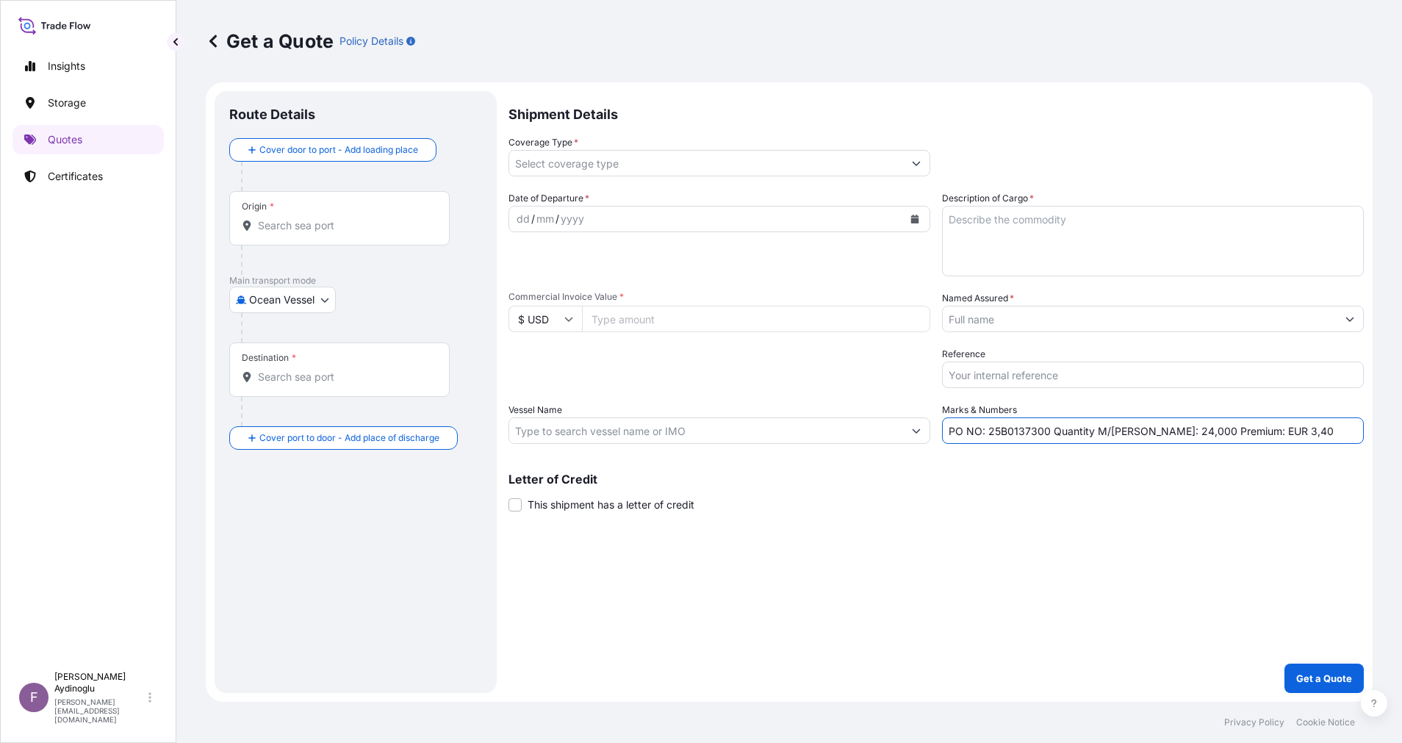
type input "PO NO: 25B0137300 Quantity M/[PERSON_NAME]: 24,000 Premium: EUR 3,40"
click at [660, 323] on input "Commercial Invoice Value *" at bounding box center [756, 319] width 348 height 26
type input "27280"
click at [1026, 251] on textarea "Description of Cargo *" at bounding box center [1153, 241] width 422 height 71
paste textarea "CARBON BLACK DUREX 0 BEADS"
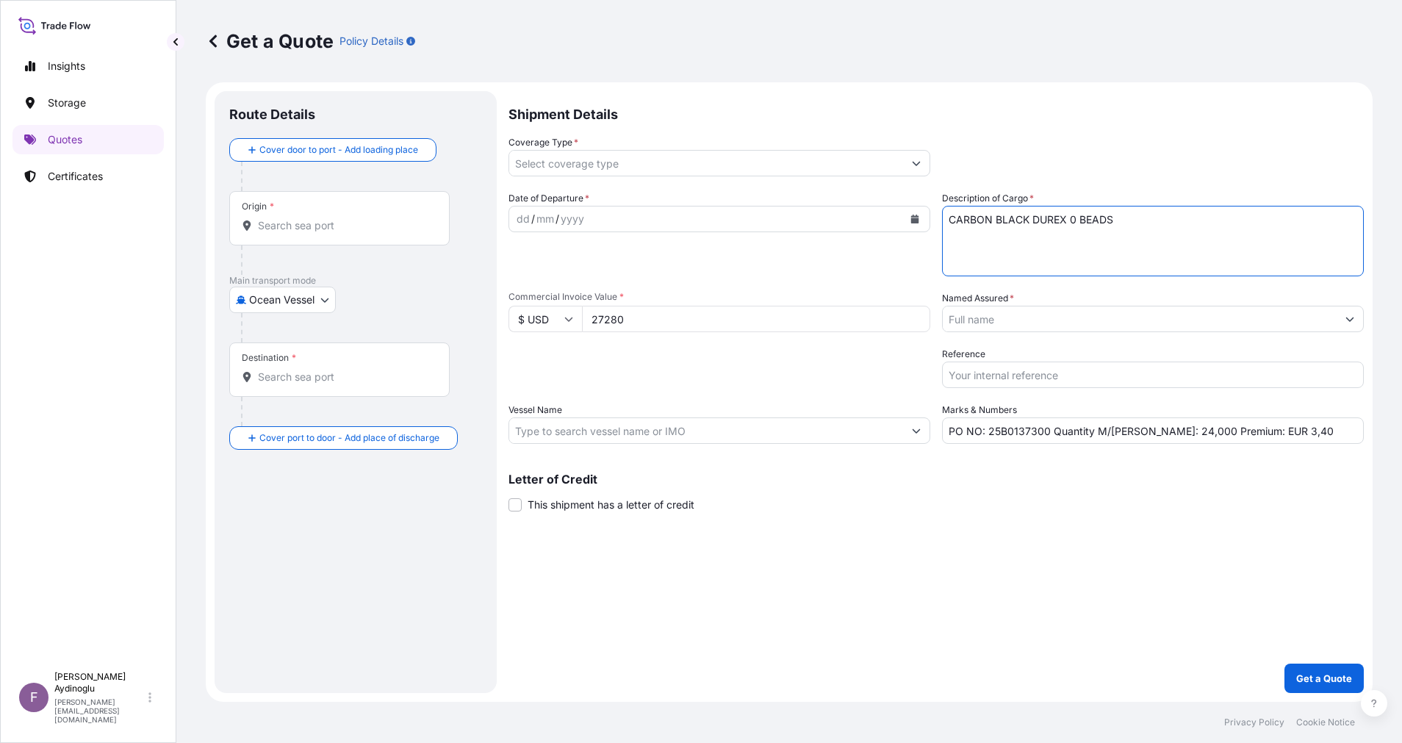
type textarea "CARBON BLACK DUREX 0 BEADS"
click at [1061, 536] on div "Shipment Details Coverage Type * Date of Departure * dd / mm / yyyy Cargo Categ…" at bounding box center [935, 392] width 855 height 602
click at [1148, 433] on input "PO NO: 25B0137300 Quantity M/[PERSON_NAME]: 24,000 Premium: EUR 3,40" at bounding box center [1153, 430] width 422 height 26
type input "PO NO: 25B0137300 Quantity M/[PERSON_NAME]: 8,000 Premium: EUR 3,40"
click at [321, 300] on body "Insights Storage Quotes Certificates F [PERSON_NAME] [EMAIL_ADDRESS][DOMAIN_NAM…" at bounding box center [701, 371] width 1402 height 743
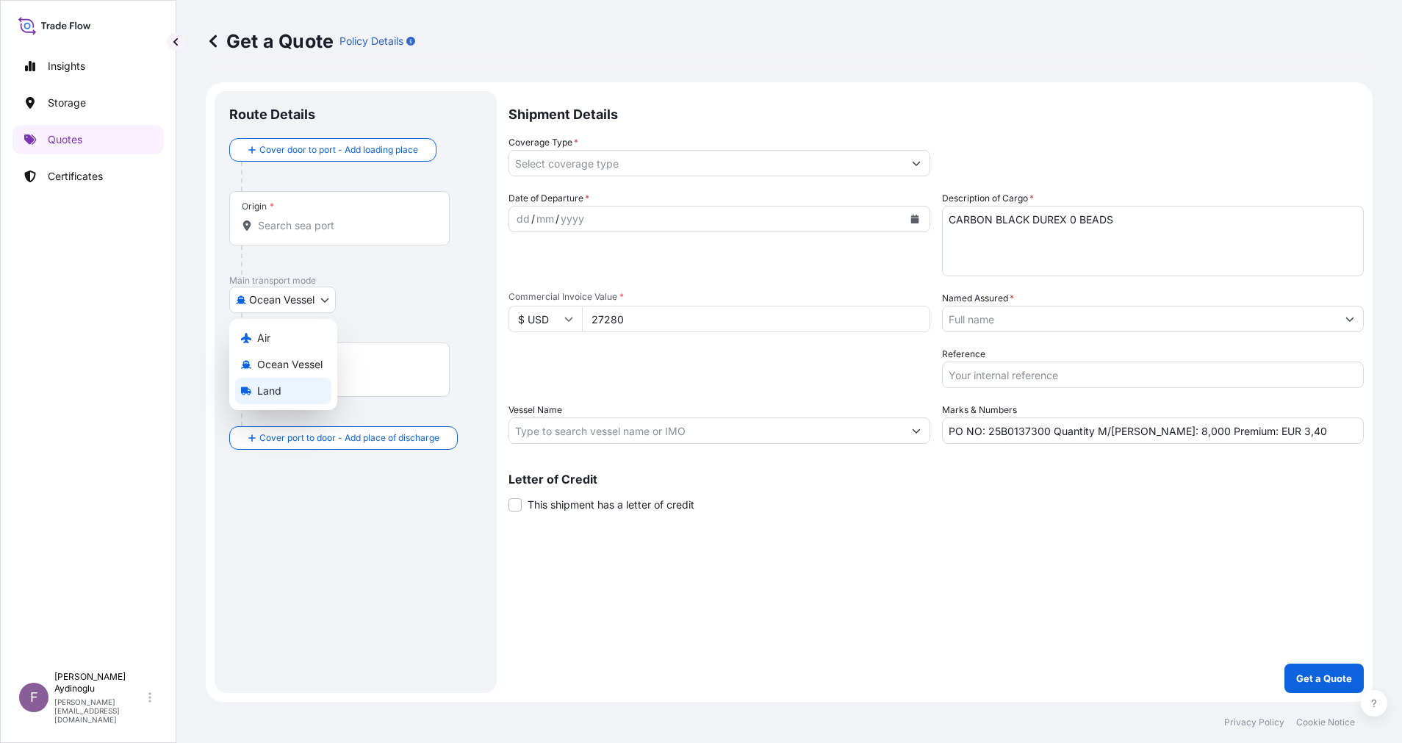
click at [298, 390] on div "Land" at bounding box center [283, 391] width 96 height 26
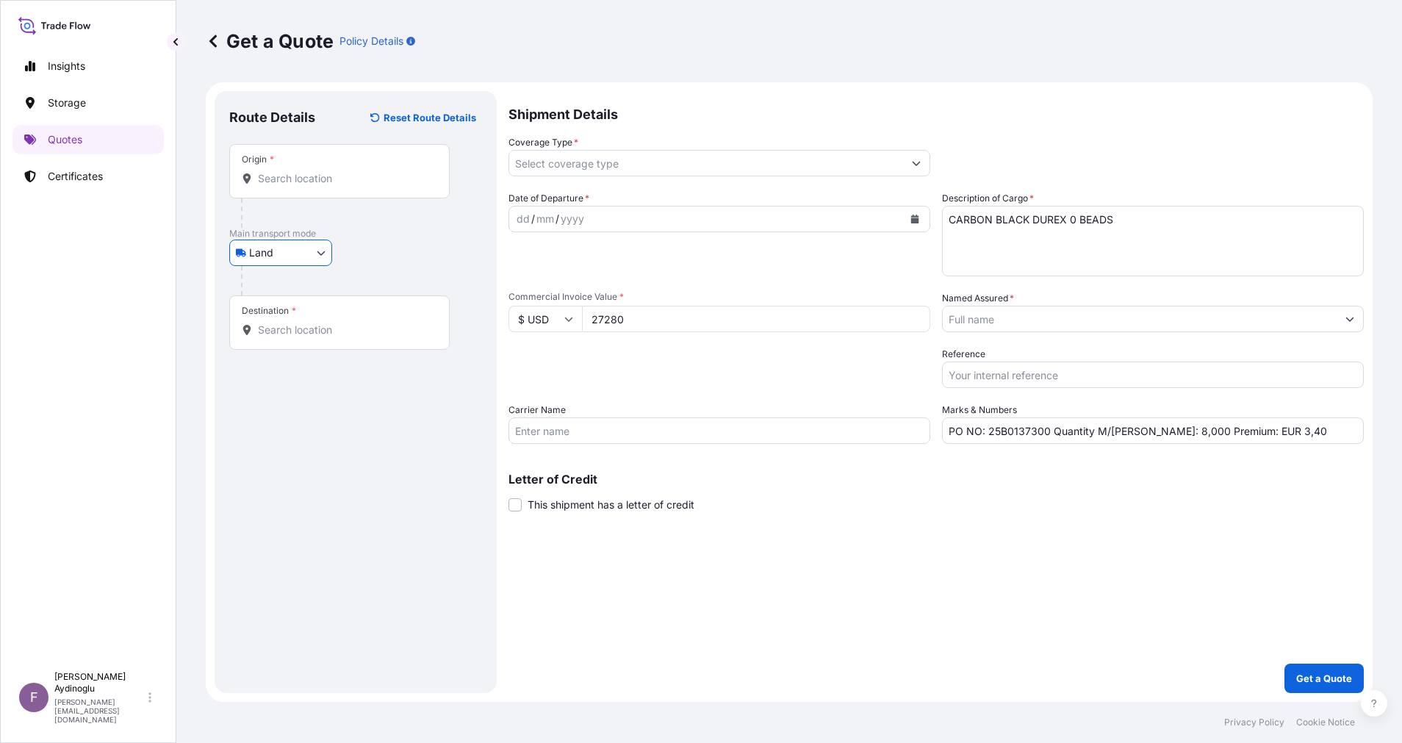
click at [1353, 322] on icon "Show suggestions" at bounding box center [1349, 318] width 9 height 9
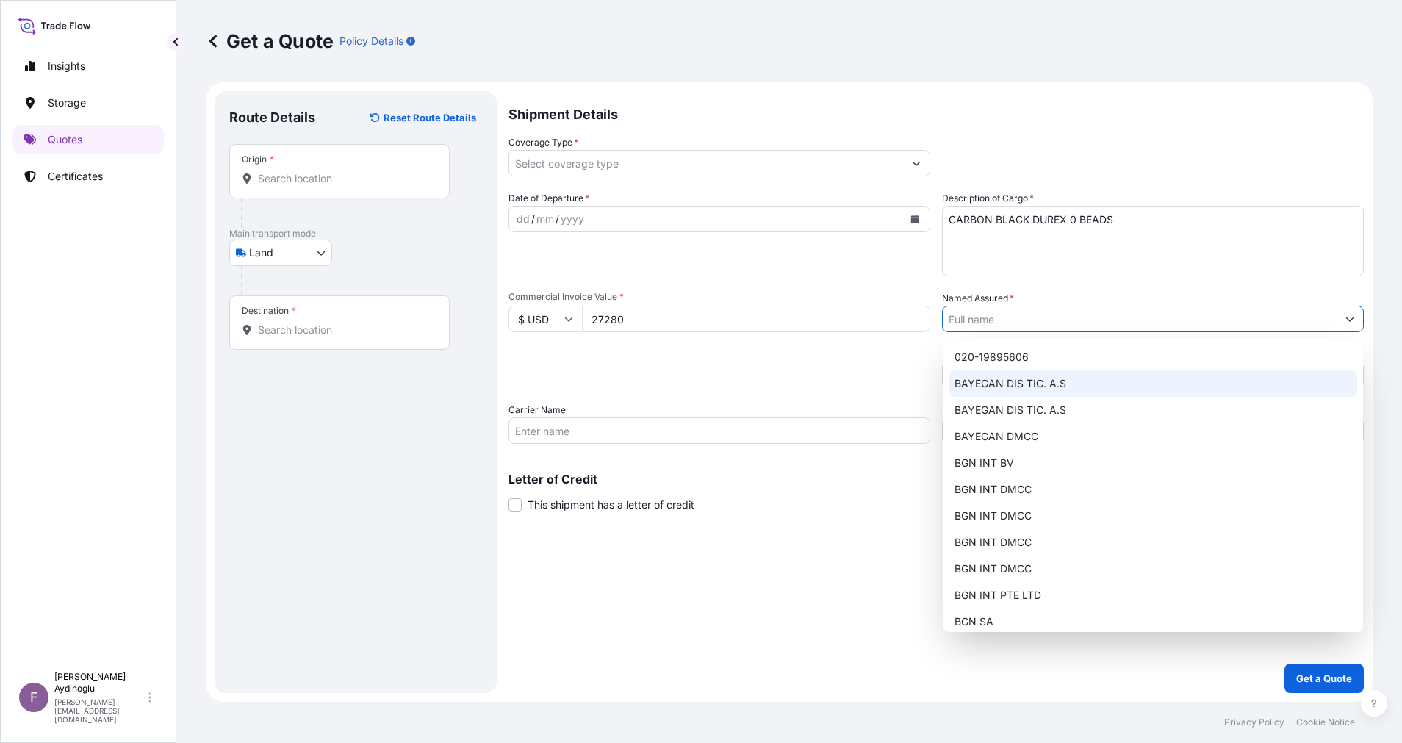
click at [1067, 394] on div "BAYEGAN DIS TIC. A.S" at bounding box center [1152, 383] width 408 height 26
type input "BAYEGAN DIS TIC. A.S"
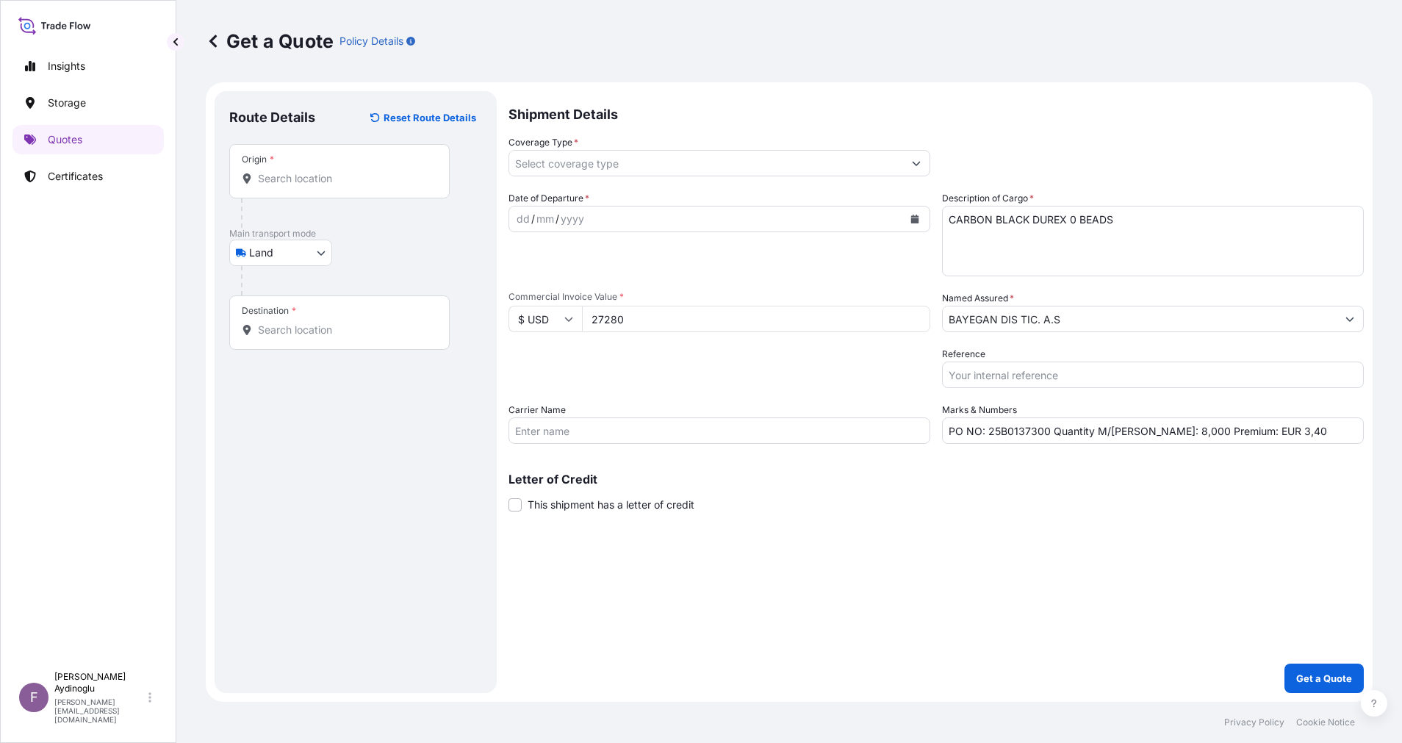
click at [959, 544] on div "Shipment Details Coverage Type * Date of Departure * dd / mm / yyyy Cargo Categ…" at bounding box center [935, 392] width 855 height 602
click at [339, 186] on div "Origin *" at bounding box center [339, 171] width 220 height 54
click at [339, 186] on input "Origin *" at bounding box center [344, 178] width 173 height 15
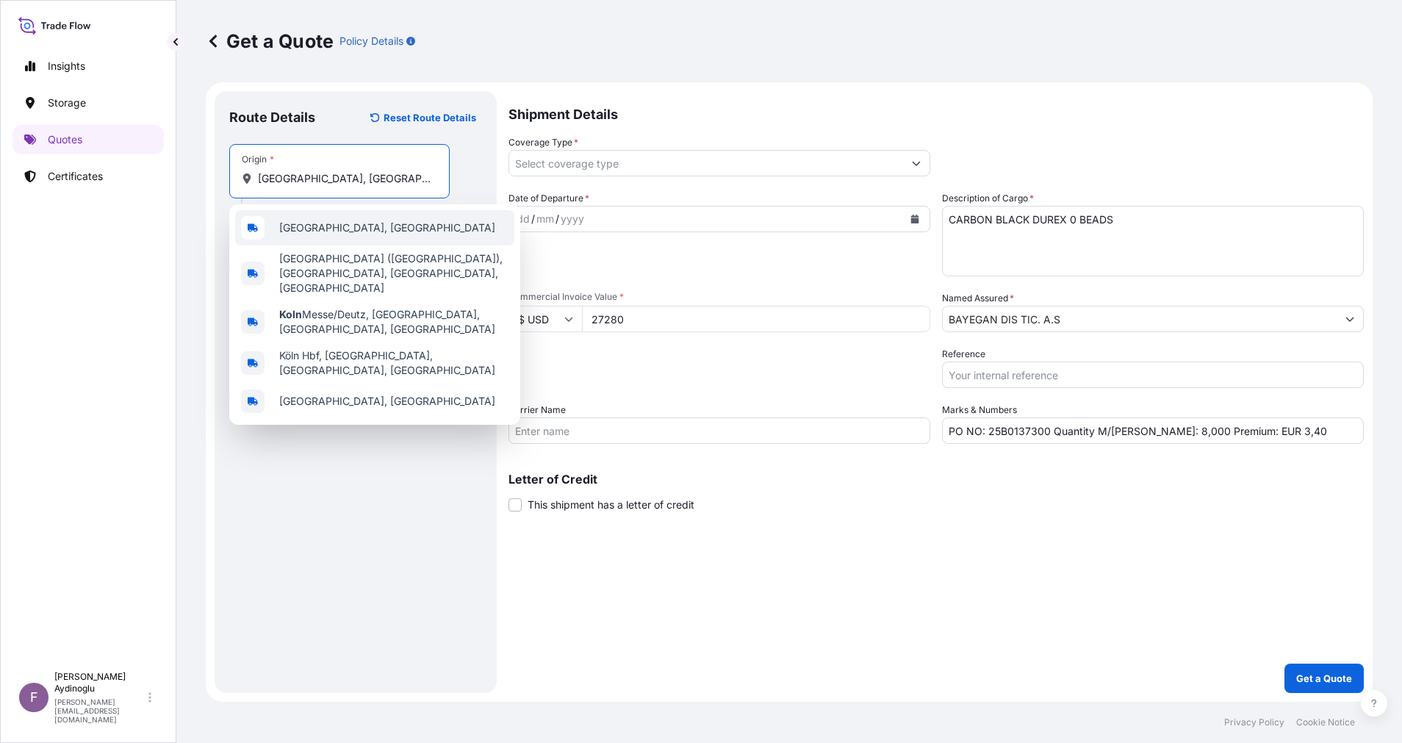
type input "[GEOGRAPHIC_DATA], [GEOGRAPHIC_DATA]"
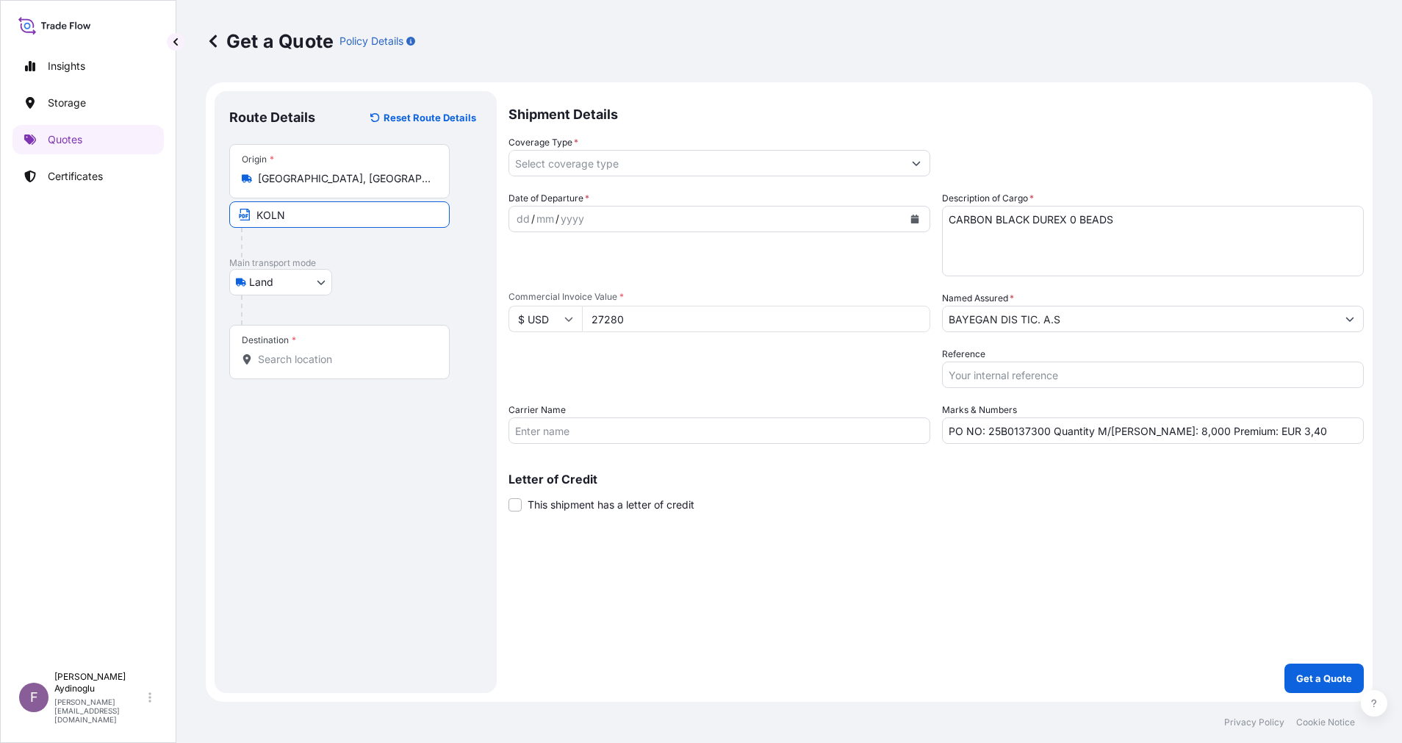
type input "KOLN / [GEOGRAPHIC_DATA]"
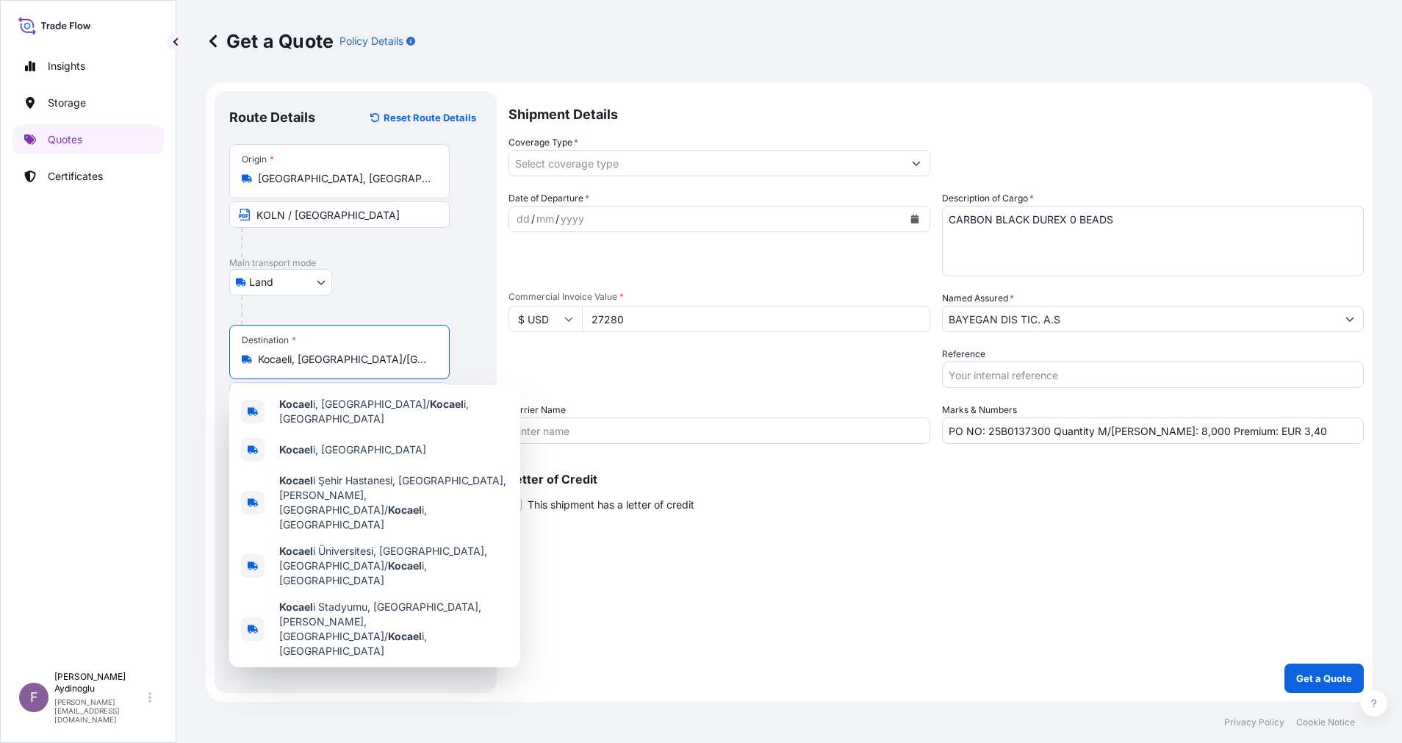
type input "Kocaeli, [GEOGRAPHIC_DATA]/[GEOGRAPHIC_DATA], [GEOGRAPHIC_DATA]"
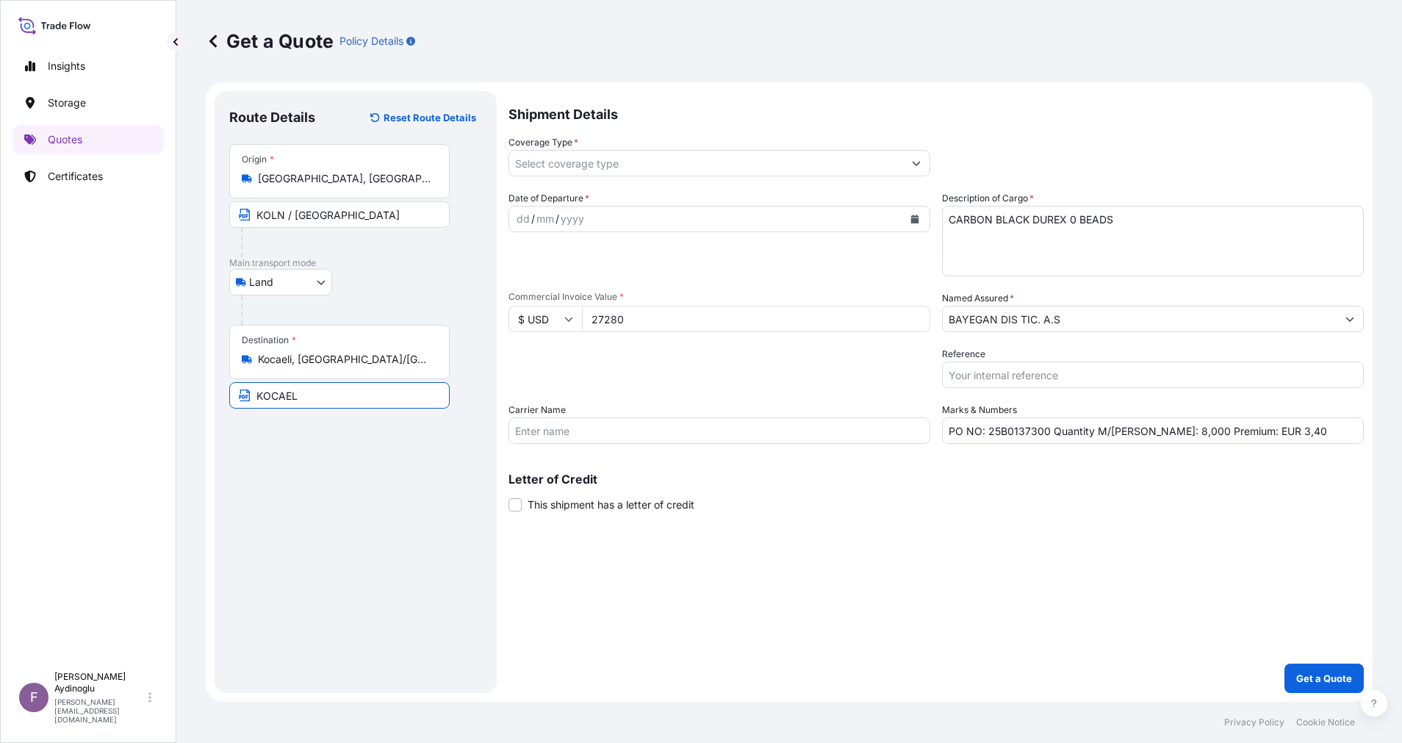
type input "KOCAELI / [GEOGRAPHIC_DATA]"
click at [521, 223] on div "dd" at bounding box center [523, 219] width 16 height 18
click at [923, 165] on button "Show suggestions" at bounding box center [916, 163] width 26 height 26
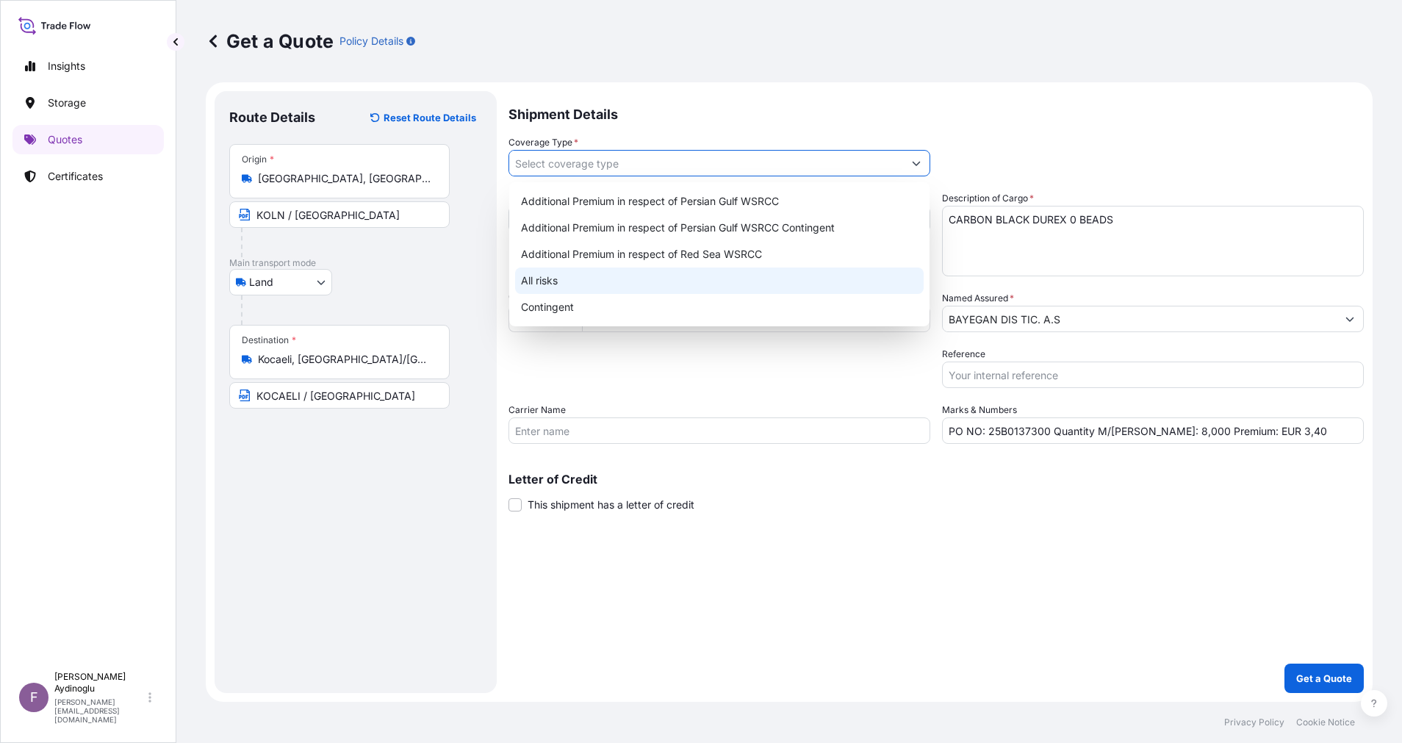
click at [679, 285] on div "All risks" at bounding box center [719, 280] width 408 height 26
type input "All risks"
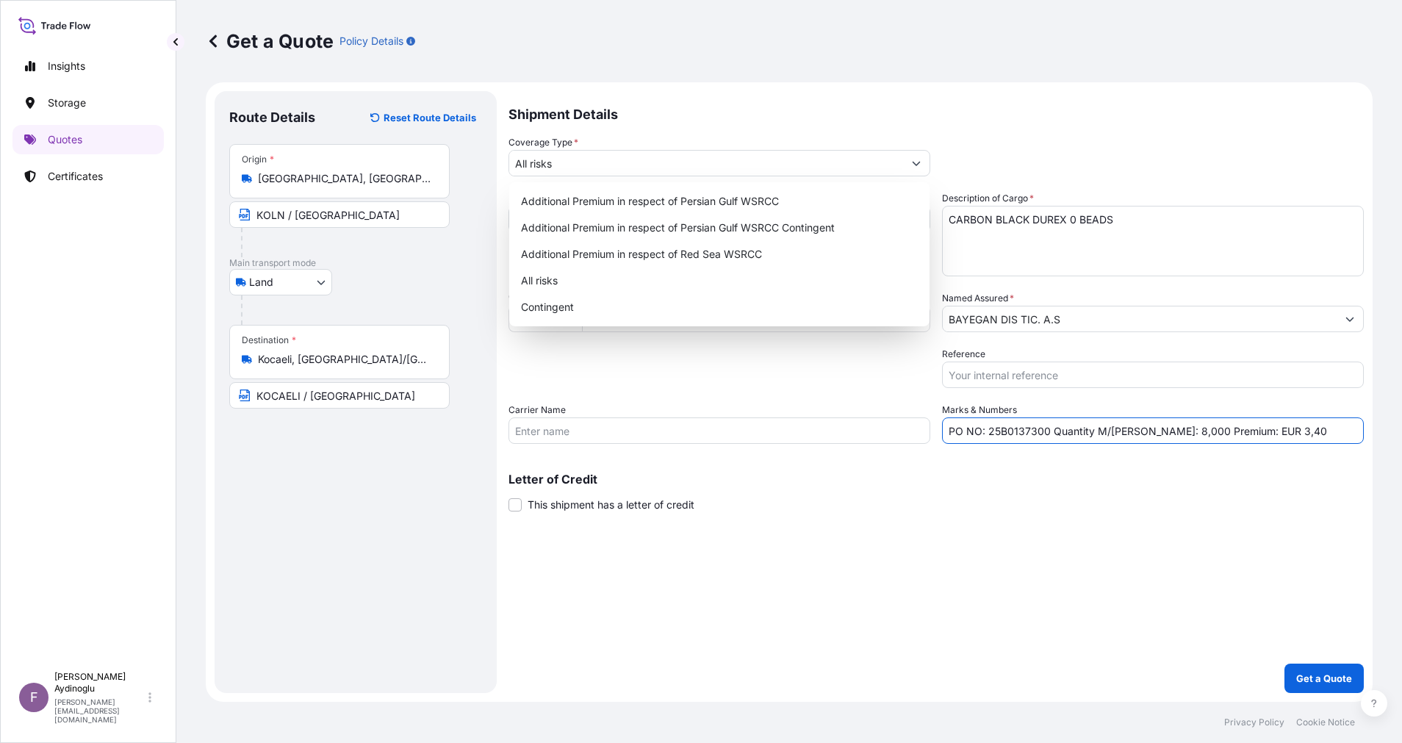
click at [1270, 430] on input "PO NO: 25B0137300 Quantity M/[PERSON_NAME]: 8,000 Premium: EUR 3,40" at bounding box center [1153, 430] width 422 height 26
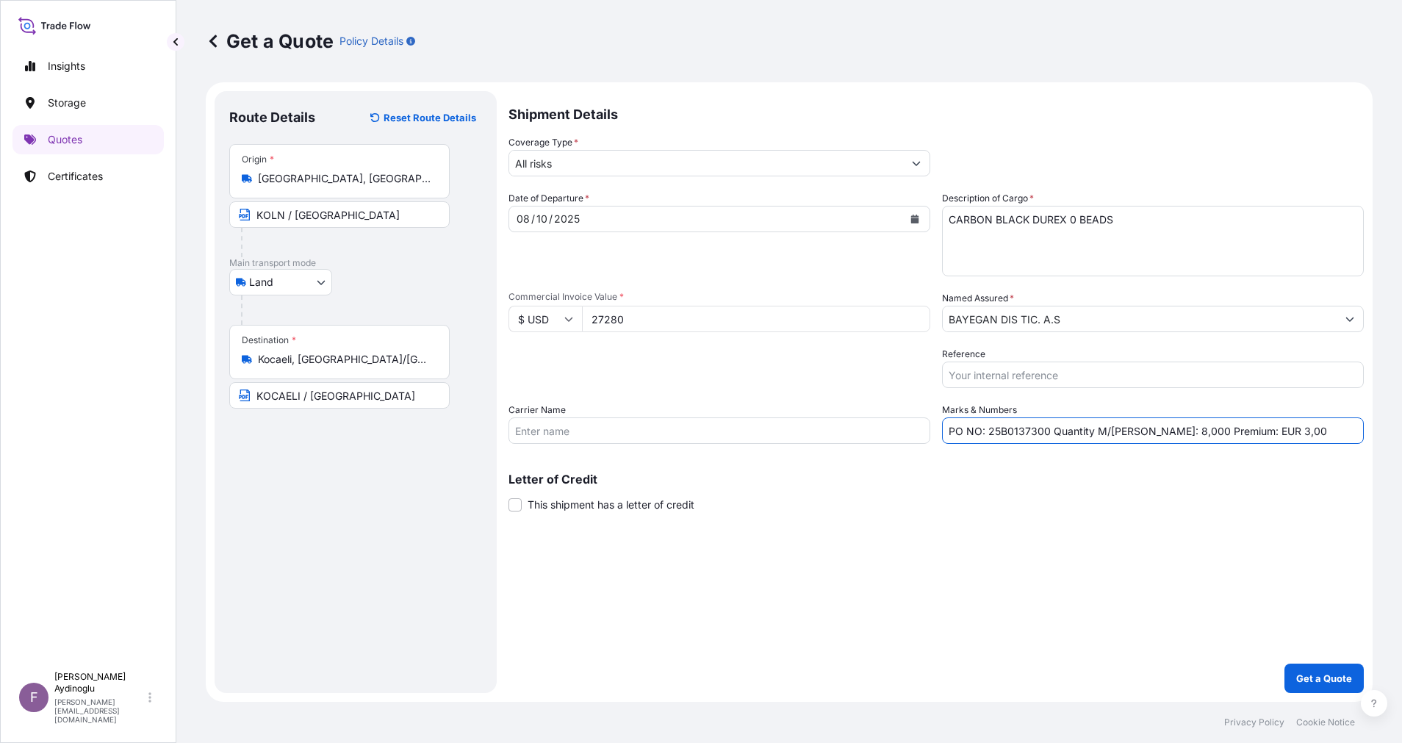
type input "PO NO: 25B0137300 Quantity M/[PERSON_NAME]: 8,000 Premium: EUR 3,00"
click at [1327, 677] on p "Get a Quote" at bounding box center [1324, 678] width 56 height 15
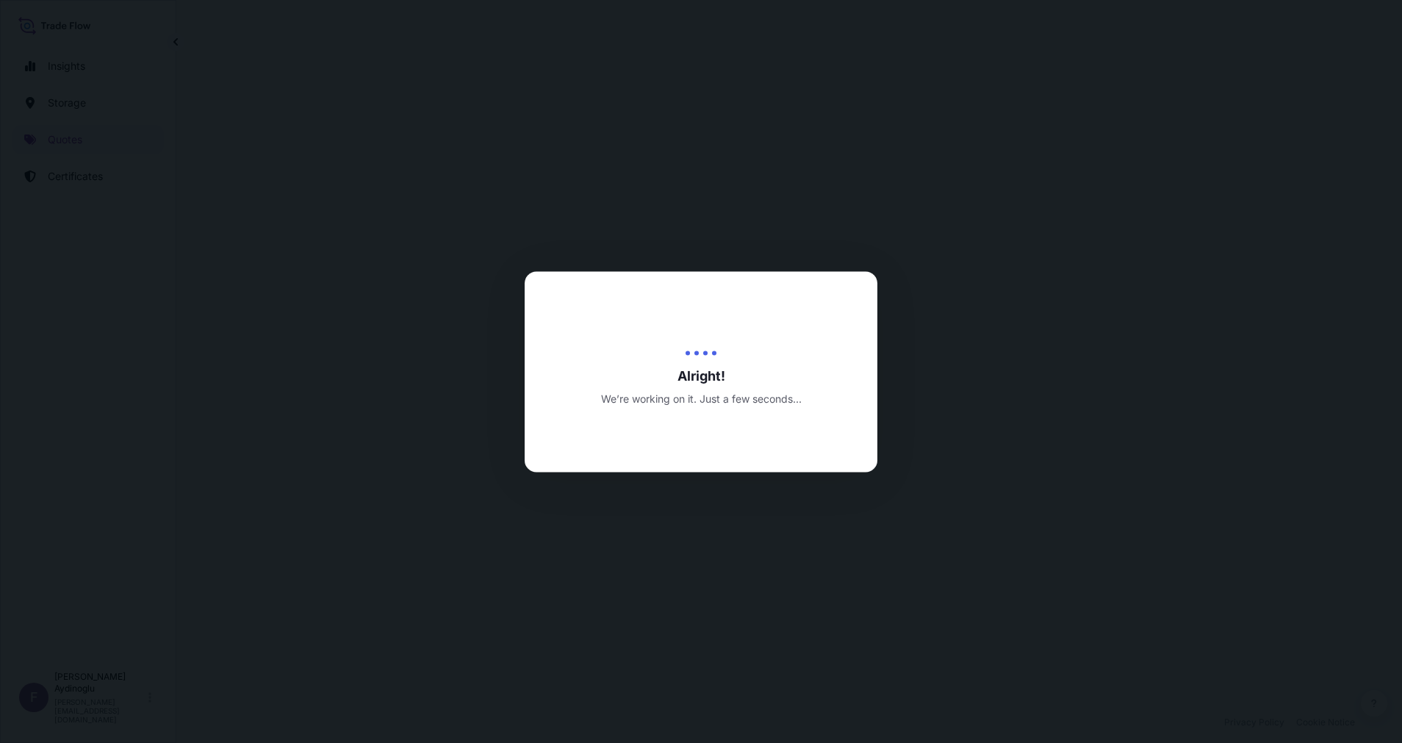
select select "Land"
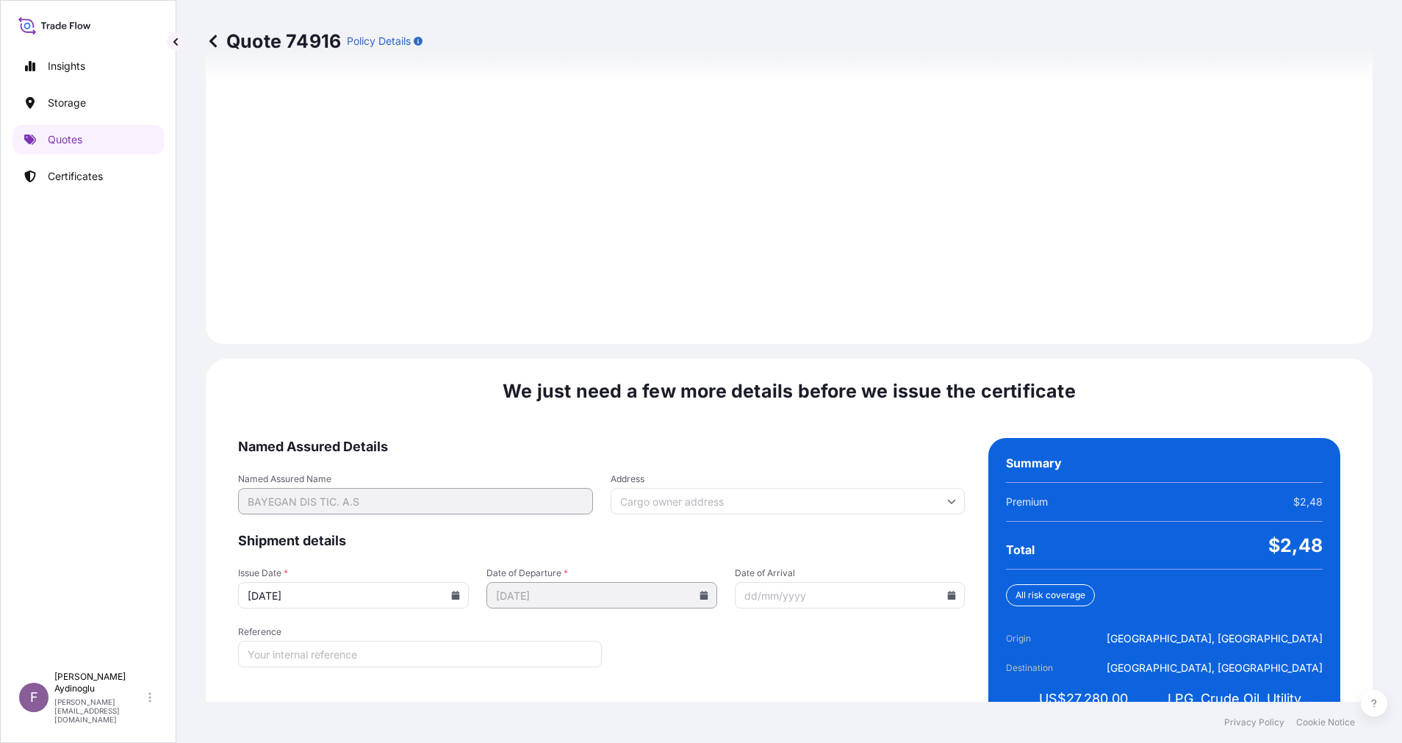
scroll to position [1577, 0]
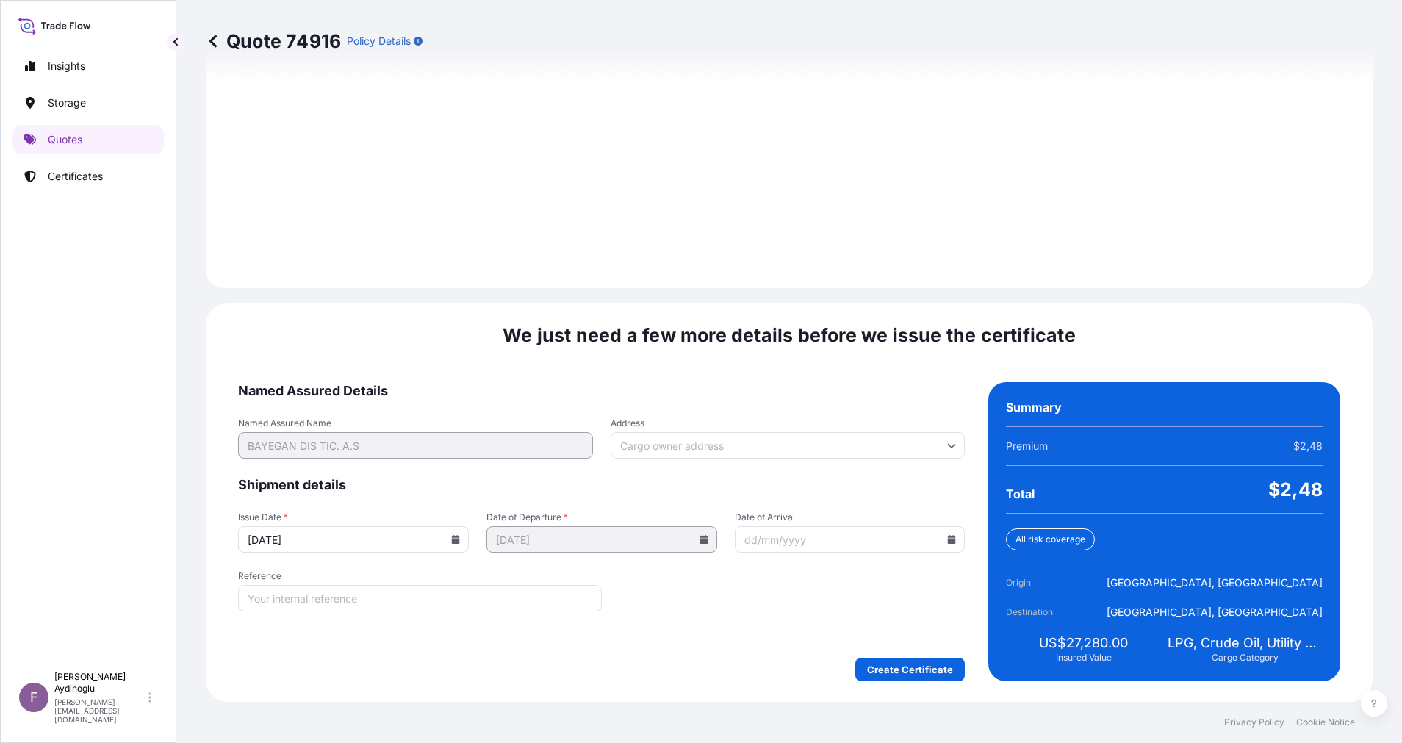
drag, startPoint x: 915, startPoint y: 646, endPoint x: 903, endPoint y: 669, distance: 26.0
click at [913, 658] on form "Named Assured Details Named Assured Name BAYEGAN DIS TIC. A.S Address Shipment …" at bounding box center [601, 531] width 727 height 299
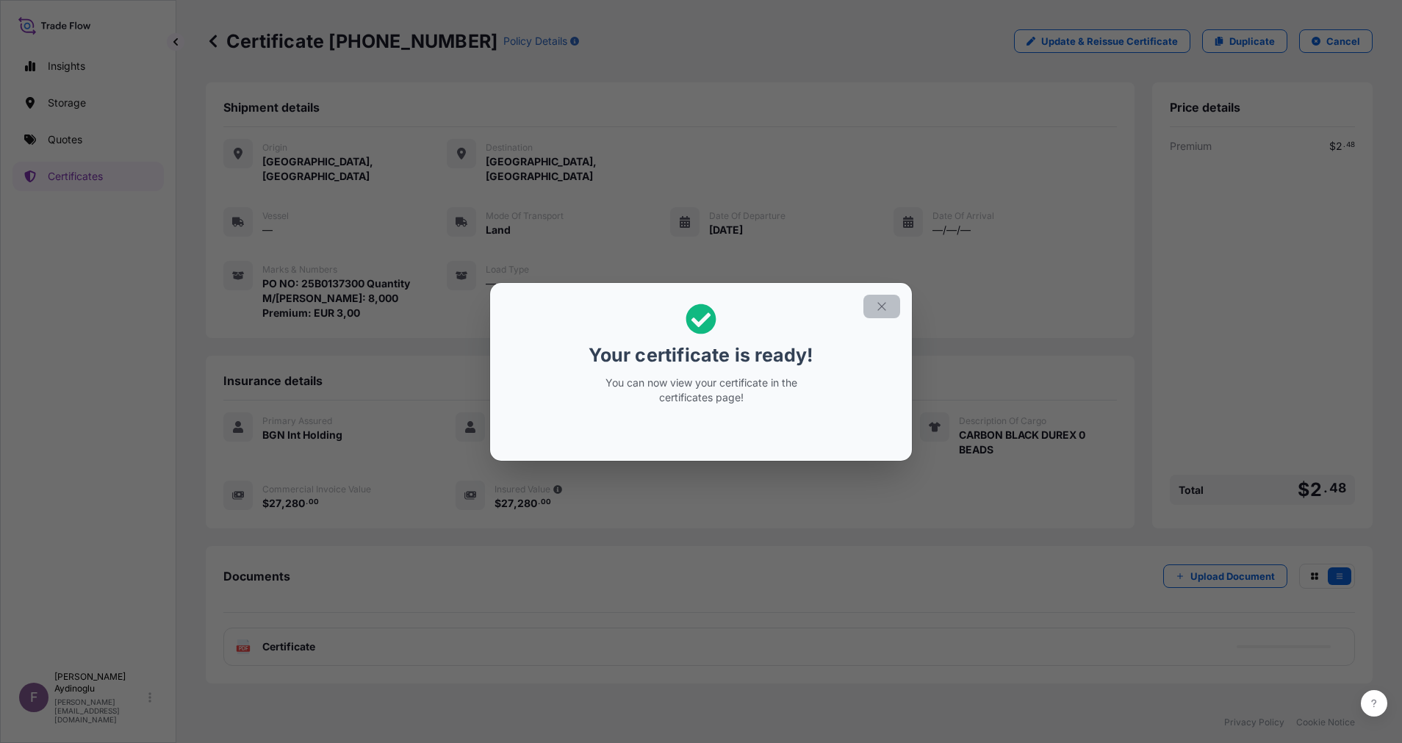
click at [882, 313] on button "button" at bounding box center [881, 307] width 37 height 24
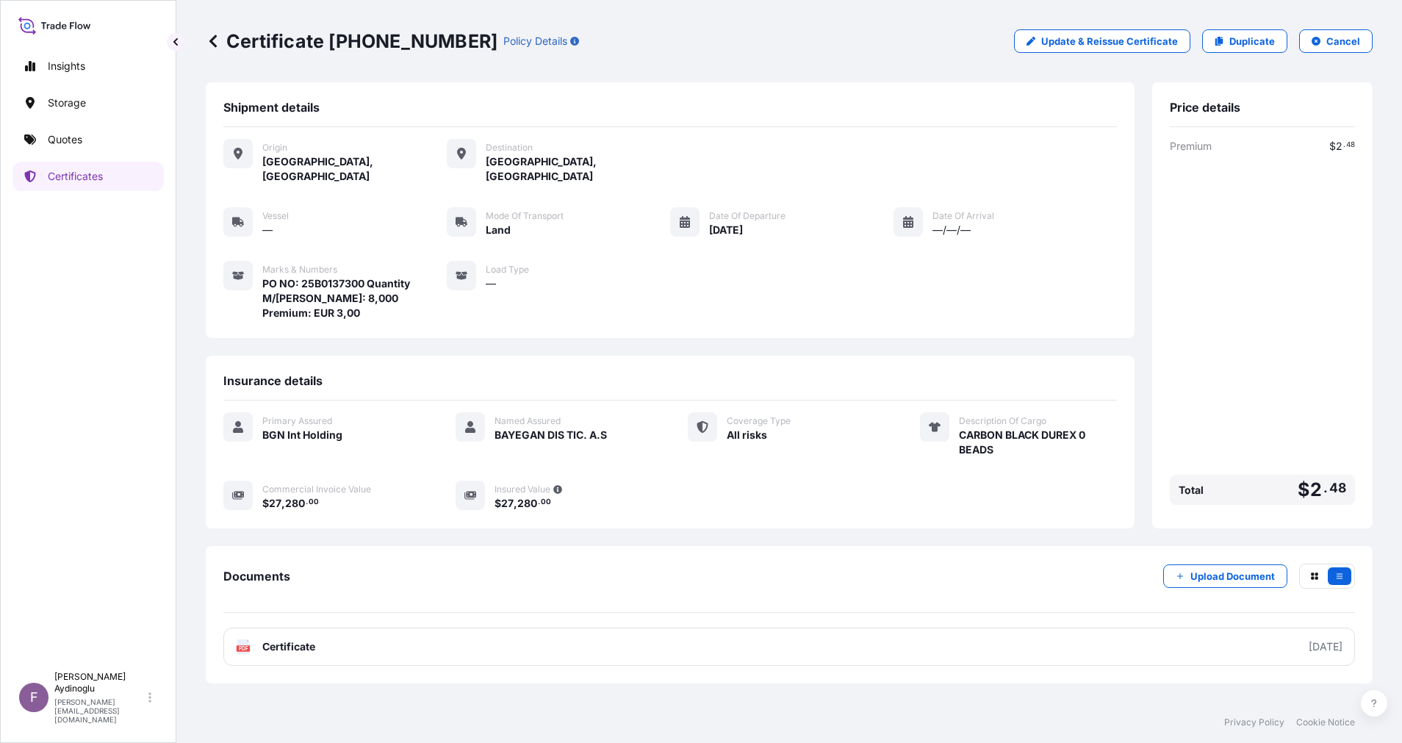
click at [752, 654] on div "Shipment details Origin [GEOGRAPHIC_DATA], [GEOGRAPHIC_DATA] Destination [GEOGR…" at bounding box center [789, 391] width 1167 height 619
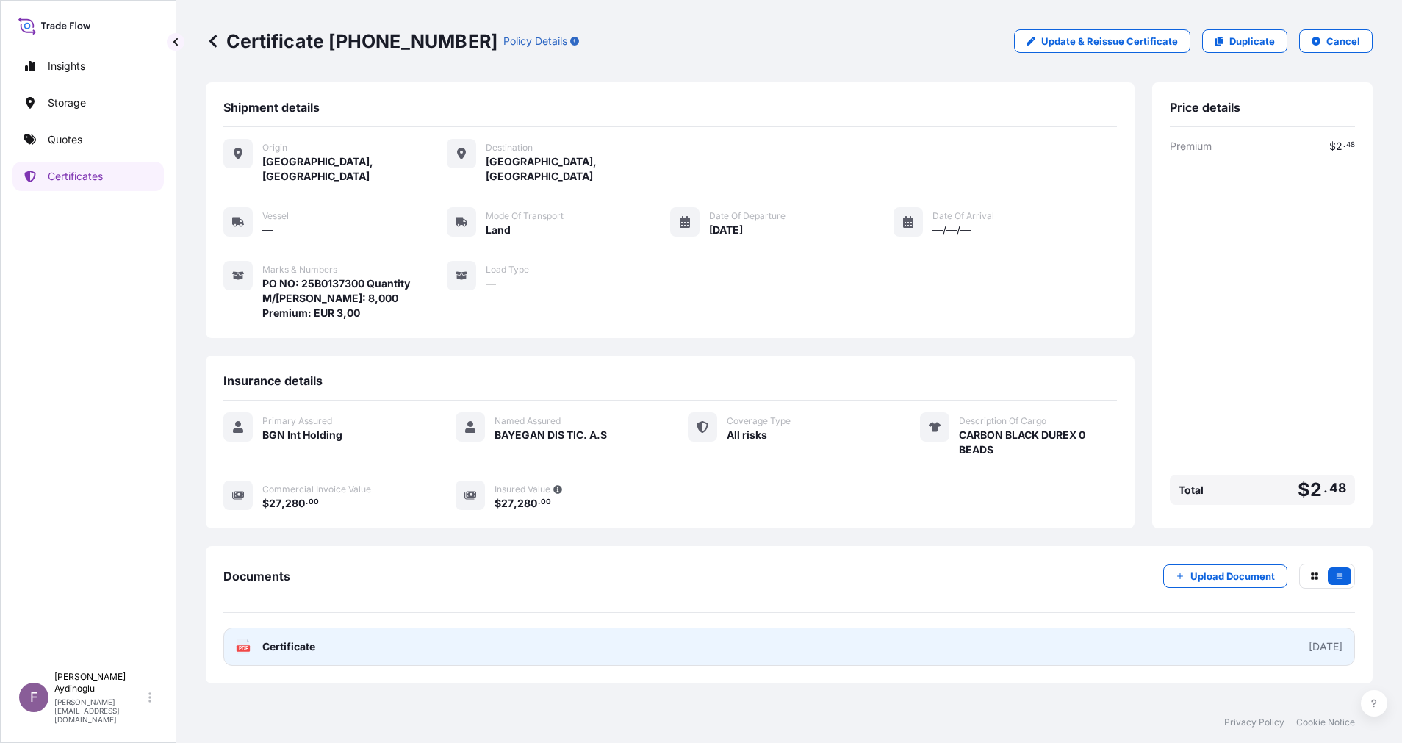
click at [755, 627] on link "PDF Certificate [DATE]" at bounding box center [788, 646] width 1131 height 38
